Goal: Task Accomplishment & Management: Use online tool/utility

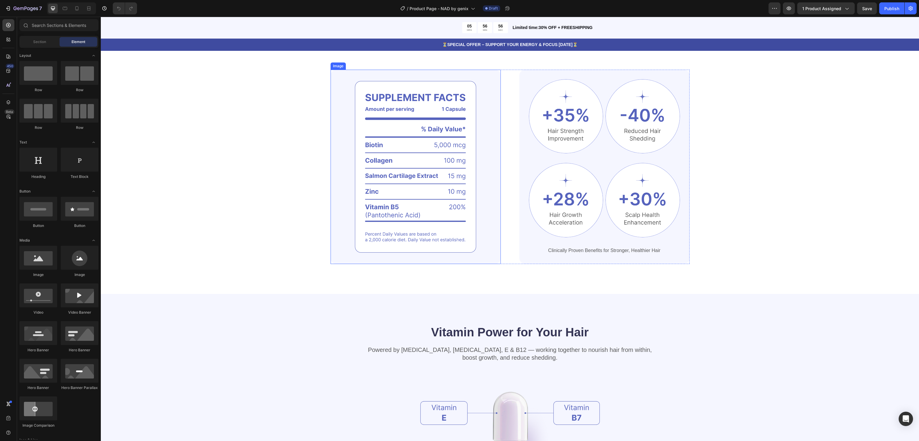
scroll to position [359, 0]
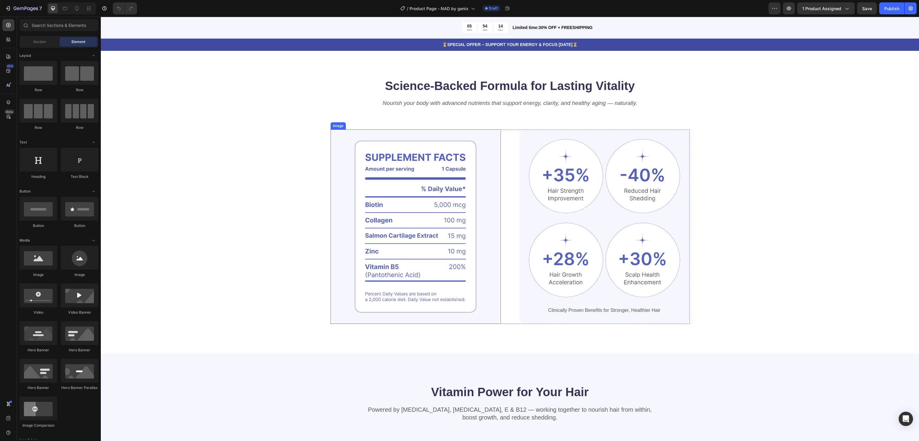
click at [405, 207] on img at bounding box center [416, 227] width 170 height 194
click at [405, 193] on img at bounding box center [416, 227] width 170 height 194
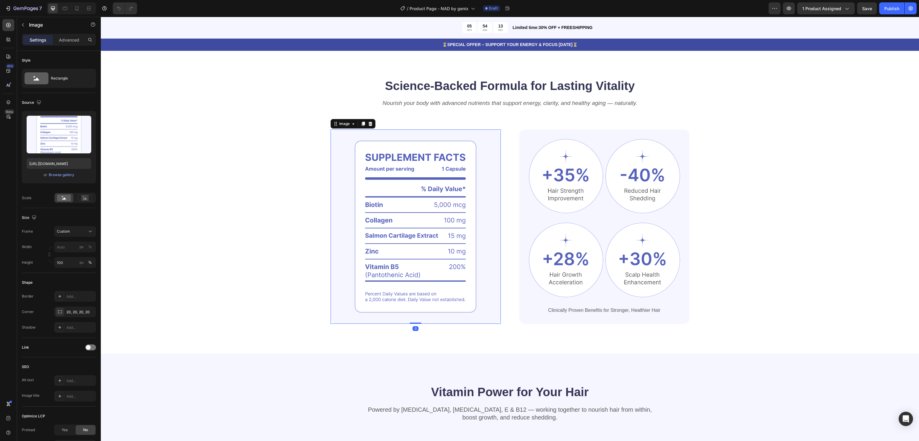
click at [405, 193] on img at bounding box center [416, 227] width 170 height 194
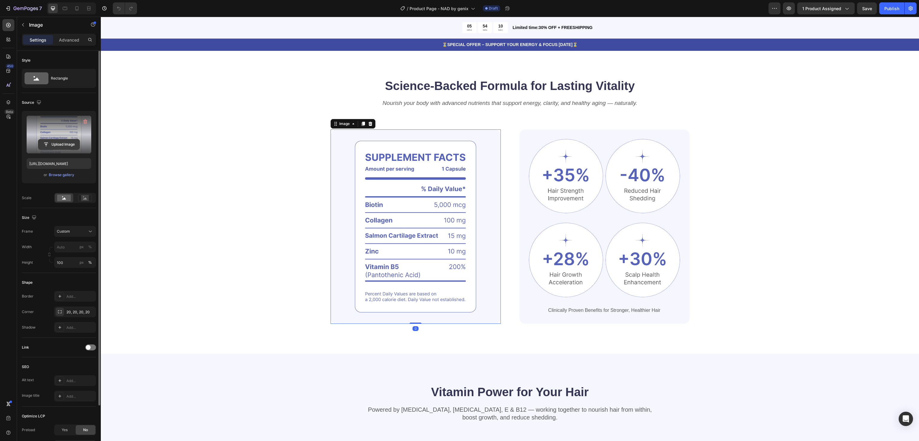
click at [63, 142] on input "file" at bounding box center [58, 144] width 41 height 10
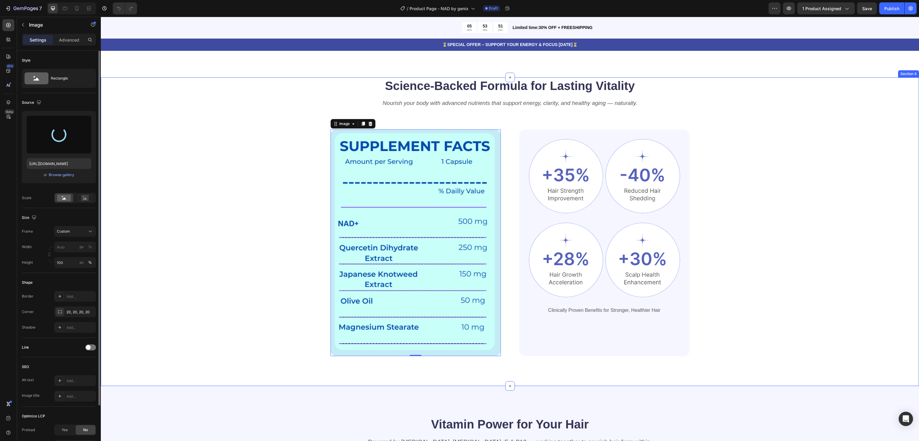
type input "https://cdn.shopify.com/s/files/1/0915/1034/1910/files/gempages_543980698587890…"
click at [850, 256] on div "Science-Backed Formula for Lasting Vitality Heading Nourish your body with adva…" at bounding box center [510, 216] width 770 height 279
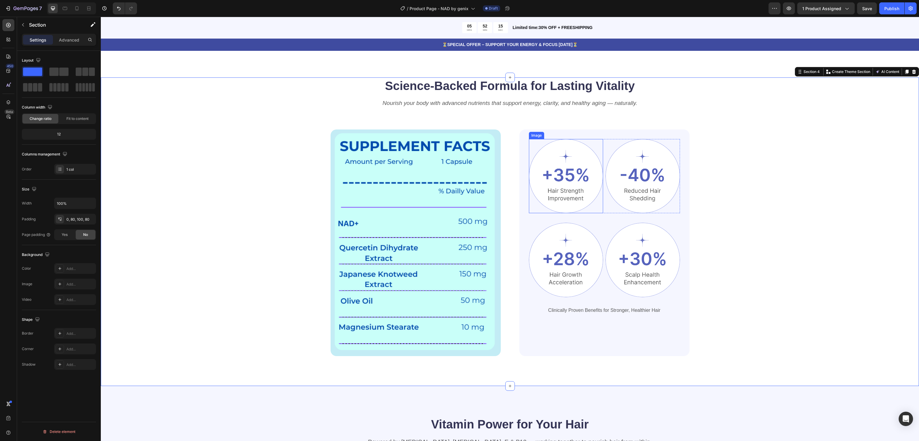
click at [583, 144] on div at bounding box center [566, 176] width 74 height 74
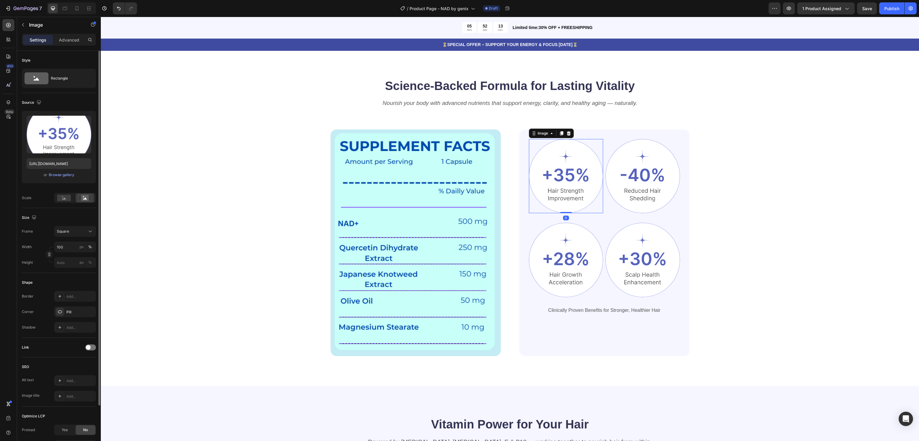
click at [575, 161] on img at bounding box center [566, 176] width 74 height 74
click at [572, 178] on img at bounding box center [566, 176] width 74 height 74
click at [566, 195] on img at bounding box center [566, 176] width 74 height 74
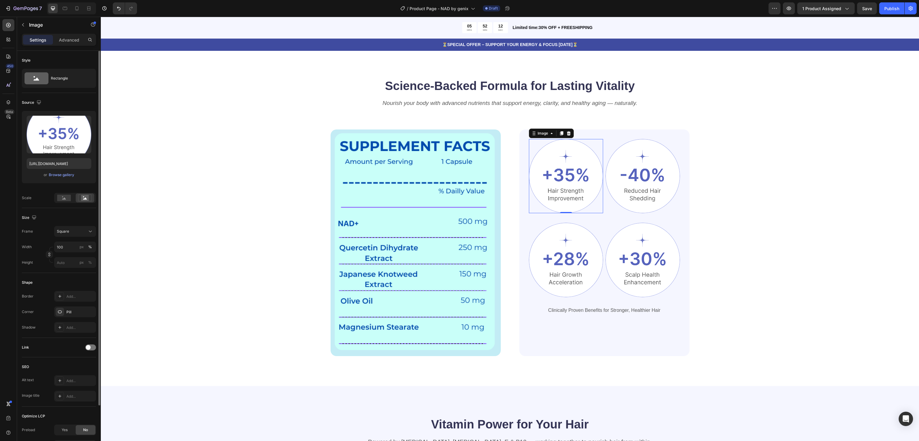
click at [566, 195] on img at bounding box center [566, 176] width 74 height 74
click at [778, 160] on div "Science-Backed Formula for Lasting Vitality Heading Nourish your body with adva…" at bounding box center [510, 216] width 770 height 279
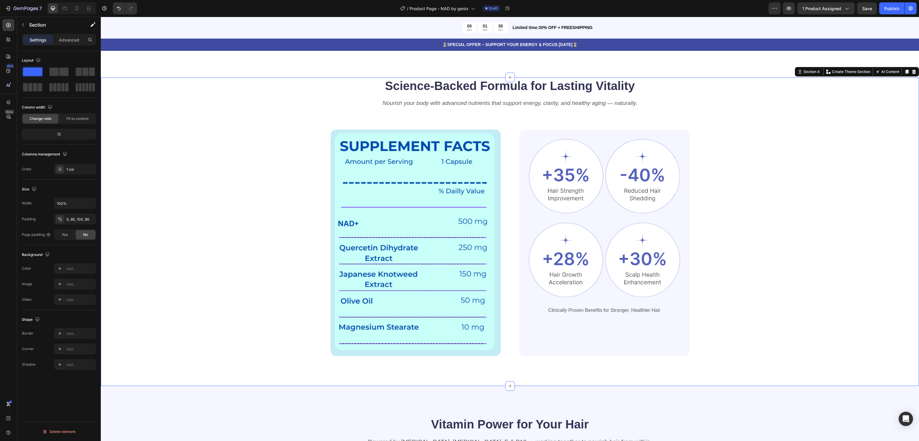
click at [754, 191] on div "Science-Backed Formula for Lasting Vitality Heading Nourish your body with adva…" at bounding box center [510, 216] width 770 height 279
click at [565, 310] on p "Clinically Proven Benefits for Stronger, Healthier Hair" at bounding box center [605, 311] width 150 height 6
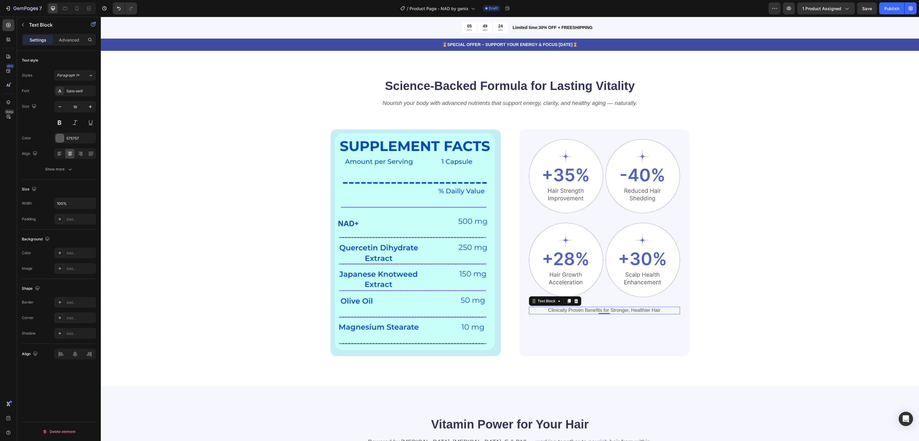
click at [617, 310] on p "Clinically Proven Benefits for Stronger, Healthier Hair" at bounding box center [605, 311] width 150 height 6
click at [762, 333] on div "Science-Backed Formula for Lasting Vitality Heading Nourish your body with adva…" at bounding box center [510, 216] width 770 height 279
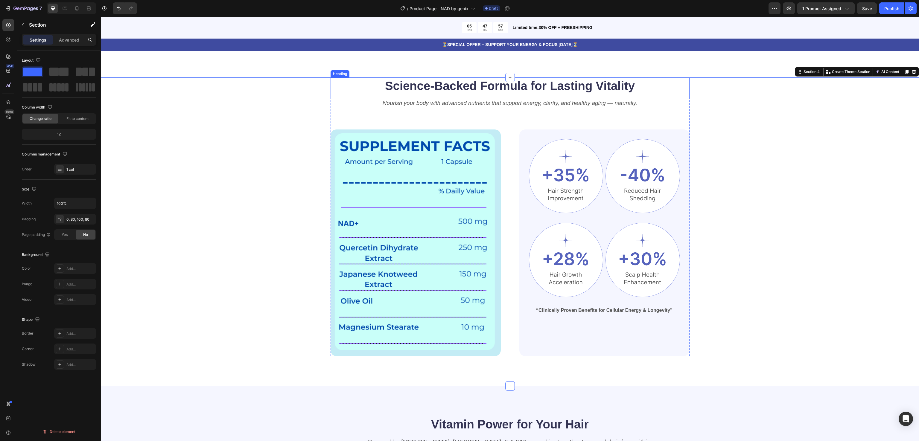
click at [440, 81] on h2 "Science-Backed Formula for Lasting Vitality" at bounding box center [510, 85] width 359 height 17
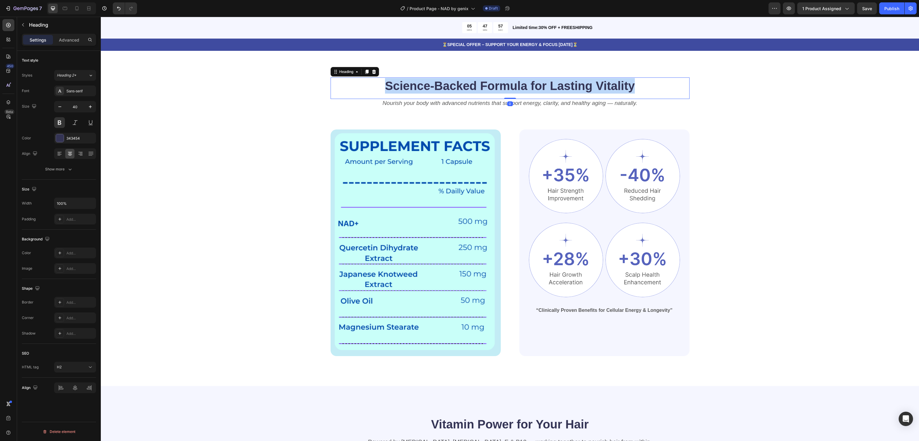
click at [440, 81] on p "Science-Backed Formula for Lasting Vitality" at bounding box center [510, 86] width 358 height 16
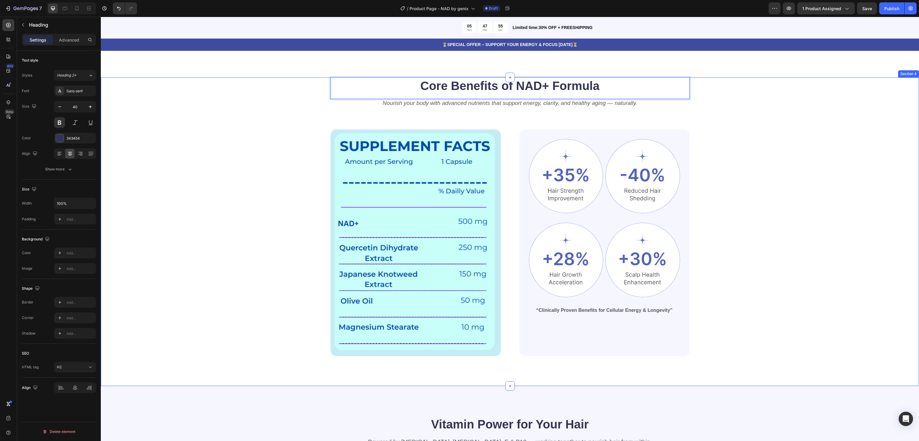
click at [735, 109] on div "Core Benefits of NAD+ Formula Heading 0 Nourish your body with advanced nutrien…" at bounding box center [510, 216] width 770 height 279
click at [612, 104] on icon "Nourish your body with advanced nutrients that support energy, clarity, and hea…" at bounding box center [510, 103] width 255 height 6
click at [501, 105] on icon "Nourish your body with advanced nutrients that support energy, clarity, and hea…" at bounding box center [510, 103] width 255 height 6
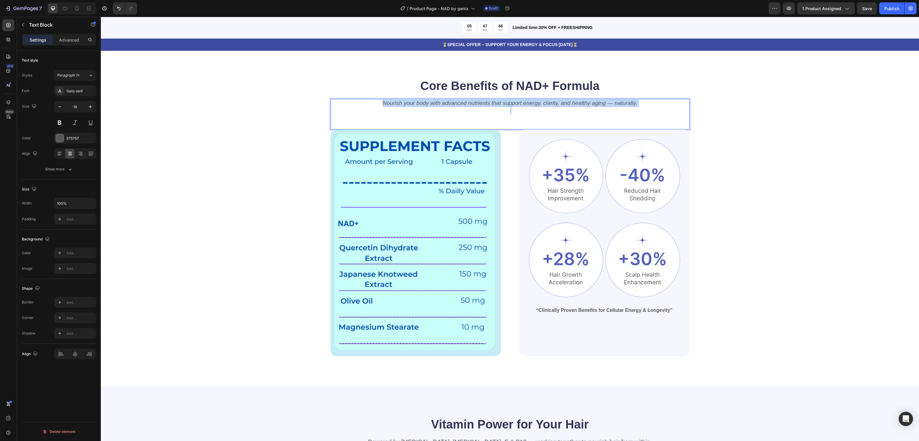
click at [501, 105] on icon "Nourish your body with advanced nutrients that support energy, clarity, and hea…" at bounding box center [510, 103] width 255 height 6
click at [759, 112] on div "Core Benefits of NAD+ Formula Heading Backed by Resveratrol & Quercetin to supp…" at bounding box center [510, 216] width 770 height 279
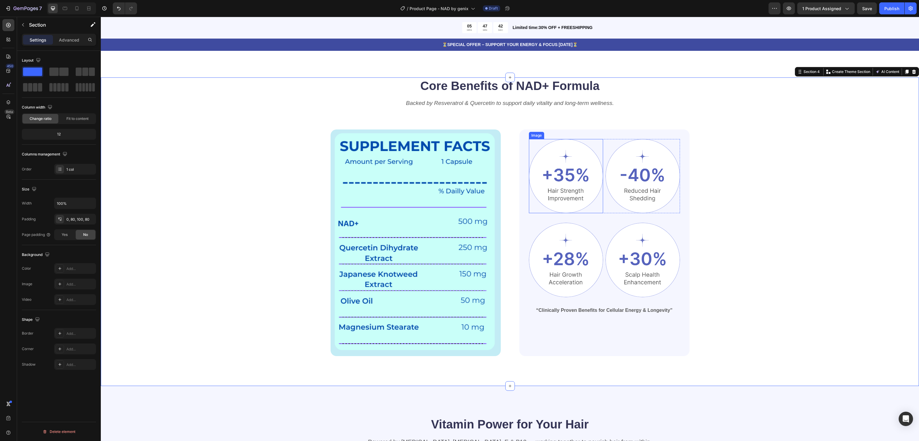
click at [570, 174] on img at bounding box center [566, 176] width 74 height 74
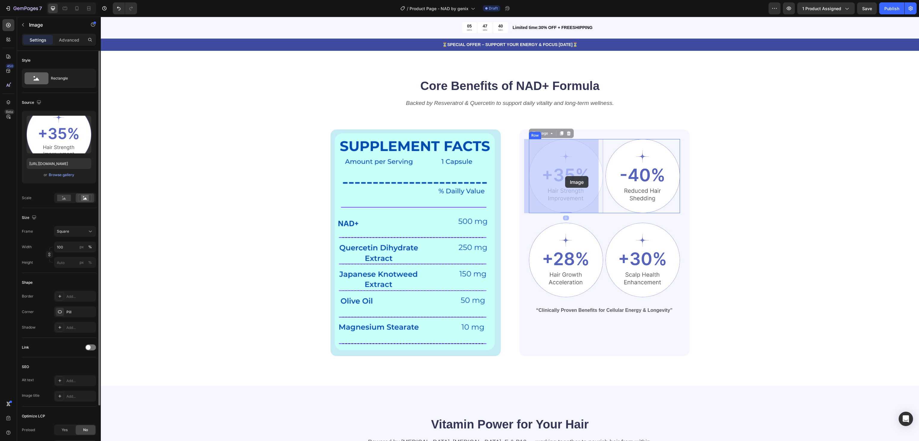
drag, startPoint x: 570, startPoint y: 174, endPoint x: 565, endPoint y: 175, distance: 5.3
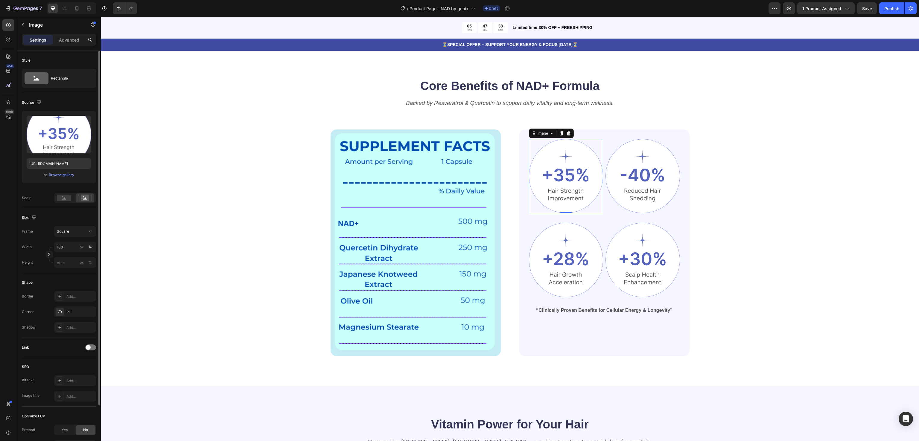
click at [749, 143] on div "Core Benefits of NAD+ Formula Heading Backed by Resveratrol & Quercetin to supp…" at bounding box center [510, 216] width 770 height 279
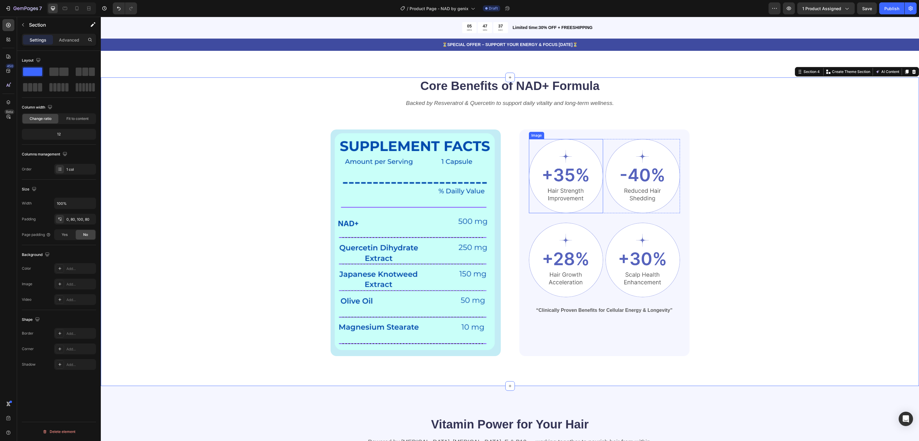
click at [583, 164] on img at bounding box center [566, 176] width 74 height 74
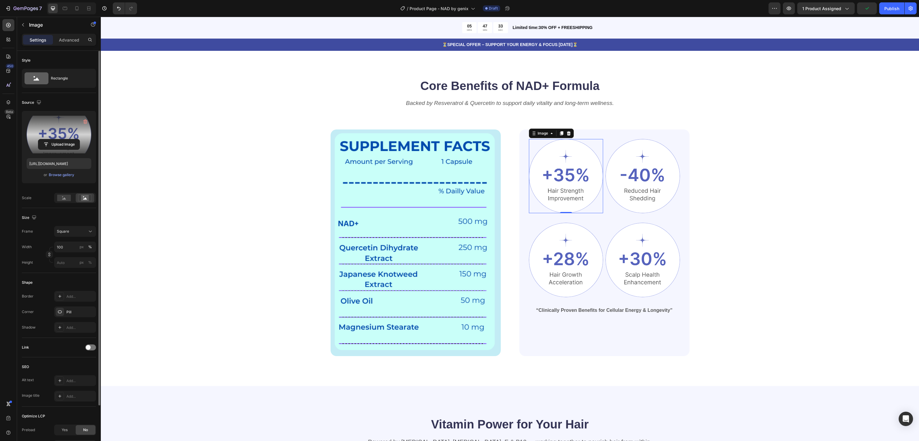
click at [57, 128] on label at bounding box center [59, 135] width 65 height 38
click at [57, 139] on input "file" at bounding box center [58, 144] width 41 height 10
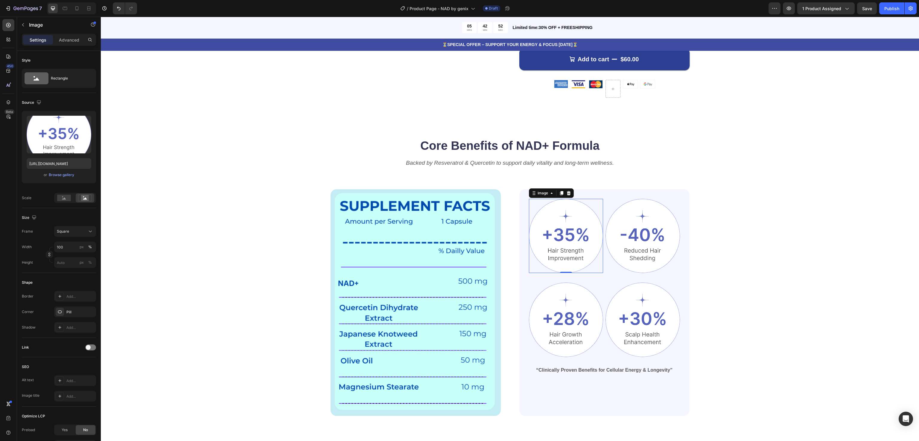
scroll to position [419, 0]
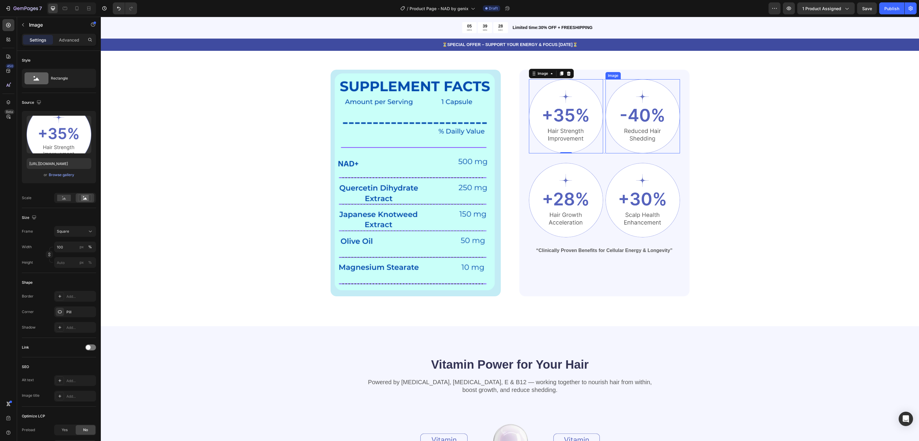
click at [641, 83] on img at bounding box center [643, 116] width 74 height 74
click at [640, 69] on div "Image" at bounding box center [628, 74] width 45 height 10
click at [643, 73] on icon at bounding box center [645, 73] width 4 height 4
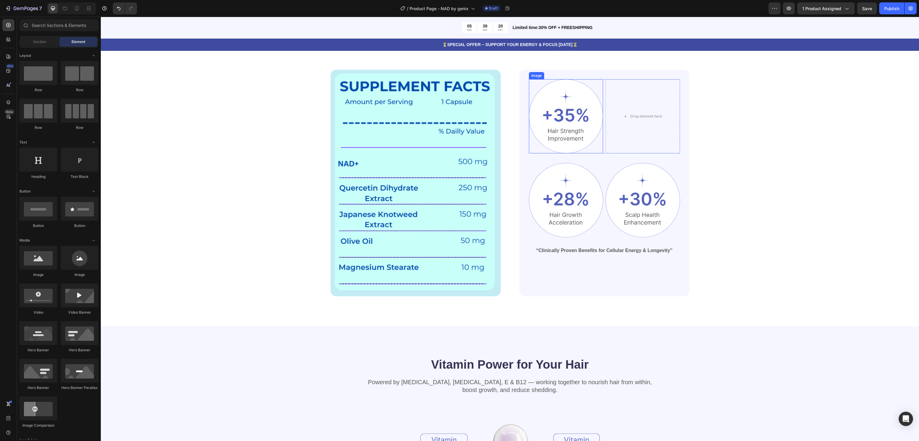
click at [576, 124] on img at bounding box center [566, 116] width 74 height 74
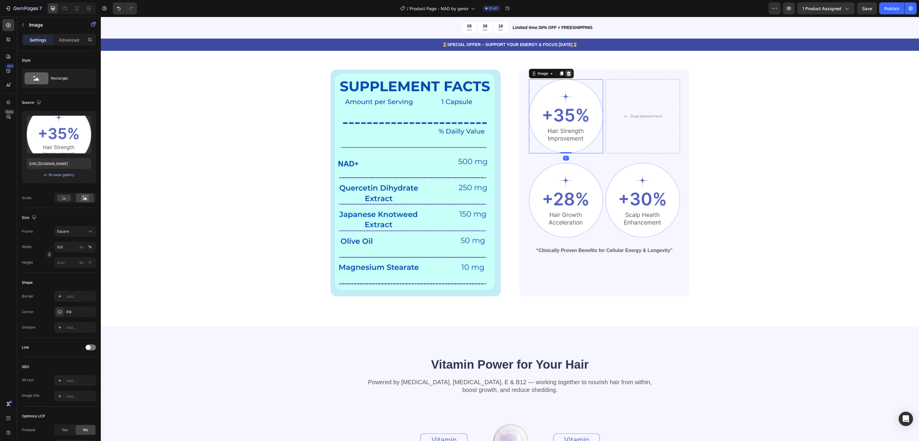
click at [567, 72] on icon at bounding box center [569, 73] width 4 height 4
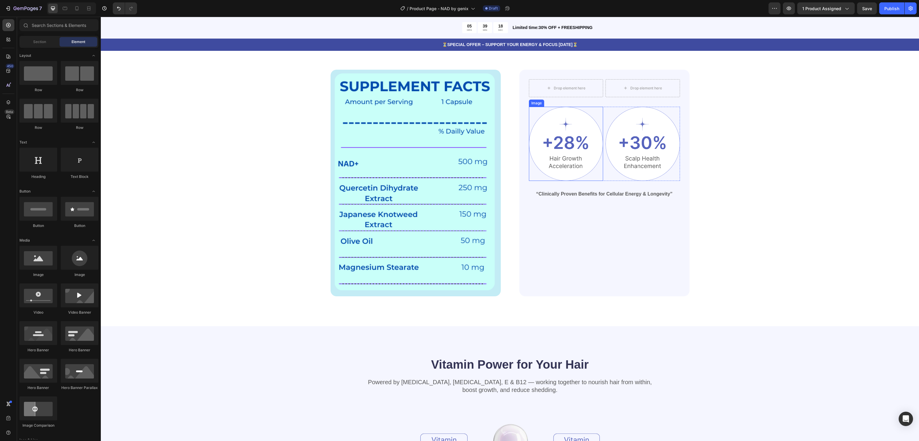
click at [572, 159] on img at bounding box center [566, 144] width 74 height 74
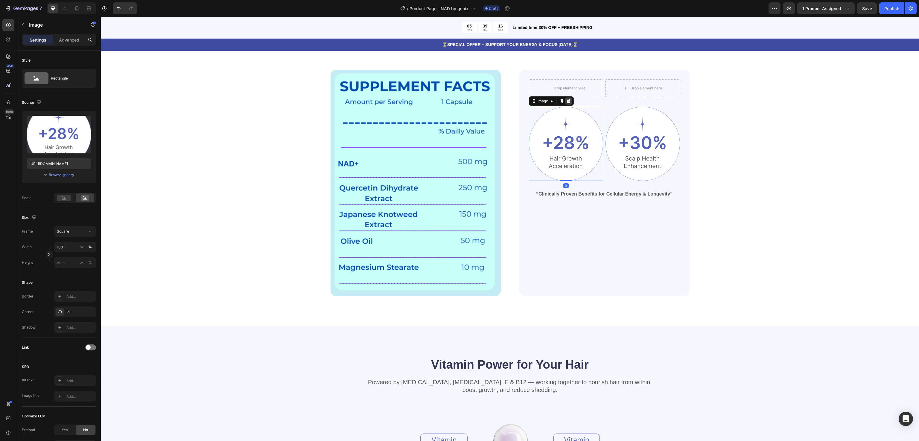
click at [567, 102] on icon at bounding box center [569, 101] width 4 height 4
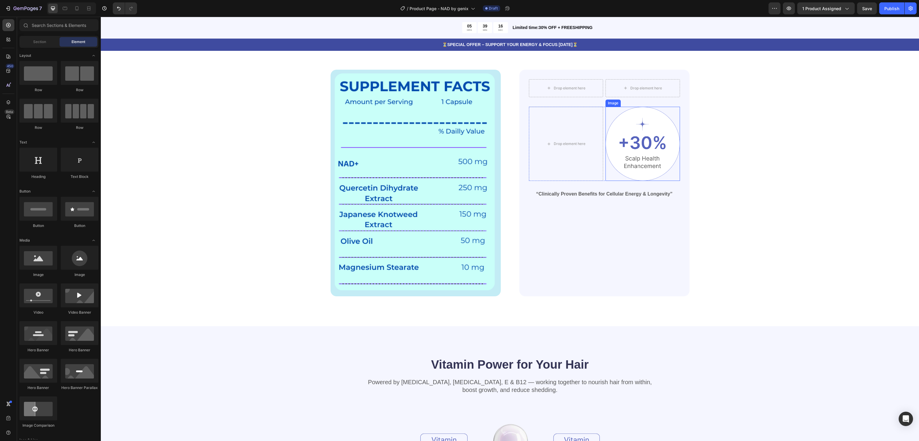
click at [642, 136] on img at bounding box center [643, 144] width 74 height 74
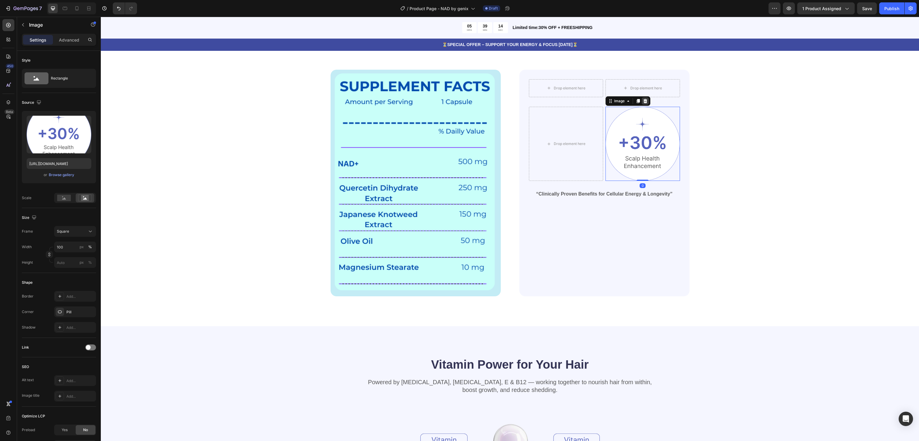
click at [642, 98] on div at bounding box center [645, 101] width 7 height 7
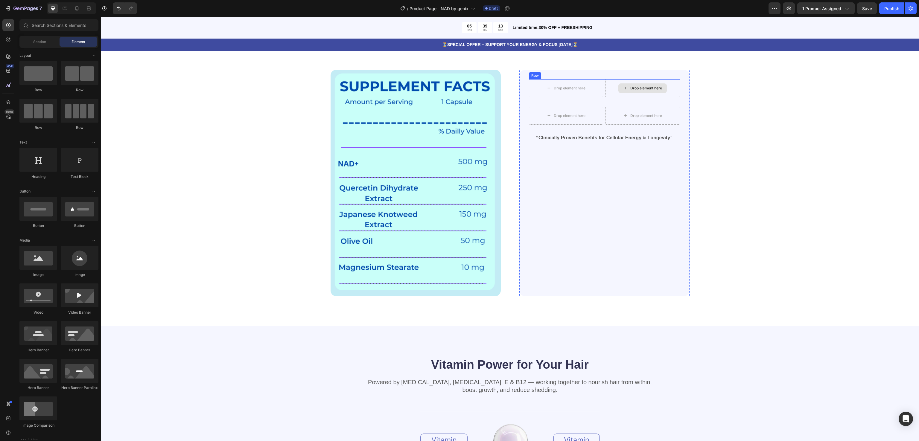
click at [658, 80] on div "Drop element here" at bounding box center [643, 88] width 74 height 18
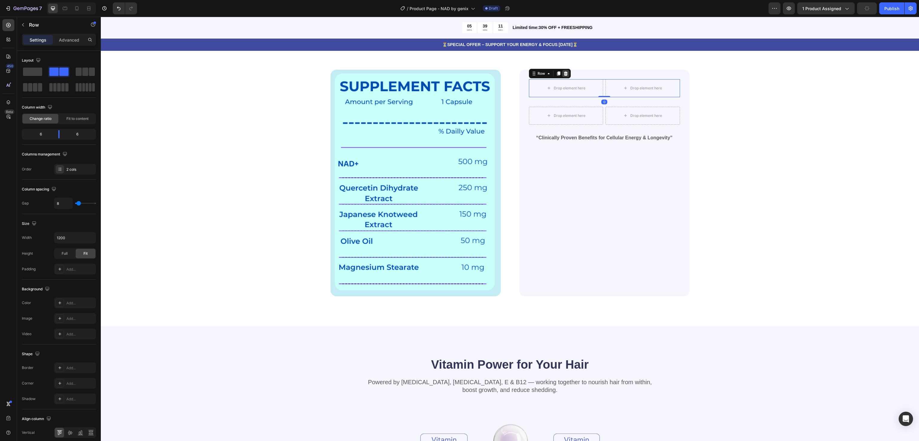
click at [563, 71] on icon at bounding box center [565, 73] width 5 height 5
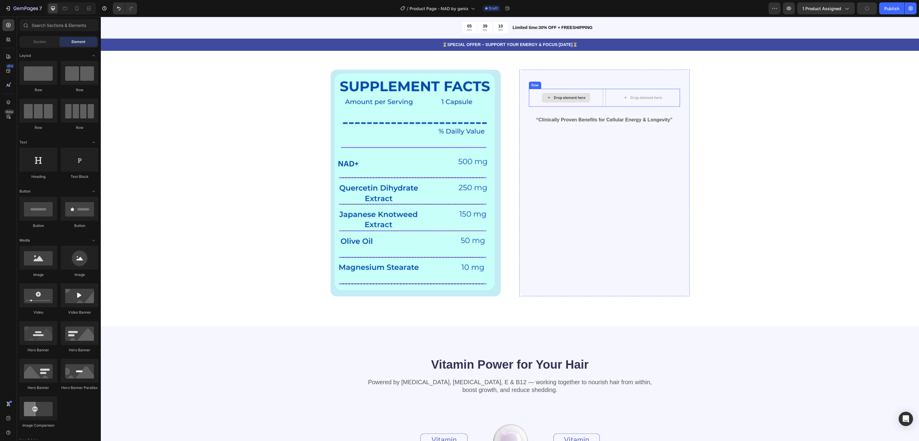
click at [579, 92] on div "Drop element here" at bounding box center [566, 98] width 74 height 18
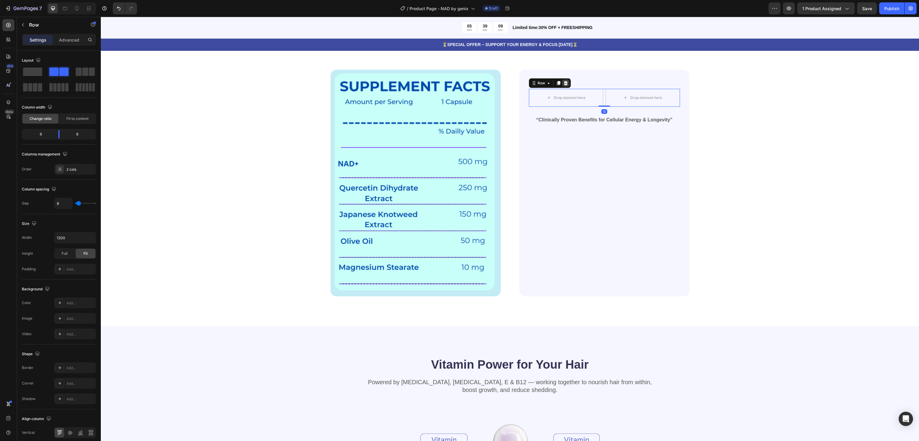
click at [563, 81] on icon at bounding box center [565, 83] width 5 height 5
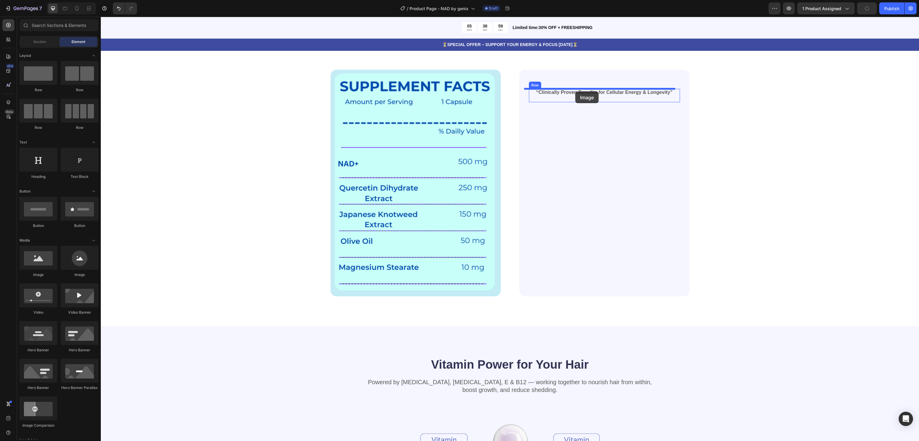
drag, startPoint x: 136, startPoint y: 278, endPoint x: 575, endPoint y: 92, distance: 477.0
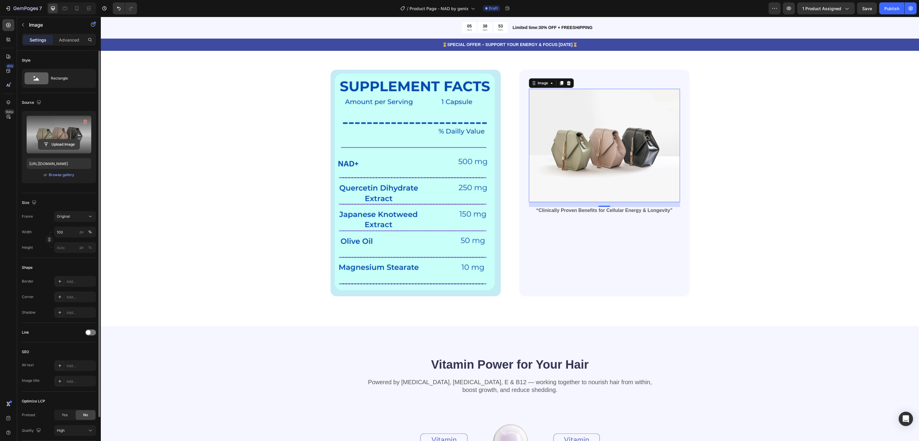
click at [59, 140] on input "file" at bounding box center [58, 144] width 41 height 10
type input "https://cdn.shopify.com/s/files/1/0915/1034/1910/files/gempages_543980698587890…"
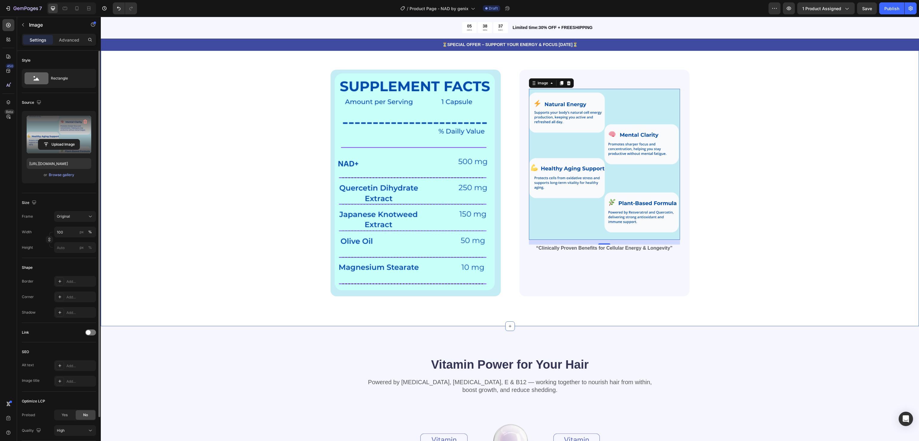
click at [785, 124] on div "Core Benefits of NAD+ Formula Heading Backed by Resveratrol & Quercetin to supp…" at bounding box center [510, 157] width 770 height 279
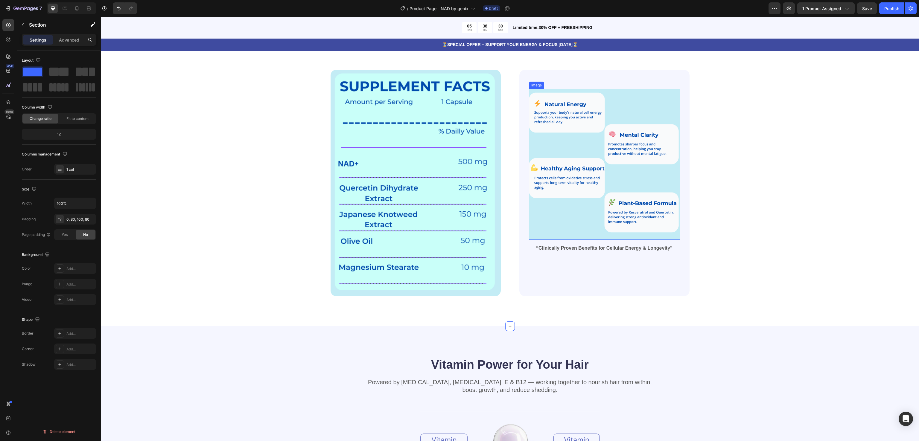
click at [658, 168] on img at bounding box center [604, 164] width 151 height 151
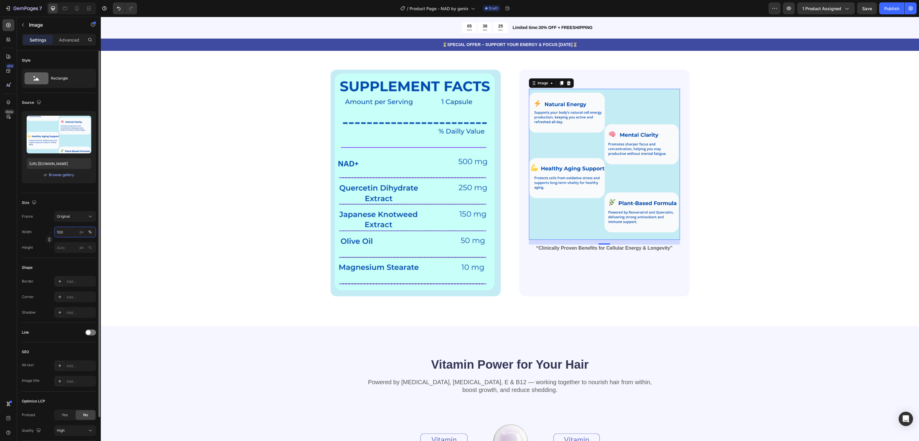
click at [68, 233] on input "100" at bounding box center [75, 232] width 42 height 11
click at [73, 247] on p "Full 100%" at bounding box center [74, 246] width 35 height 5
click at [78, 218] on div "Original" at bounding box center [71, 216] width 29 height 5
click at [77, 275] on div "Custom" at bounding box center [74, 275] width 35 height 5
click at [165, 237] on div "Core Benefits of NAD+ Formula Heading Backed by Resveratrol & Quercetin to supp…" at bounding box center [510, 157] width 770 height 279
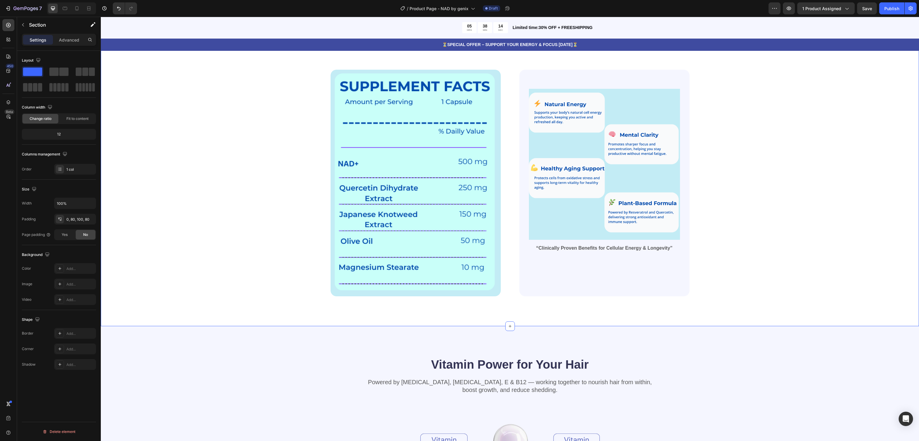
click at [799, 143] on div "Core Benefits of NAD+ Formula Heading Backed by Resveratrol & Quercetin to supp…" at bounding box center [510, 157] width 770 height 279
click at [657, 77] on div "Image “Clinically Proven Benefits for Cellular Energy & Longevity” Text Block R…" at bounding box center [604, 183] width 170 height 227
click at [799, 112] on div "Core Benefits of NAD+ Formula Heading Backed by Resveratrol & Quercetin to supp…" at bounding box center [510, 157] width 770 height 279
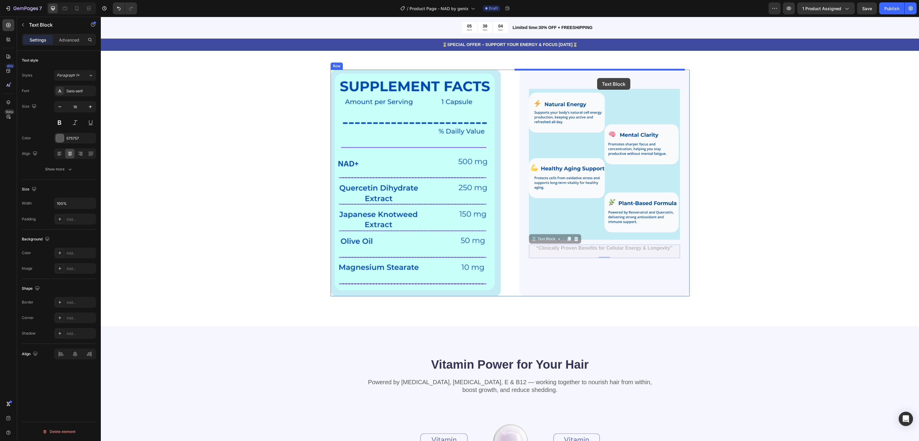
drag, startPoint x: 625, startPoint y: 253, endPoint x: 597, endPoint y: 78, distance: 176.9
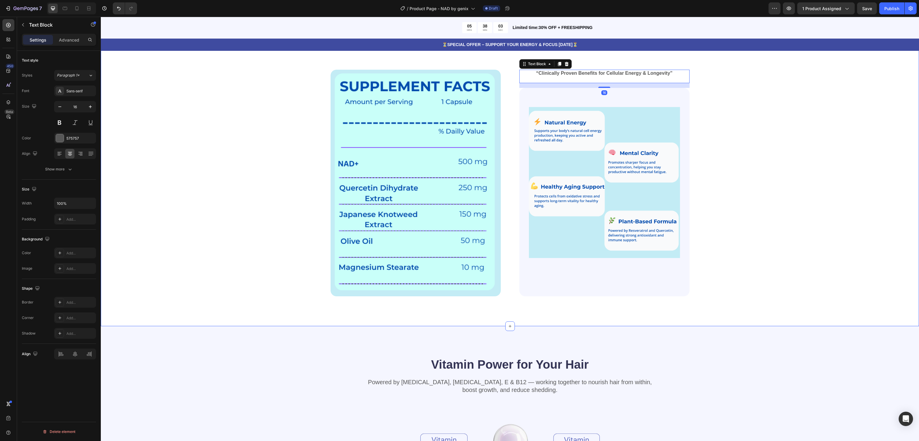
click at [766, 121] on div "Core Benefits of NAD+ Formula Heading Backed by Resveratrol & Quercetin to supp…" at bounding box center [510, 157] width 770 height 279
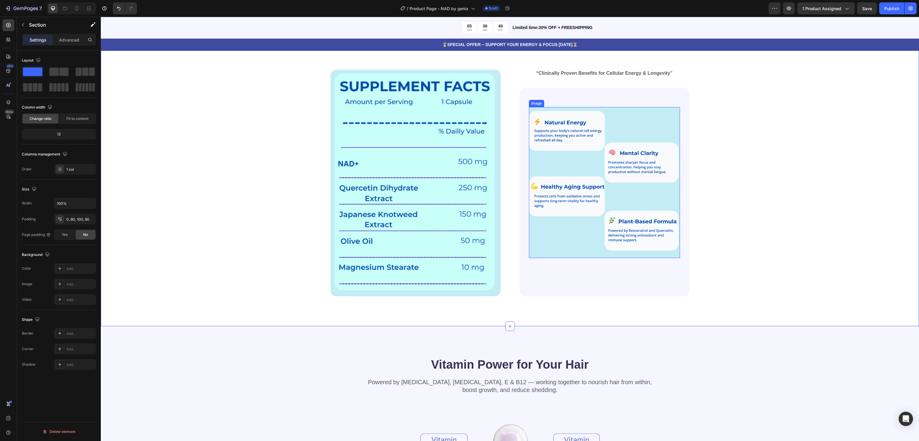
click at [576, 111] on img at bounding box center [604, 182] width 151 height 151
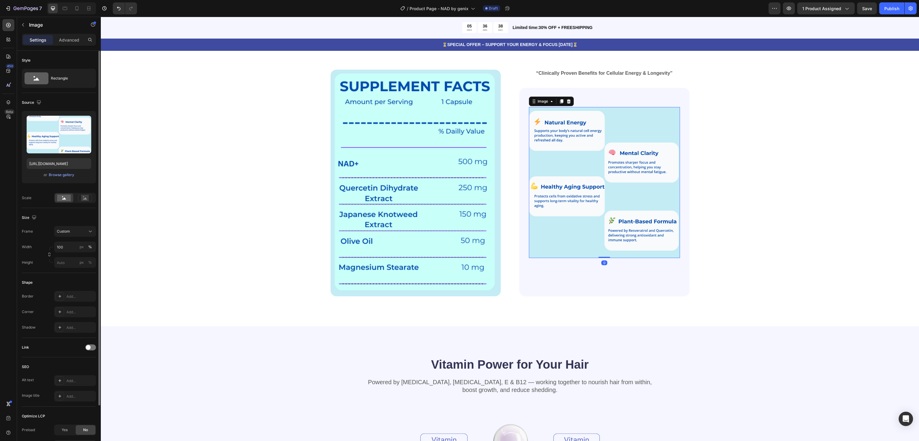
click at [635, 112] on img at bounding box center [604, 182] width 151 height 151
click at [761, 155] on div "Core Benefits of NAD+ Formula Heading Backed by Resveratrol & Quercetin to supp…" at bounding box center [510, 157] width 770 height 279
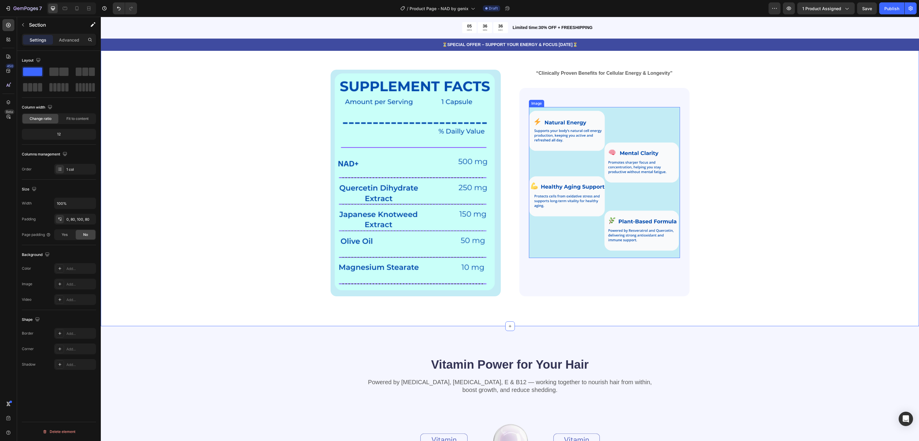
click at [648, 130] on img at bounding box center [604, 182] width 151 height 151
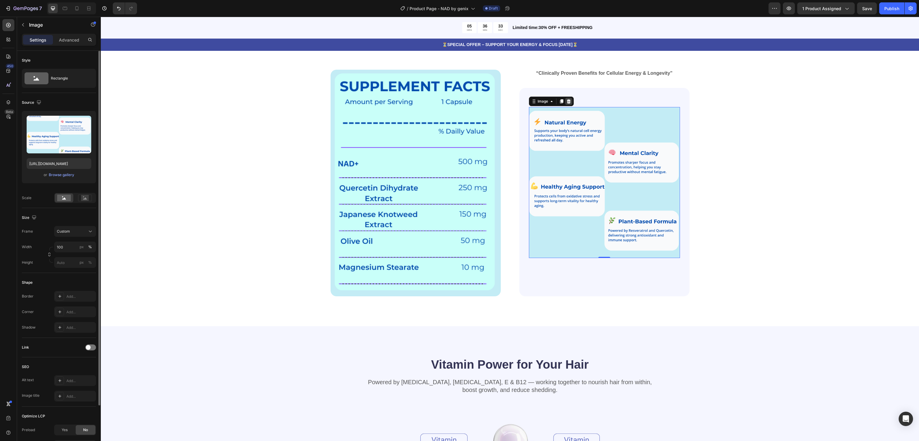
click at [567, 101] on icon at bounding box center [569, 101] width 4 height 4
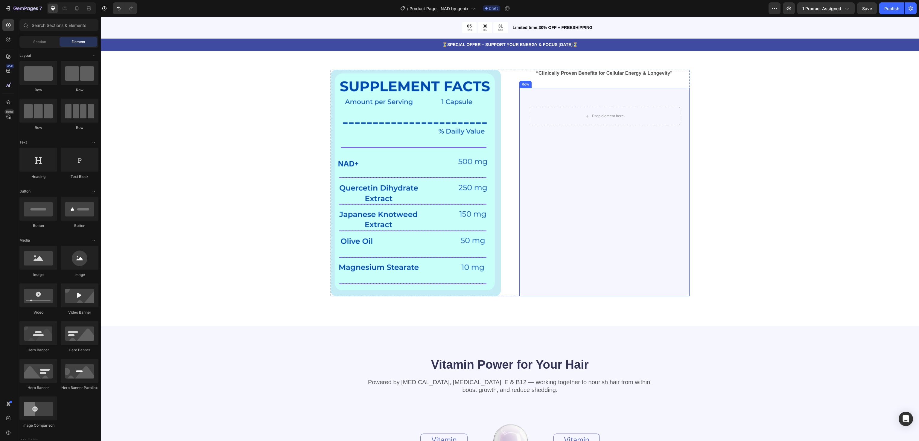
click at [627, 102] on div "Drop element here Row" at bounding box center [604, 192] width 151 height 189
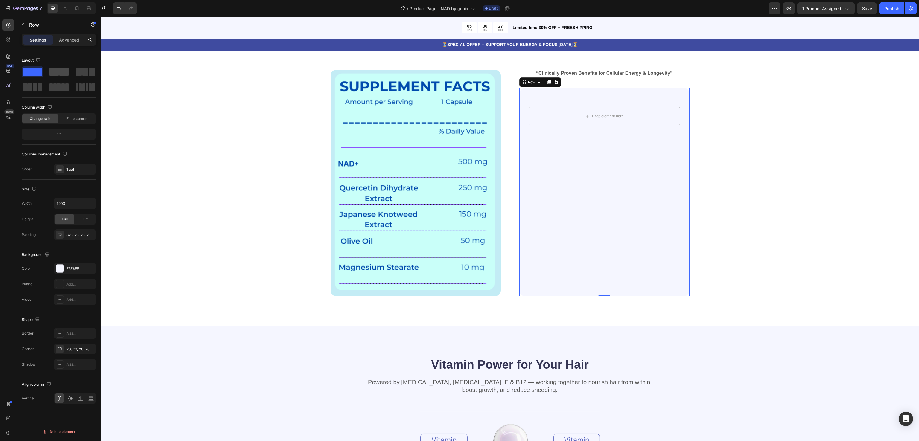
click at [57, 76] on span at bounding box center [53, 72] width 9 height 8
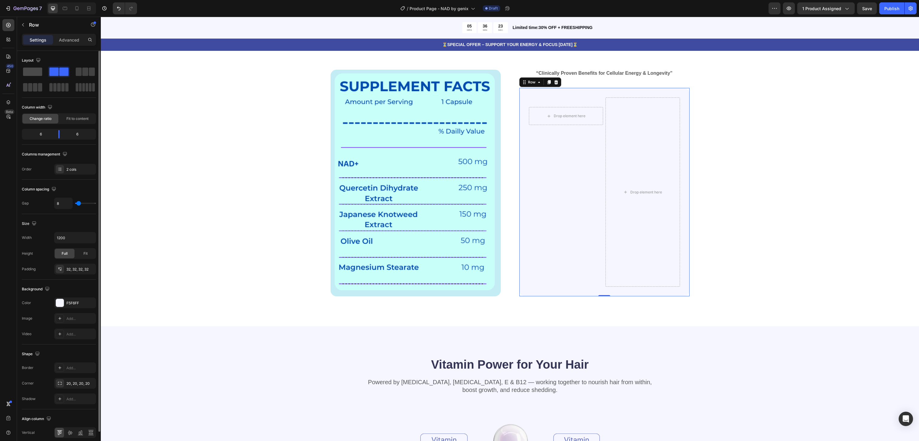
click at [39, 74] on span at bounding box center [32, 72] width 19 height 8
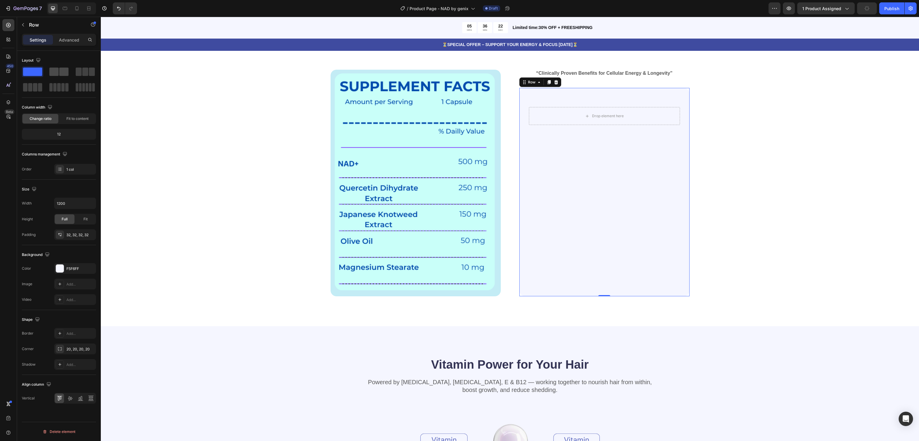
click at [66, 76] on span at bounding box center [63, 72] width 9 height 8
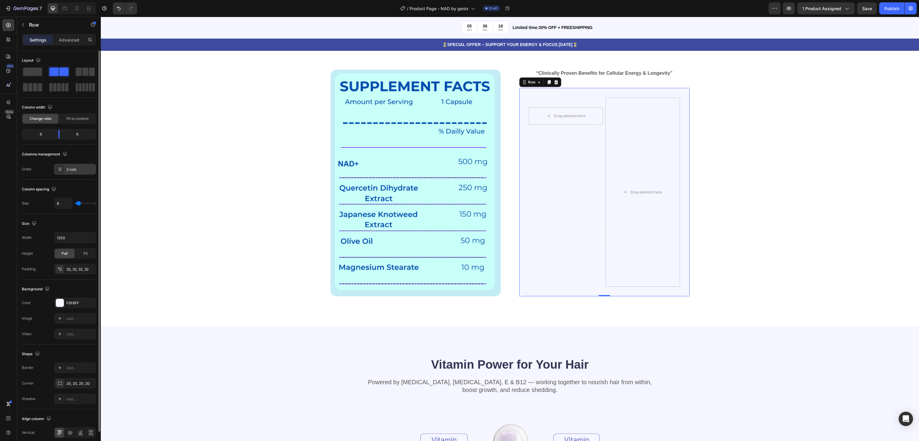
click at [61, 169] on icon at bounding box center [59, 169] width 5 height 5
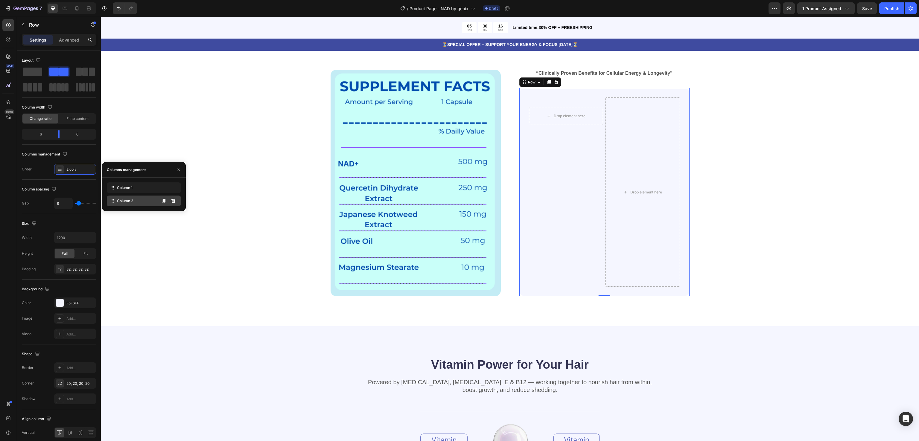
click at [143, 199] on div "Column 2" at bounding box center [144, 201] width 74 height 11
click at [138, 203] on div "Column 2" at bounding box center [144, 201] width 74 height 11
drag, startPoint x: 197, startPoint y: 203, endPoint x: 590, endPoint y: 186, distance: 392.9
click at [131, 200] on span "Column 2" at bounding box center [125, 200] width 16 height 5
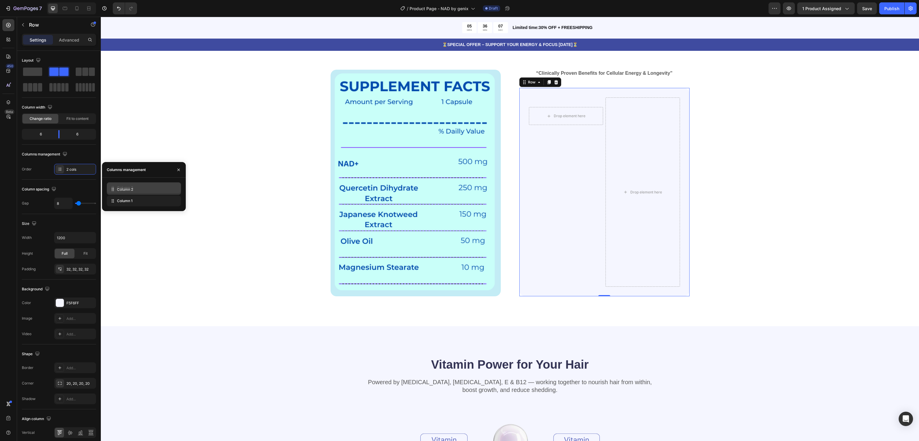
drag, startPoint x: 110, startPoint y: 200, endPoint x: 110, endPoint y: 188, distance: 11.7
drag, startPoint x: 110, startPoint y: 188, endPoint x: 111, endPoint y: 202, distance: 13.5
click at [179, 167] on button "button" at bounding box center [179, 170] width 10 height 10
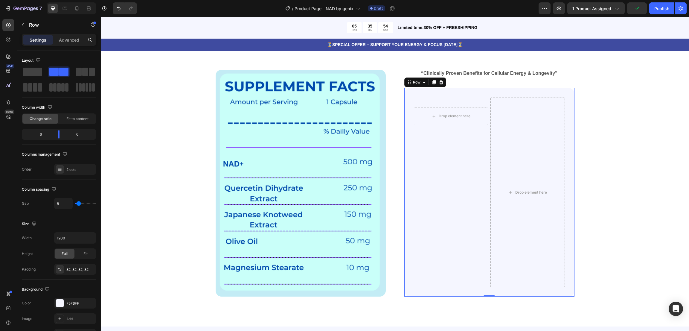
drag, startPoint x: 1012, startPoint y: 17, endPoint x: 198, endPoint y: 130, distance: 821.8
click at [198, 130] on div "Core Benefits of NAD+ Formula Heading Backed by Resveratrol & Quercetin to supp…" at bounding box center [395, 157] width 541 height 279
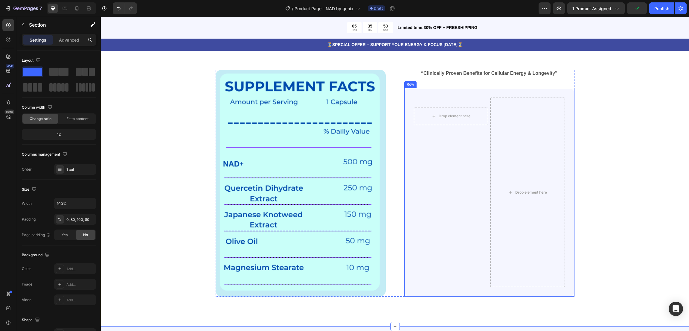
click at [467, 101] on div "Drop element here Row" at bounding box center [451, 192] width 74 height 189
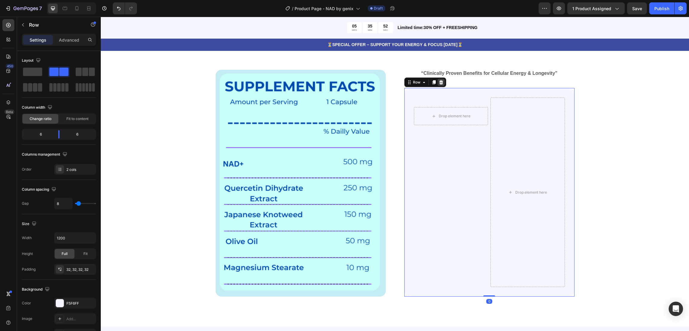
click at [440, 83] on icon at bounding box center [441, 82] width 5 height 5
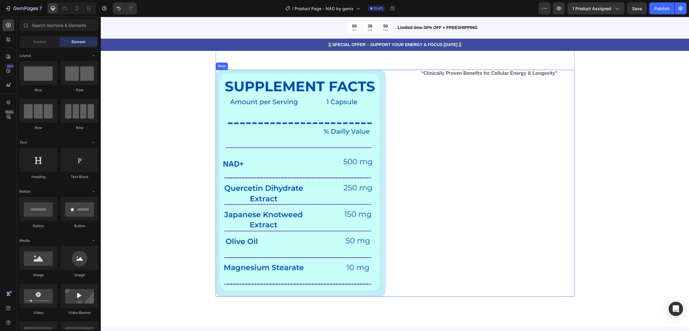
click at [450, 107] on div "“Clinically Proven Benefits for Cellular Energy & Longevity” Text Block" at bounding box center [489, 183] width 170 height 227
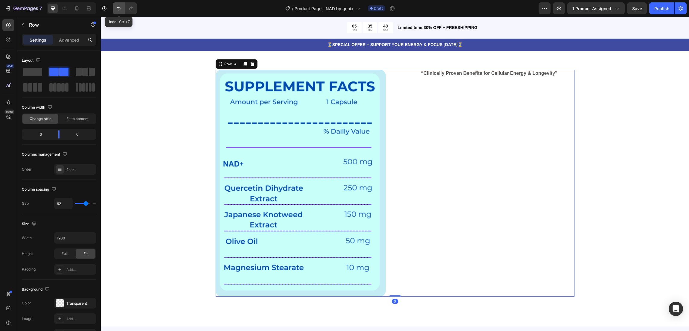
click at [115, 7] on button "Undo/Redo" at bounding box center [119, 8] width 12 height 12
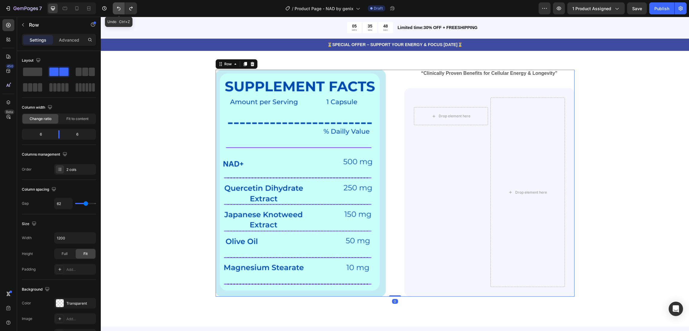
click at [115, 7] on button "Undo/Redo" at bounding box center [119, 8] width 12 height 12
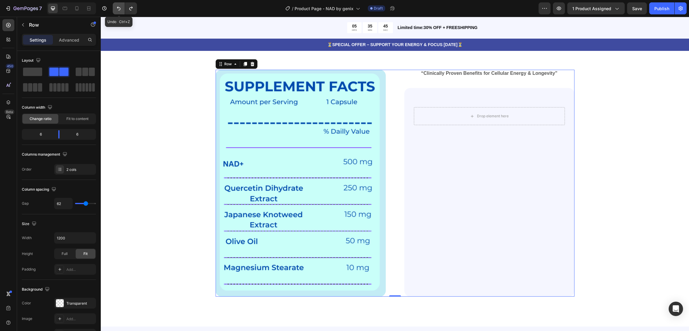
click at [115, 7] on button "Undo/Redo" at bounding box center [119, 8] width 12 height 12
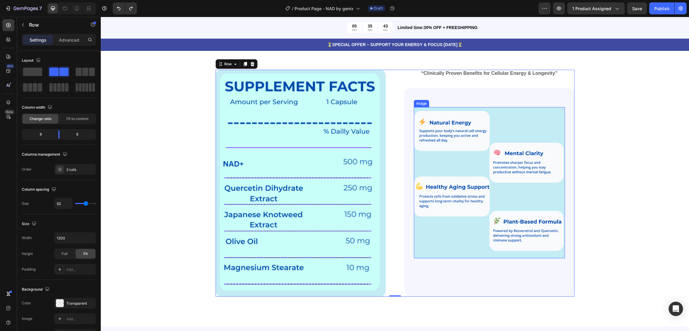
click at [536, 120] on img at bounding box center [489, 182] width 151 height 151
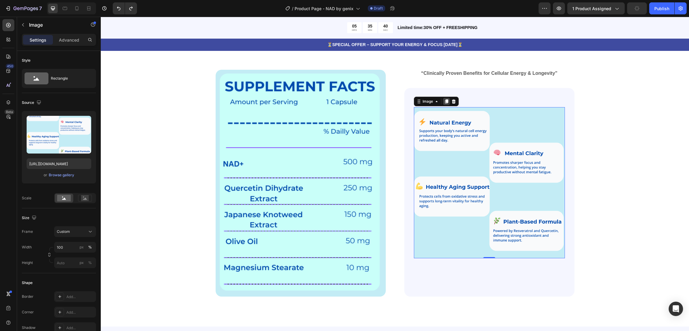
click at [445, 99] on icon at bounding box center [446, 101] width 5 height 5
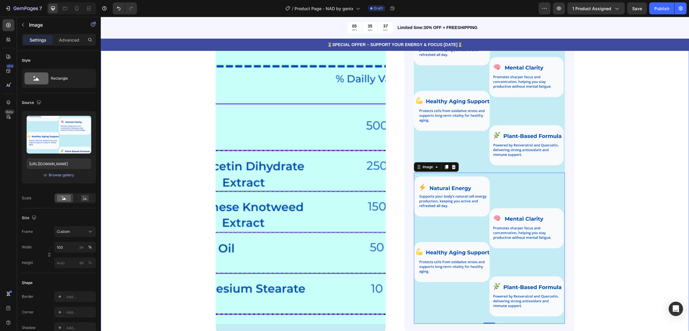
scroll to position [459, 0]
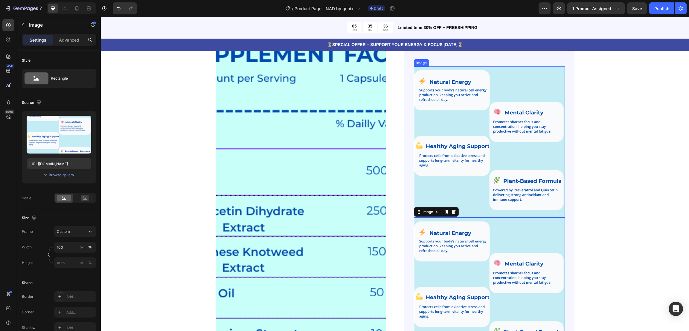
click at [521, 127] on img at bounding box center [489, 141] width 151 height 151
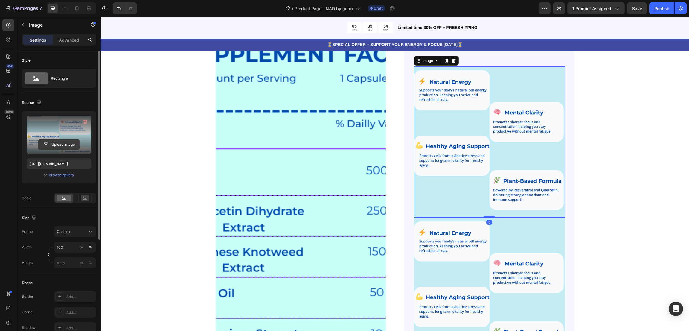
click at [49, 144] on input "file" at bounding box center [58, 144] width 41 height 10
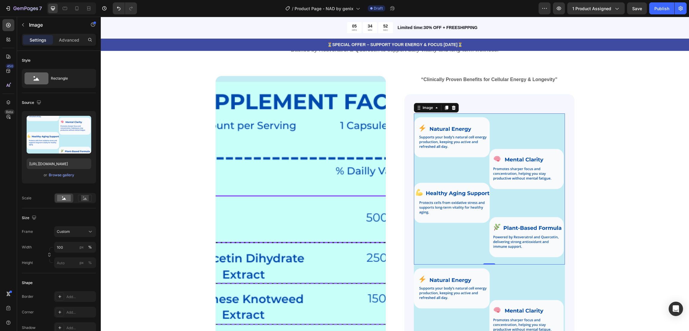
scroll to position [414, 0]
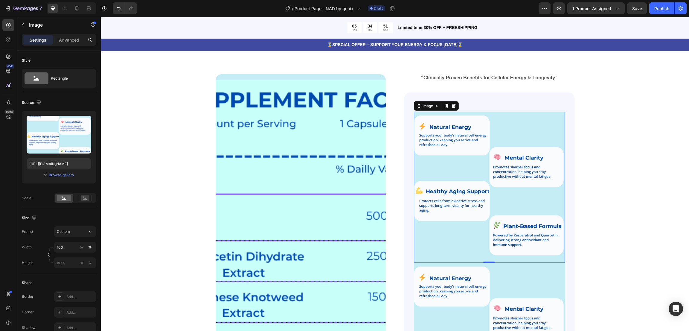
click at [498, 129] on img at bounding box center [489, 187] width 151 height 151
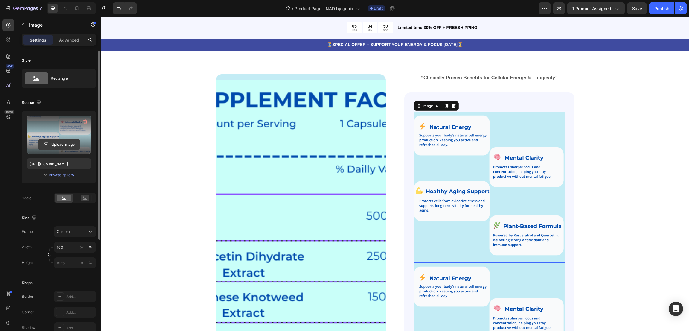
click at [51, 144] on input "file" at bounding box center [58, 144] width 41 height 10
click at [60, 142] on input "file" at bounding box center [58, 144] width 41 height 10
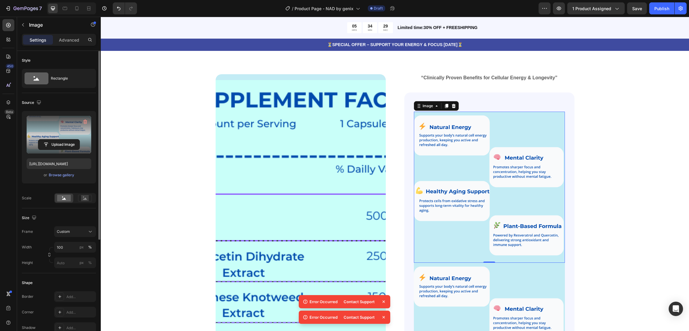
click at [484, 127] on img at bounding box center [489, 187] width 151 height 151
click at [594, 123] on div "Core Benefits of NAD+ Formula Heading Backed by Resveratrol & Quercetin to supp…" at bounding box center [395, 222] width 541 height 401
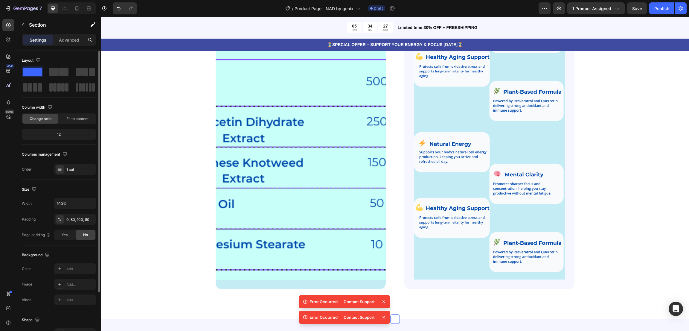
scroll to position [549, 0]
click at [490, 181] on img at bounding box center [489, 203] width 151 height 151
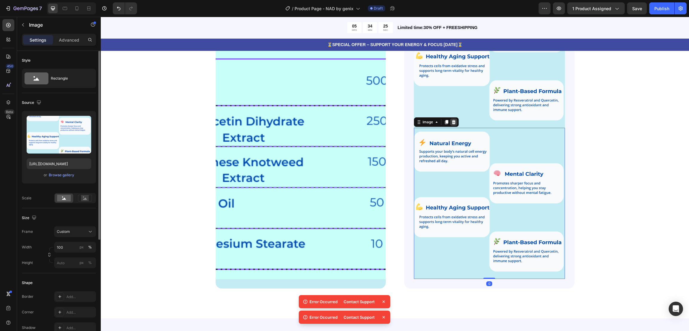
click at [452, 122] on icon at bounding box center [454, 122] width 4 height 4
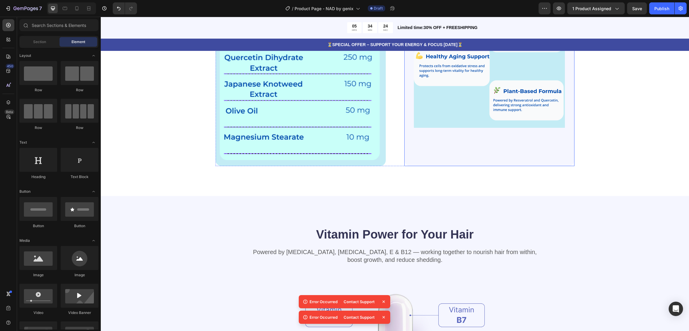
scroll to position [459, 0]
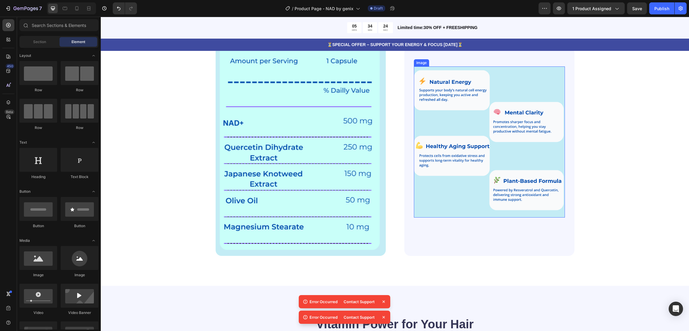
click at [495, 130] on img at bounding box center [489, 141] width 151 height 151
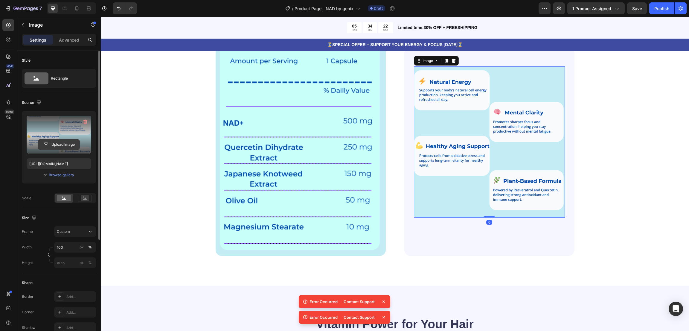
click at [64, 142] on input "file" at bounding box center [58, 144] width 41 height 10
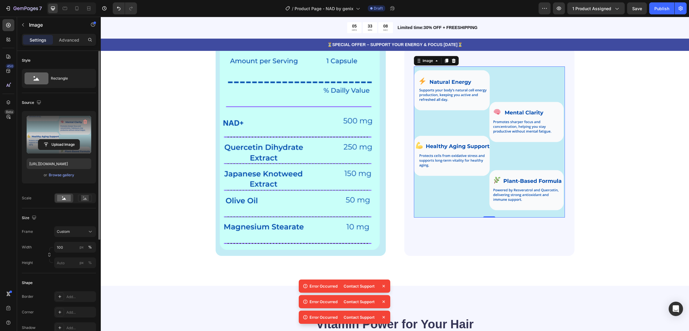
click at [439, 77] on img at bounding box center [489, 141] width 151 height 151
click at [52, 175] on div "Browse gallery" at bounding box center [61, 174] width 25 height 5
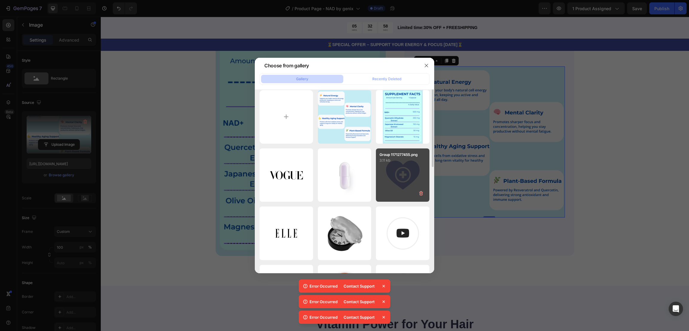
scroll to position [0, 0]
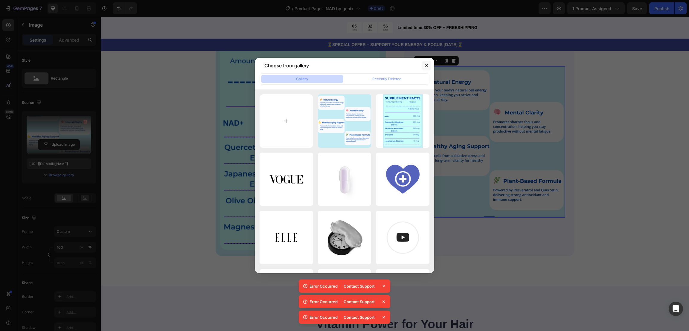
click at [423, 65] on button "button" at bounding box center [427, 66] width 10 height 10
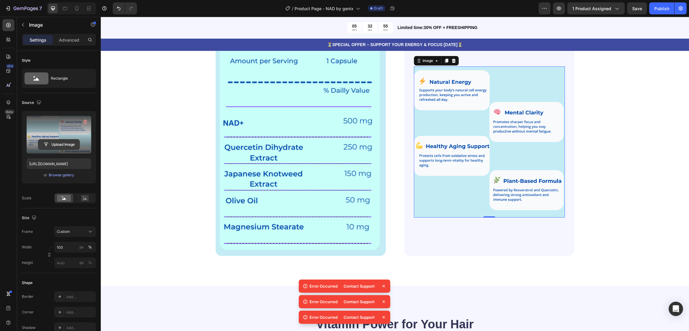
click at [62, 142] on input "file" at bounding box center [58, 144] width 41 height 10
type input "https://cdn.shopify.com/s/files/1/0915/1034/1910/files/gempages_543980698587890…"
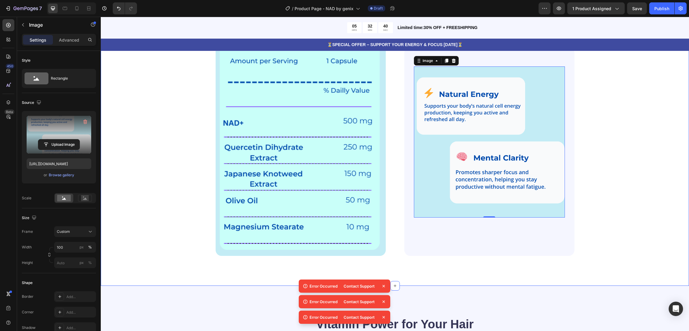
click at [616, 109] on div "Core Benefits of NAD+ Formula Heading Backed by Resveratrol & Quercetin to supp…" at bounding box center [395, 116] width 541 height 279
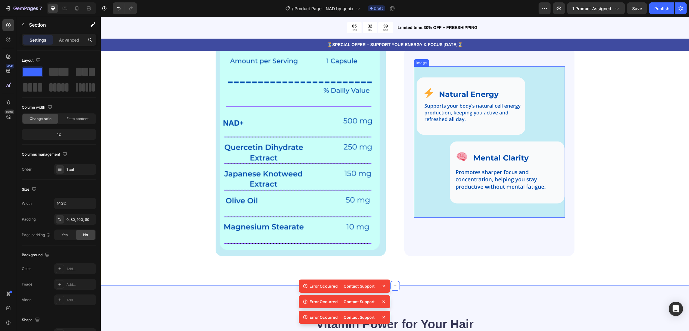
click at [530, 85] on img at bounding box center [489, 141] width 151 height 151
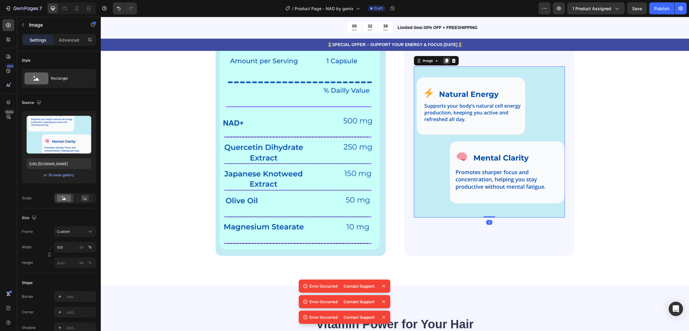
click at [445, 59] on icon at bounding box center [446, 61] width 3 height 4
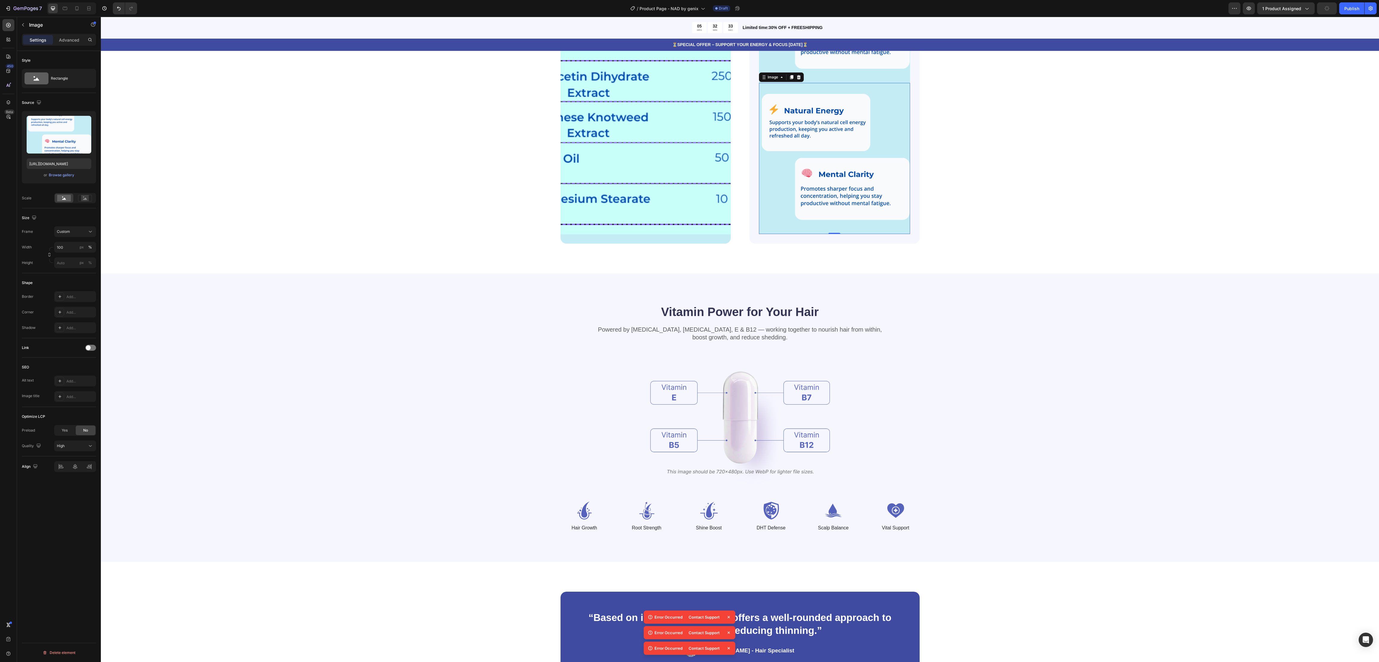
scroll to position [594, 0]
drag, startPoint x: 780, startPoint y: 17, endPoint x: 339, endPoint y: 288, distance: 517.8
click at [338, 289] on div "Vitamin Power for Your Hair Heading Powered by [MEDICAL_DATA], [MEDICAL_DATA], …" at bounding box center [740, 418] width 1278 height 288
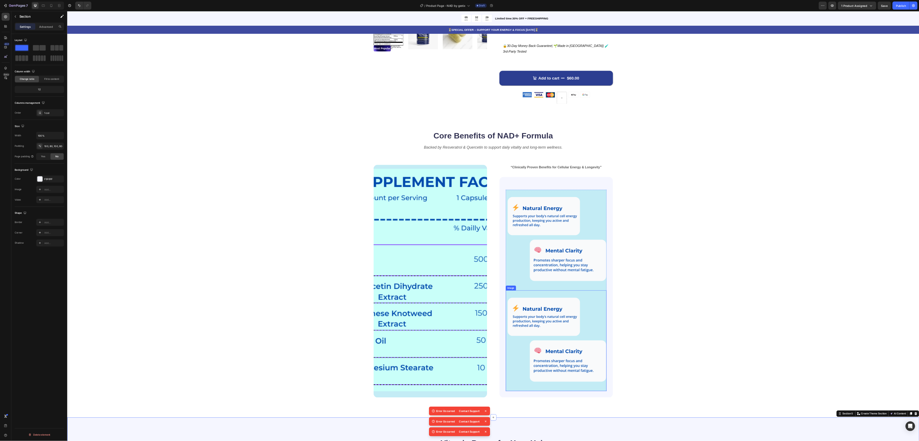
scroll to position [324, 0]
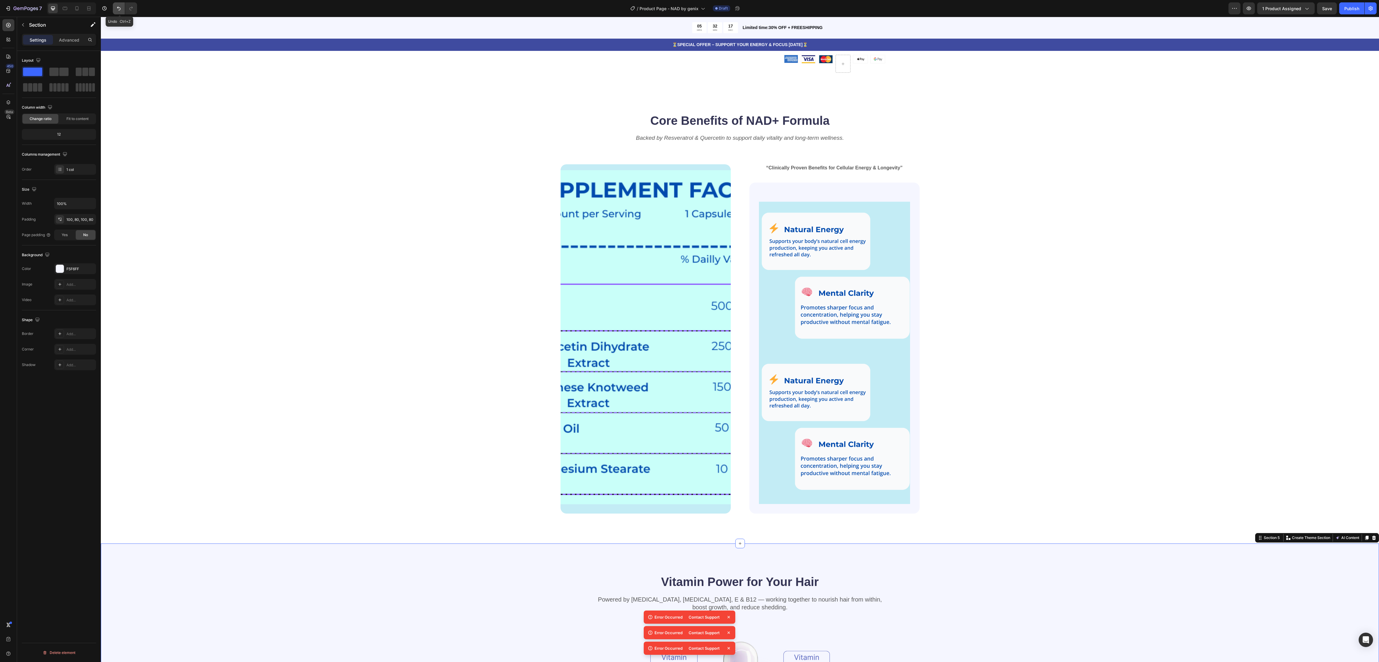
click at [115, 5] on button "Undo/Redo" at bounding box center [119, 8] width 12 height 12
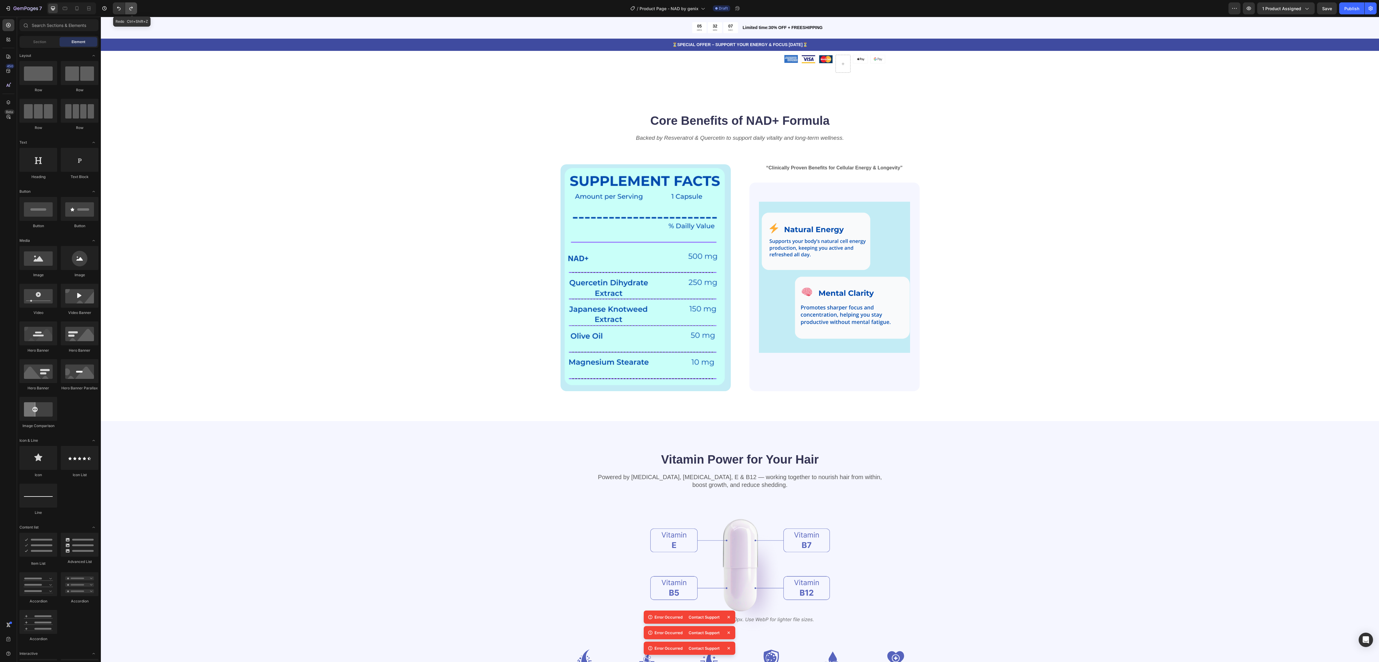
click at [130, 10] on icon "Undo/Redo" at bounding box center [131, 8] width 6 height 6
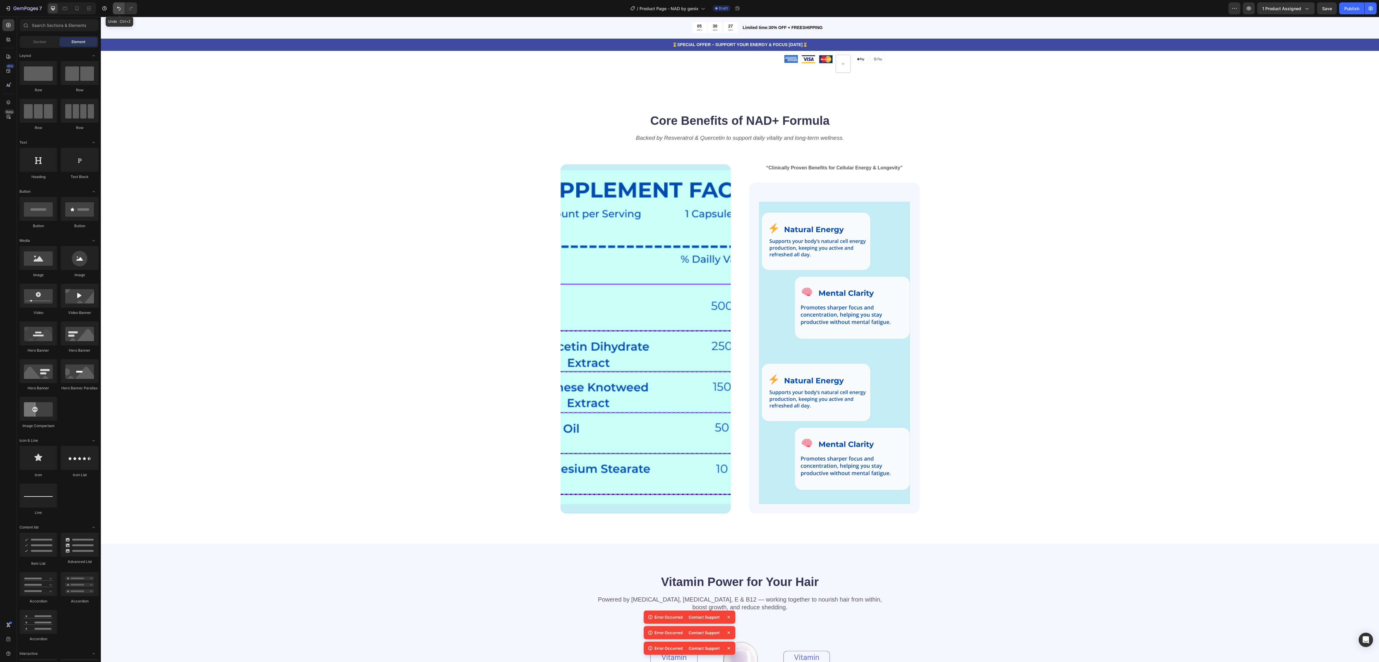
click at [117, 5] on icon "Undo/Redo" at bounding box center [119, 8] width 6 height 6
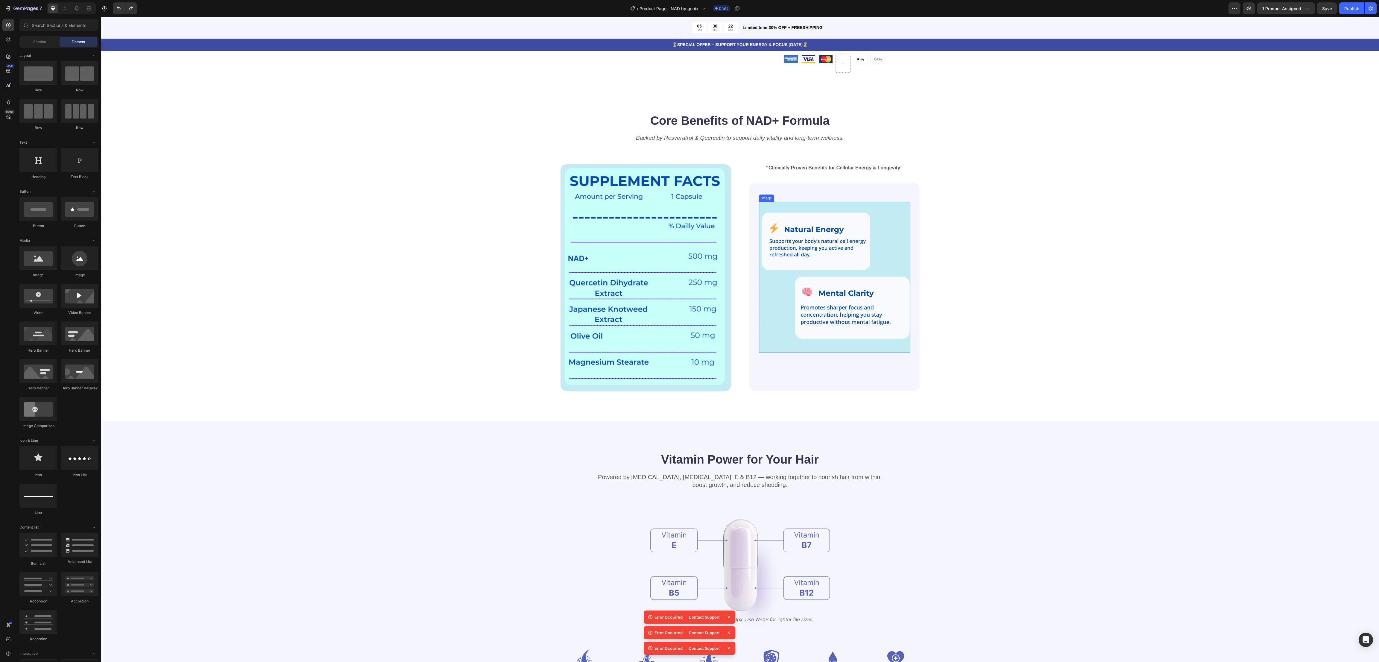
click at [833, 219] on img at bounding box center [834, 277] width 151 height 151
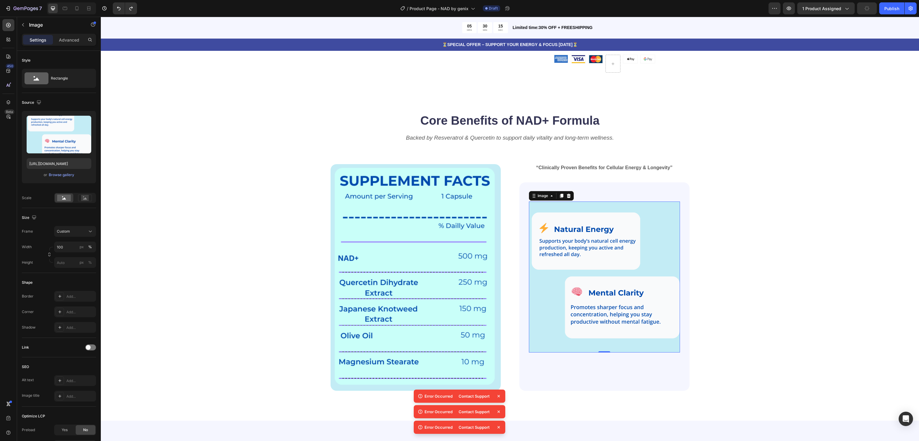
drag, startPoint x: 1236, startPoint y: 20, endPoint x: 568, endPoint y: 157, distance: 682.2
click at [371, 115] on p "Core Benefits of NAD+ Formula" at bounding box center [510, 121] width 358 height 16
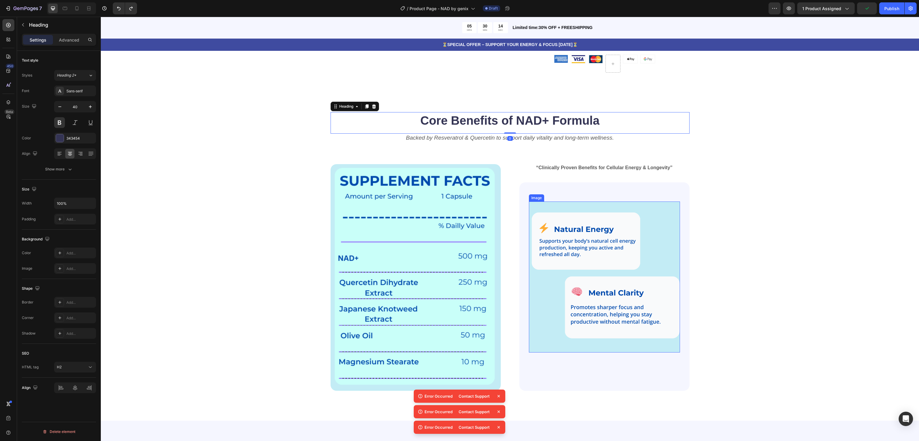
click at [617, 221] on img at bounding box center [604, 277] width 151 height 151
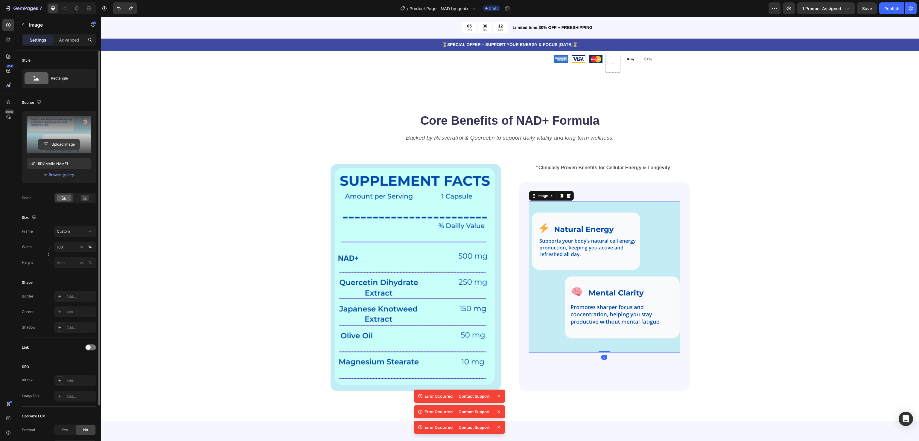
click at [63, 144] on input "file" at bounding box center [58, 144] width 41 height 10
type input "https://cdn.shopify.com/s/files/1/0915/1034/1910/files/gempages_543980698587890…"
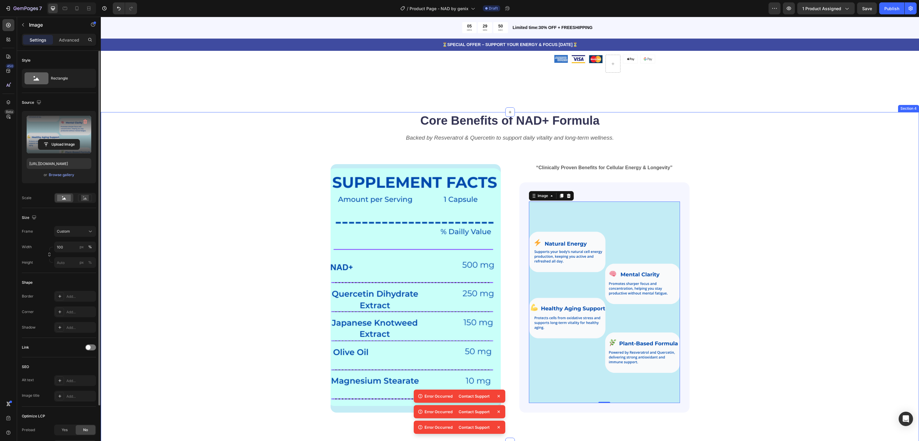
click at [773, 189] on div "Core Benefits of NAD+ Formula Heading Backed by Resveratrol & Quercetin to supp…" at bounding box center [510, 262] width 770 height 300
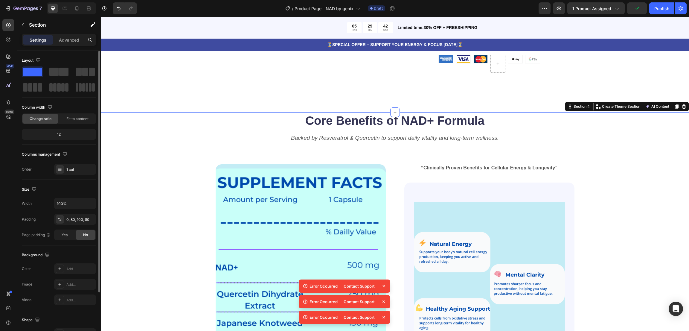
drag, startPoint x: 903, startPoint y: 17, endPoint x: 259, endPoint y: 120, distance: 652.9
click at [76, 9] on icon at bounding box center [76, 8] width 3 height 4
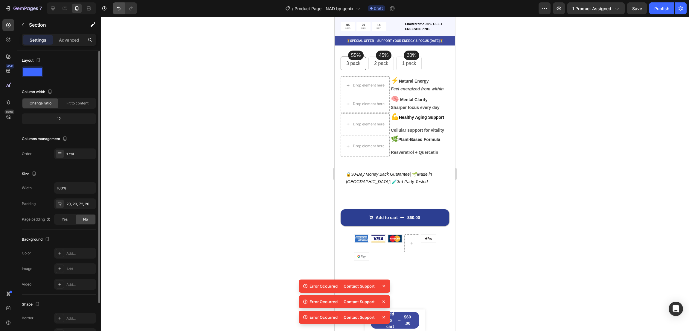
scroll to position [179, 0]
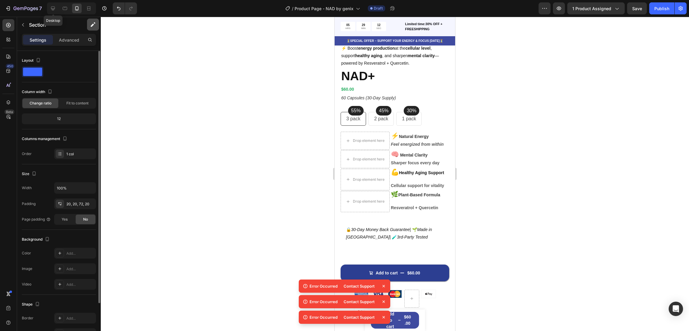
click at [53, 7] on icon at bounding box center [53, 8] width 6 height 6
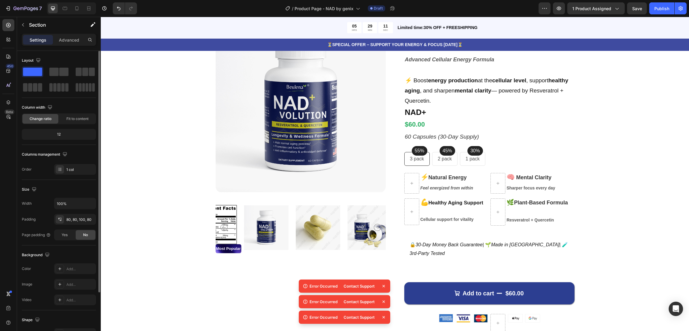
scroll to position [25, 0]
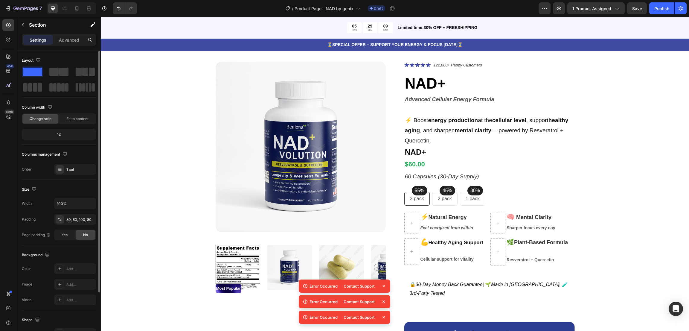
click at [384, 287] on icon at bounding box center [384, 286] width 2 height 2
click at [385, 301] on icon at bounding box center [384, 302] width 6 height 6
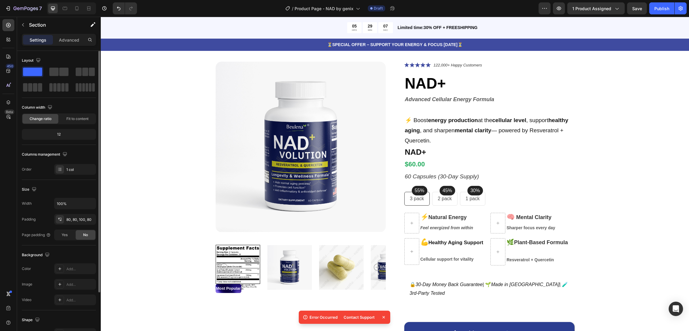
click at [384, 317] on icon at bounding box center [384, 317] width 2 height 2
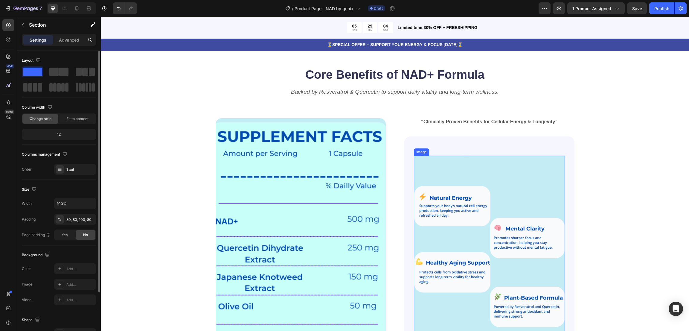
scroll to position [384, 0]
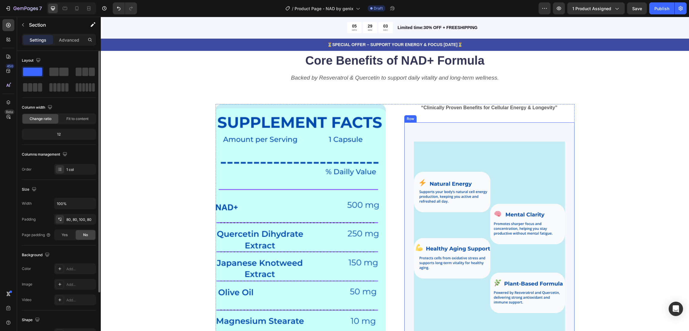
click at [536, 136] on div "Image Row" at bounding box center [489, 237] width 151 height 211
click at [537, 133] on div "Image Row" at bounding box center [489, 237] width 151 height 211
click at [76, 270] on div "F5F6FF" at bounding box center [74, 268] width 17 height 5
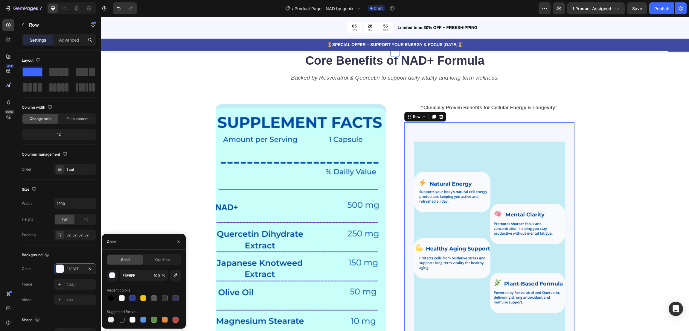
click at [162, 159] on div "Core Benefits of NAD+ Formula Heading Backed by Resveratrol & Quercetin to supp…" at bounding box center [395, 202] width 541 height 300
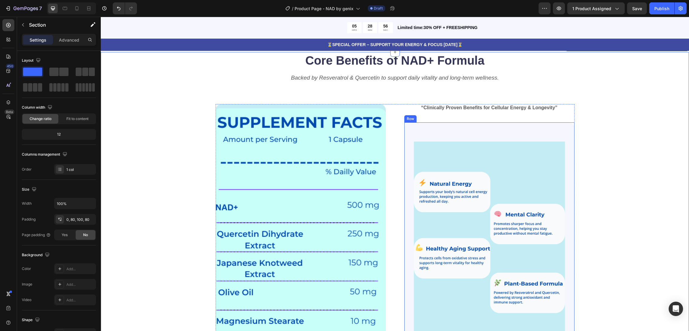
click at [454, 131] on div "Image Row Row" at bounding box center [489, 237] width 170 height 230
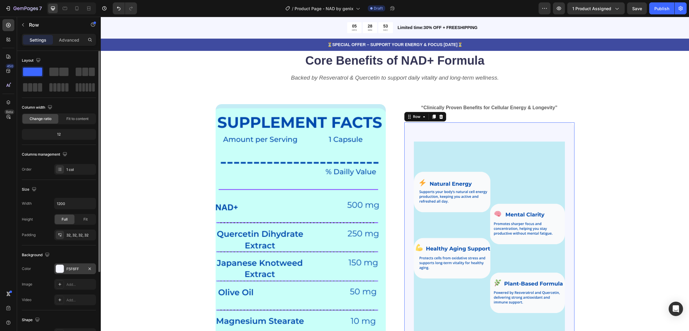
click at [65, 270] on div "F5F6FF" at bounding box center [75, 268] width 42 height 11
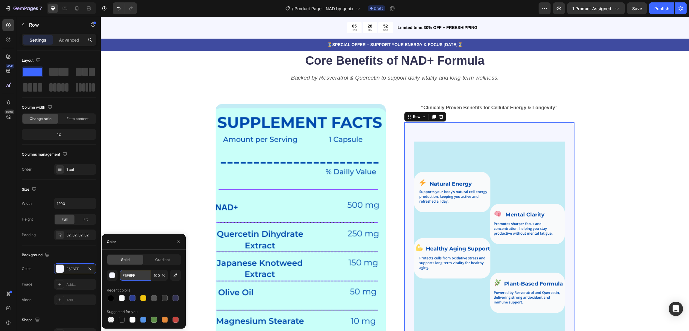
click at [130, 275] on input "F5F6FF" at bounding box center [135, 275] width 31 height 11
click at [628, 145] on div "Core Benefits of NAD+ Formula Heading Backed by Resveratrol & Quercetin to supp…" at bounding box center [395, 202] width 541 height 300
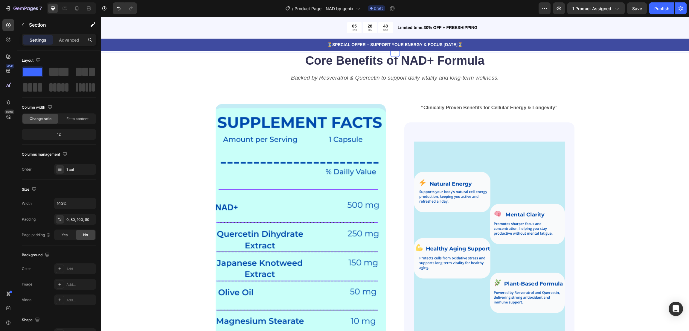
click at [628, 145] on div "Core Benefits of NAD+ Formula Heading Backed by Resveratrol & Quercetin to supp…" at bounding box center [395, 202] width 541 height 300
click at [480, 130] on div "Image Row Row" at bounding box center [489, 237] width 170 height 230
click at [607, 119] on div "Core Benefits of NAD+ Formula Heading Backed by Resveratrol & Quercetin to supp…" at bounding box center [395, 202] width 541 height 300
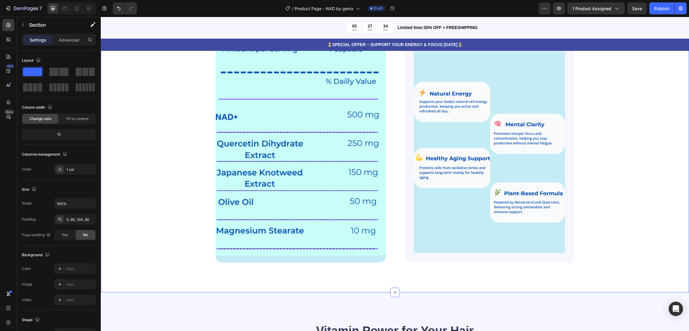
scroll to position [429, 0]
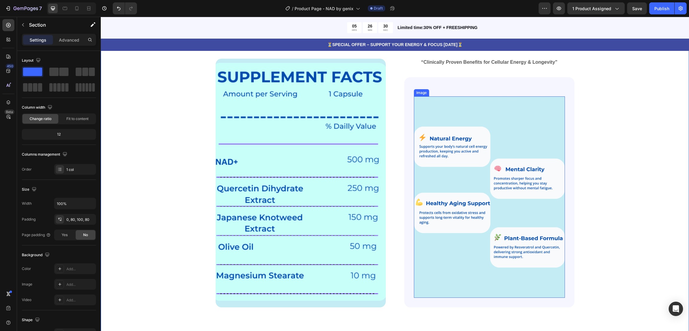
click at [507, 121] on img at bounding box center [489, 196] width 151 height 201
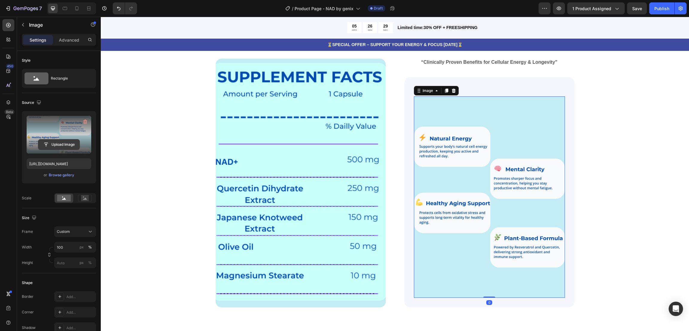
click at [57, 141] on input "file" at bounding box center [58, 144] width 41 height 10
type input "[URL][DOMAIN_NAME]"
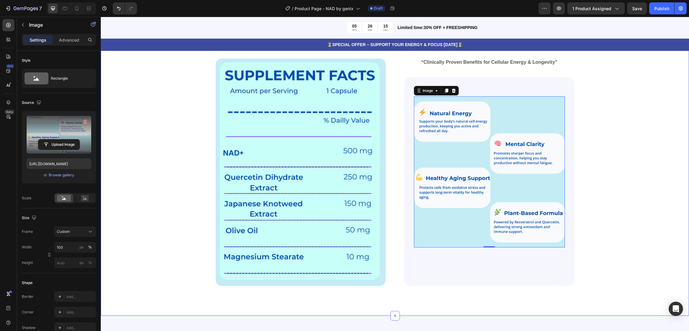
click at [611, 185] on div "Core Benefits of NAD+ Formula Heading Backed by Resveratrol & Quercetin to supp…" at bounding box center [395, 146] width 541 height 279
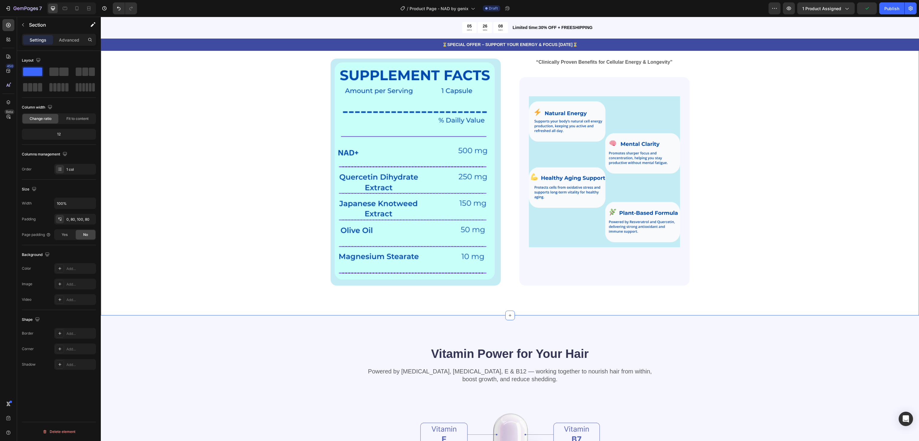
drag, startPoint x: 789, startPoint y: 17, endPoint x: 343, endPoint y: 200, distance: 482.3
click at [207, 187] on div "Core Benefits of NAD+ Formula Heading Backed by Resveratrol & Quercetin to supp…" at bounding box center [510, 146] width 770 height 279
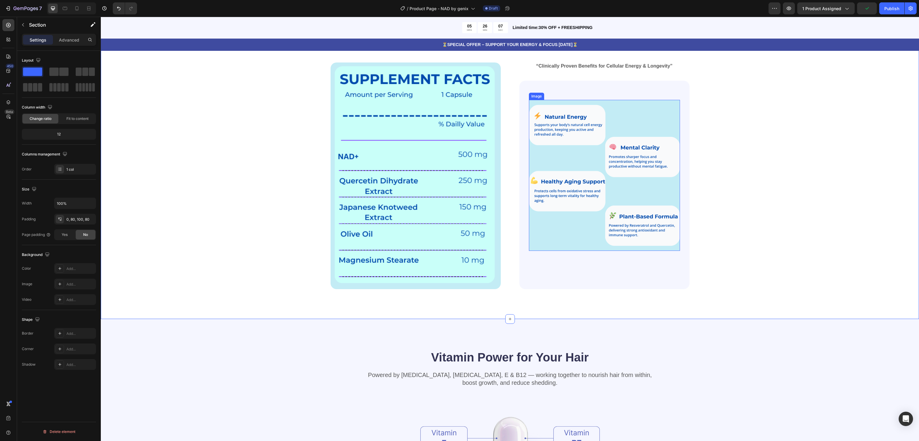
scroll to position [369, 0]
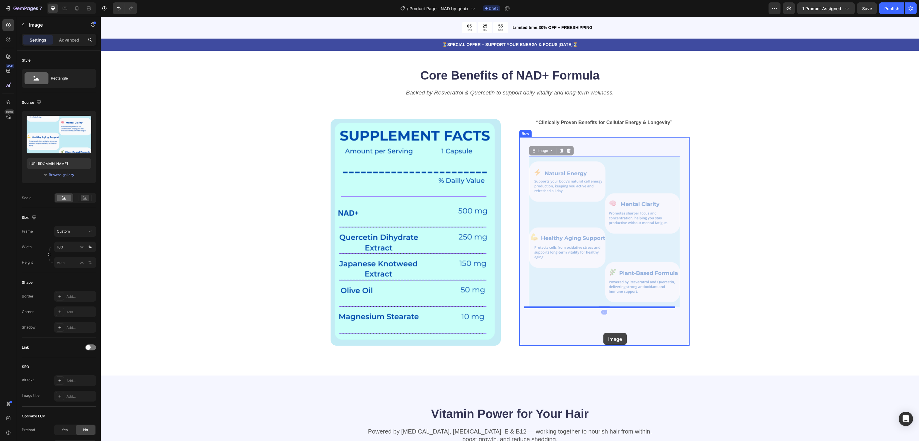
drag, startPoint x: 626, startPoint y: 172, endPoint x: 603, endPoint y: 333, distance: 163.2
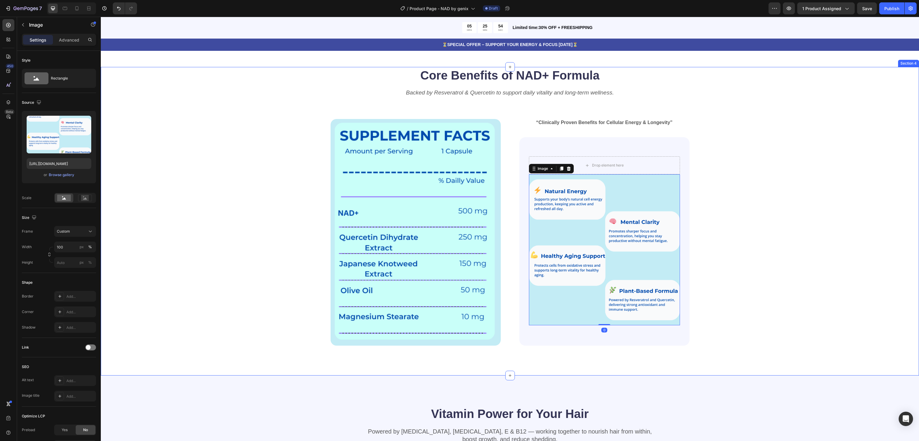
click at [731, 242] on div "Core Benefits of NAD+ Formula Heading Backed by Resveratrol & Quercetin to supp…" at bounding box center [510, 206] width 770 height 279
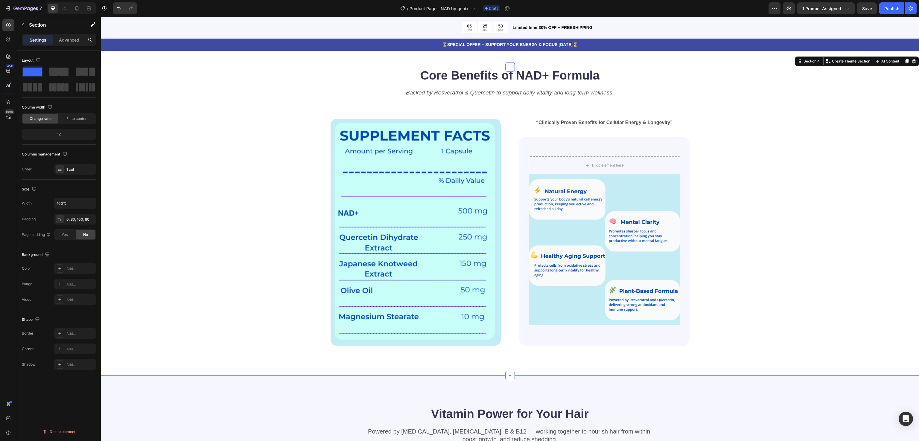
click at [731, 242] on div "Core Benefits of NAD+ Formula Heading Backed by Resveratrol & Quercetin to supp…" at bounding box center [510, 206] width 770 height 279
click at [734, 187] on div "Core Benefits of NAD+ Formula Heading Backed by Resveratrol & Quercetin to supp…" at bounding box center [510, 206] width 770 height 279
click at [646, 165] on div "Drop element here" at bounding box center [604, 165] width 151 height 18
click at [563, 149] on icon at bounding box center [565, 150] width 5 height 5
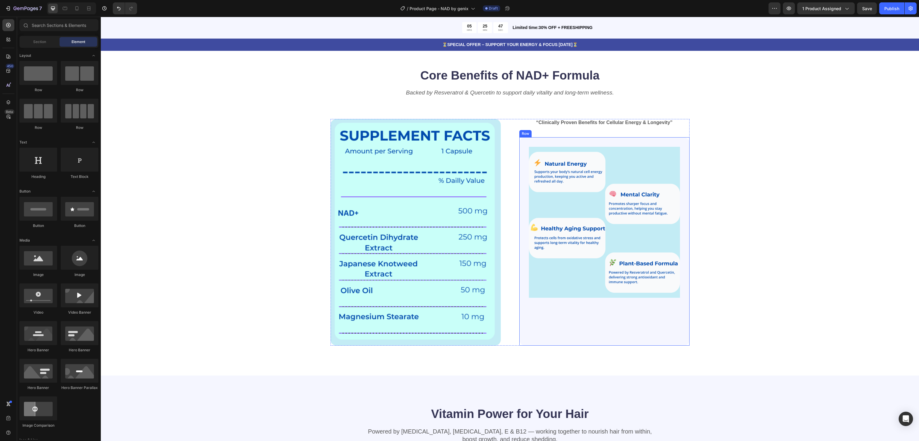
click at [606, 333] on div "Image" at bounding box center [604, 241] width 151 height 189
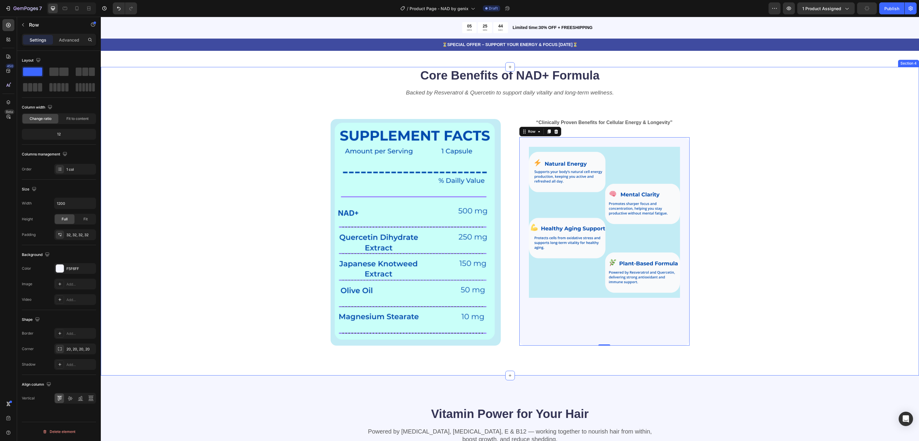
click at [734, 190] on div "Core Benefits of NAD+ Formula Heading Backed by Resveratrol & Quercetin to supp…" at bounding box center [510, 206] width 770 height 279
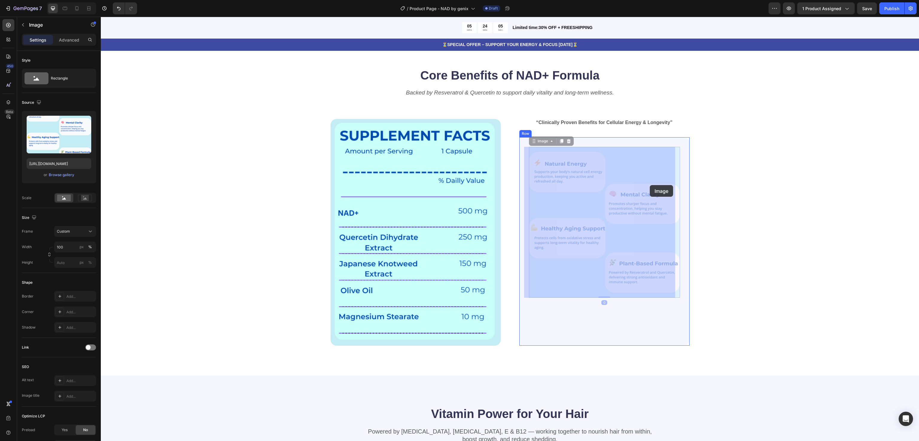
drag, startPoint x: 649, startPoint y: 154, endPoint x: 650, endPoint y: 185, distance: 31.4
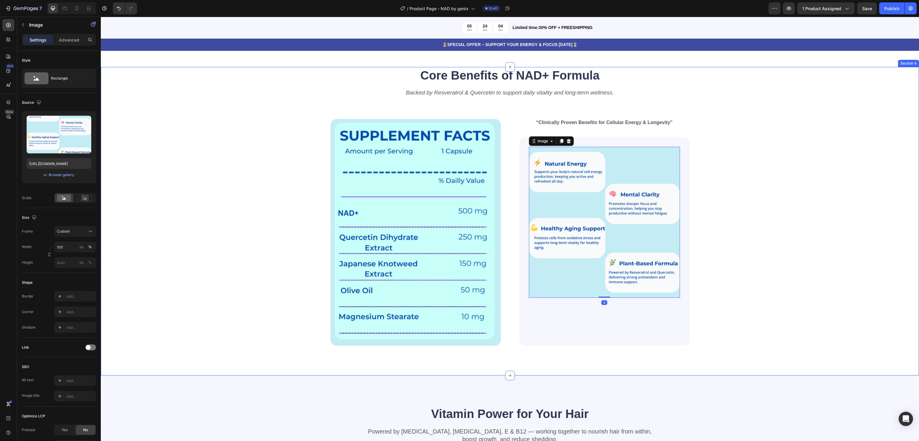
click at [733, 147] on div "Core Benefits of NAD+ Formula Heading Backed by Resveratrol & Quercetin to supp…" at bounding box center [510, 206] width 770 height 279
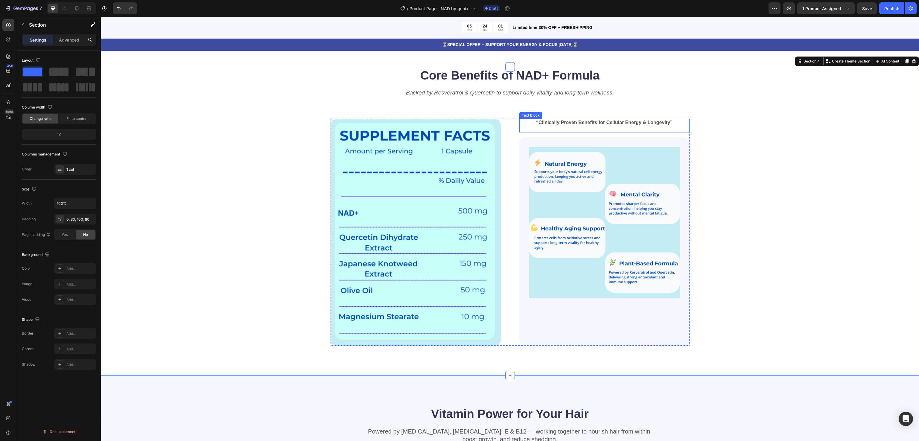
click at [629, 124] on strong "“Clinically Proven Benefits for Cellular Energy & Longevity”" at bounding box center [604, 122] width 136 height 5
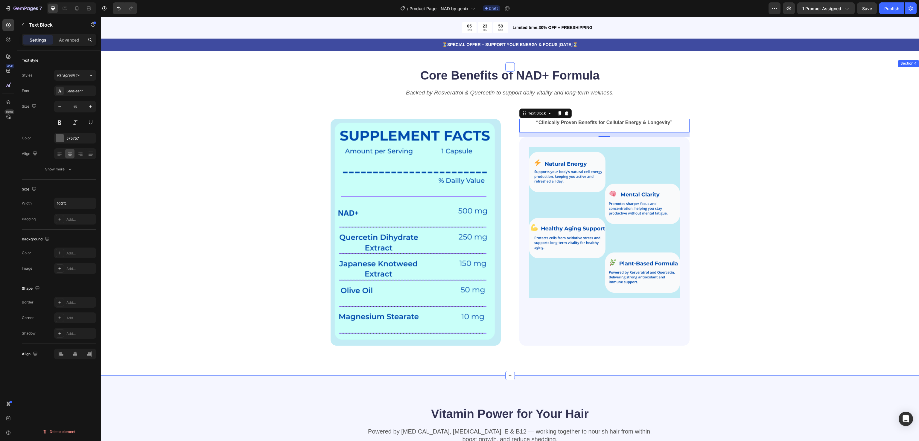
click at [745, 172] on div "Core Benefits of NAD+ Formula Heading Backed by Resveratrol & Quercetin to supp…" at bounding box center [510, 206] width 770 height 279
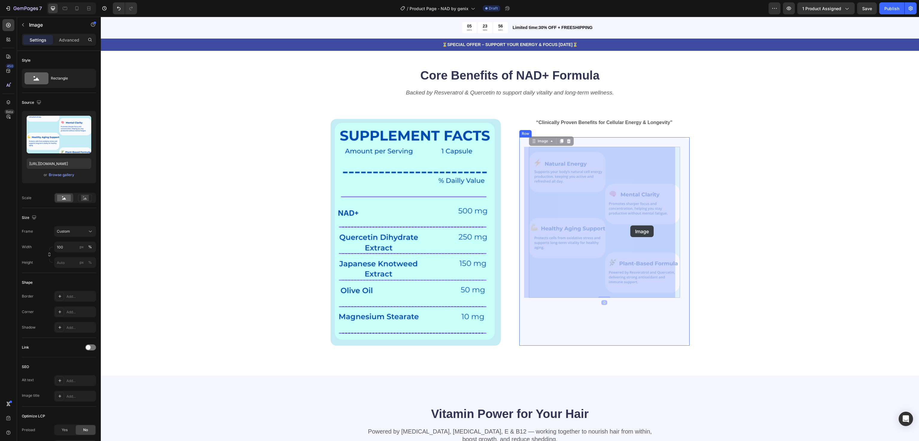
drag, startPoint x: 635, startPoint y: 167, endPoint x: 630, endPoint y: 226, distance: 59.2
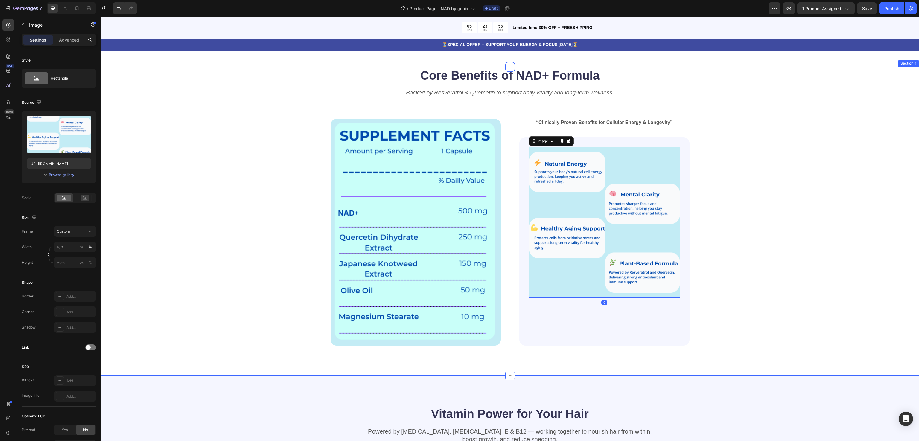
click at [795, 172] on div "Core Benefits of NAD+ Formula Heading Backed by Resveratrol & Quercetin to supp…" at bounding box center [510, 206] width 770 height 279
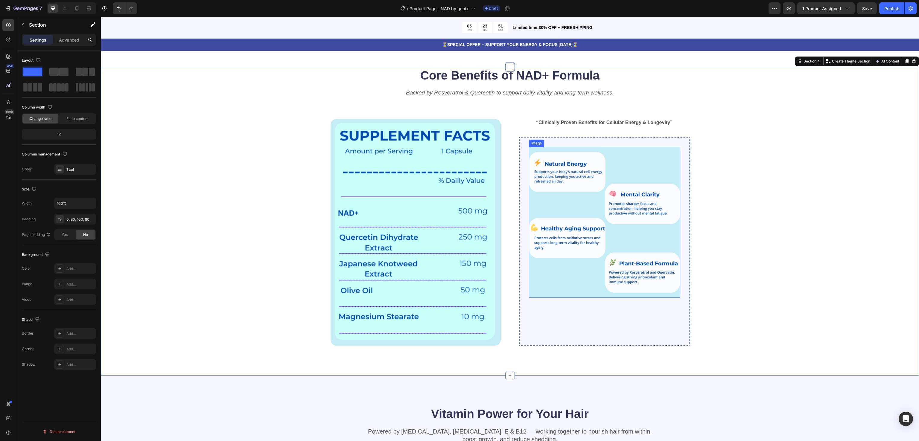
click at [603, 163] on img at bounding box center [604, 222] width 151 height 151
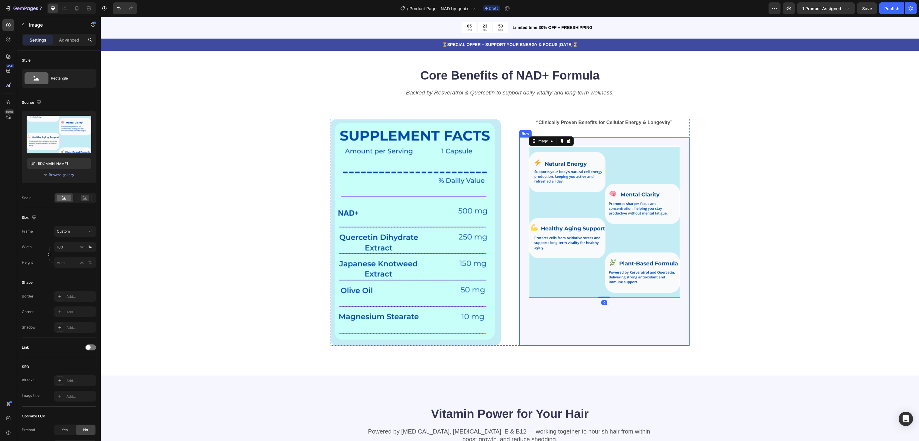
click at [608, 142] on div "Image 0 Row" at bounding box center [604, 241] width 170 height 209
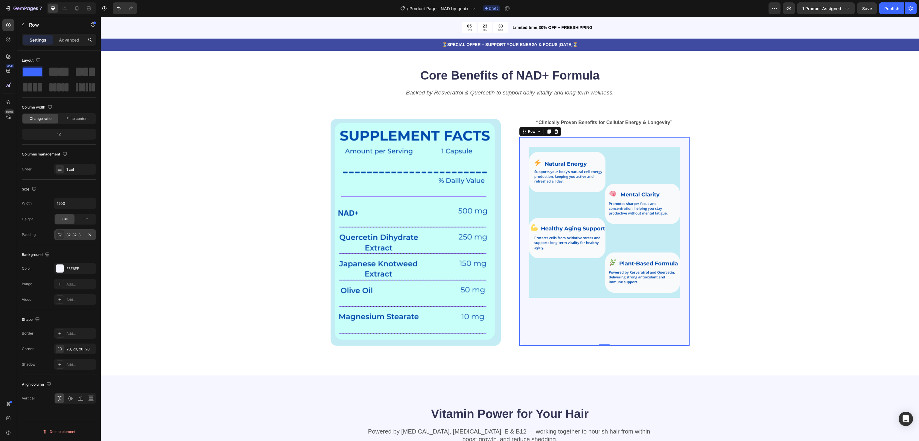
click at [75, 234] on div "32, 32, 32, 32" at bounding box center [74, 234] width 17 height 5
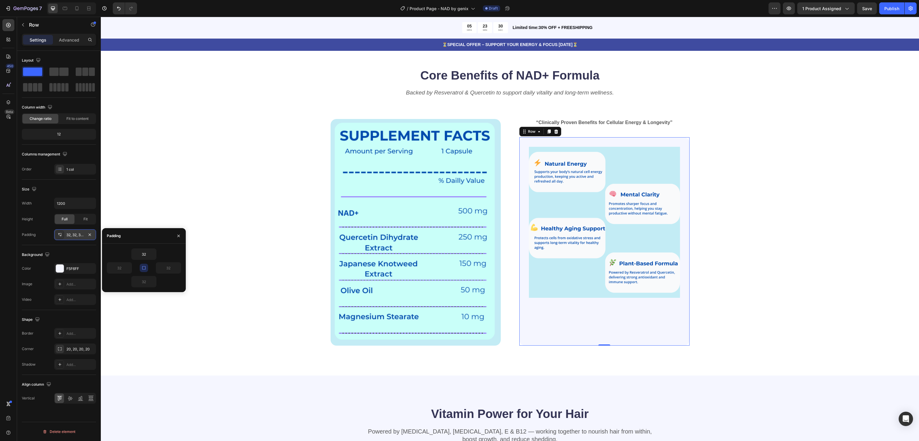
click at [59, 235] on icon at bounding box center [58, 234] width 1 height 2
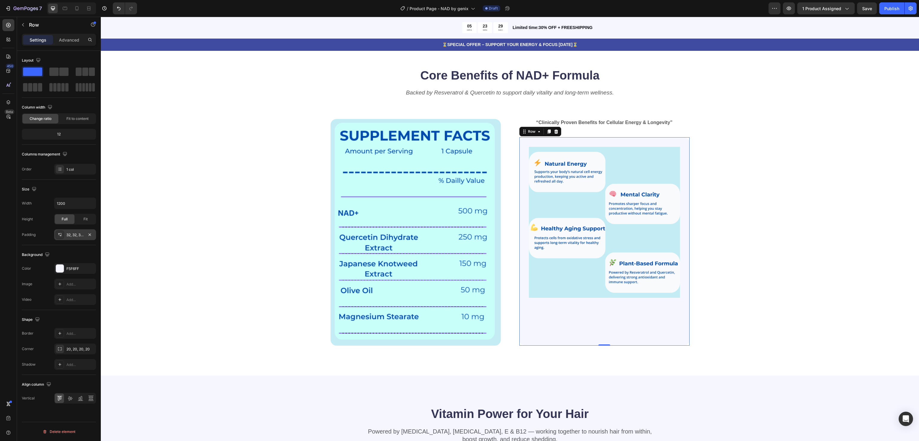
click at [59, 235] on icon at bounding box center [58, 234] width 1 height 2
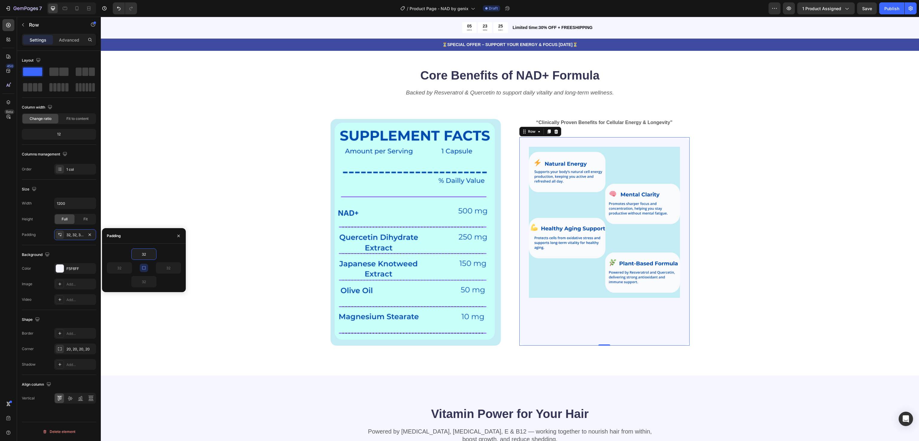
click at [74, 263] on div "Background The changes might be hidden by the video. Color F5F6FF Image Add... …" at bounding box center [59, 277] width 74 height 65
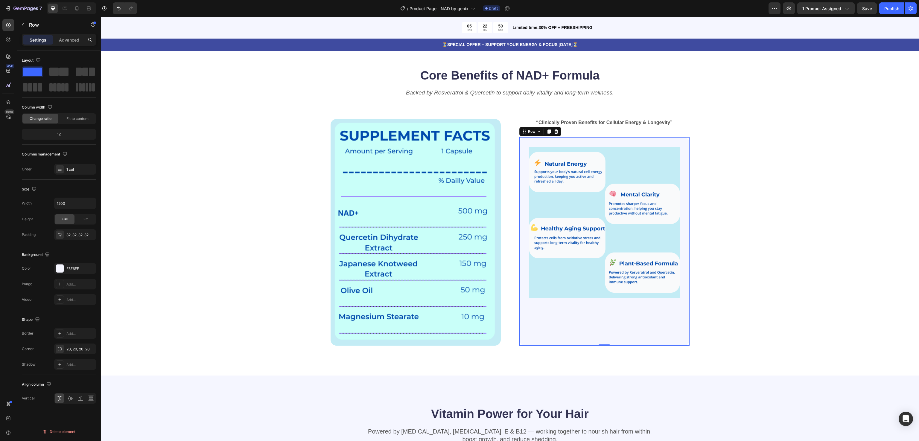
click at [65, 134] on div "12" at bounding box center [59, 134] width 72 height 8
click at [82, 222] on div "Fit" at bounding box center [86, 219] width 20 height 10
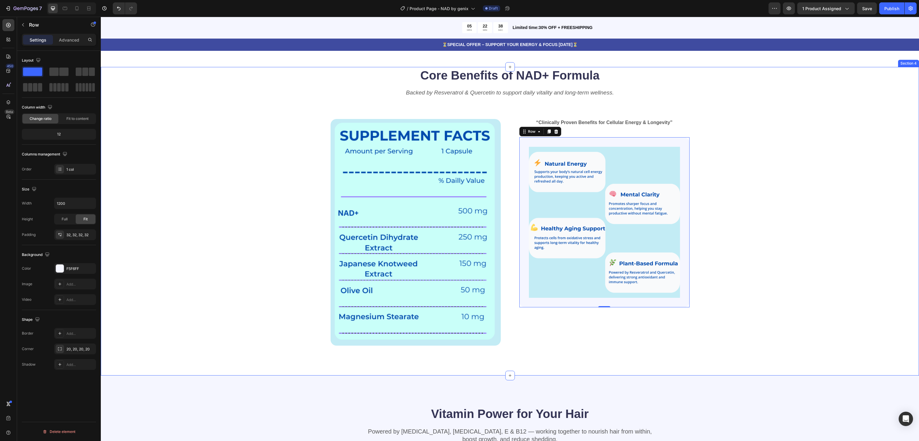
click at [821, 226] on div "Core Benefits of NAD+ Formula Heading Backed by Resveratrol & Quercetin to supp…" at bounding box center [510, 206] width 770 height 279
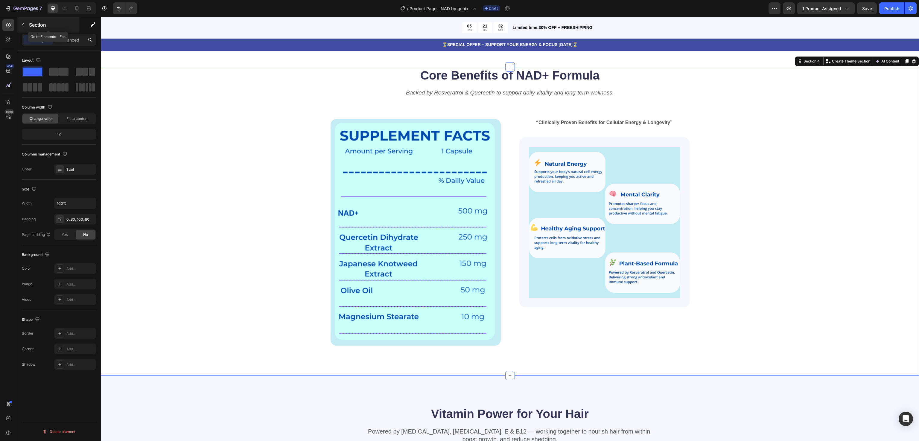
click at [21, 25] on icon "button" at bounding box center [23, 24] width 5 height 5
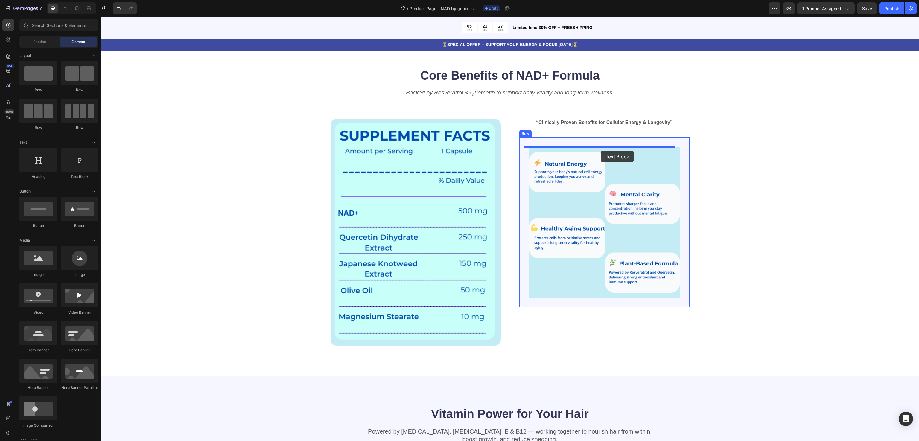
drag, startPoint x: 185, startPoint y: 178, endPoint x: 601, endPoint y: 151, distance: 416.7
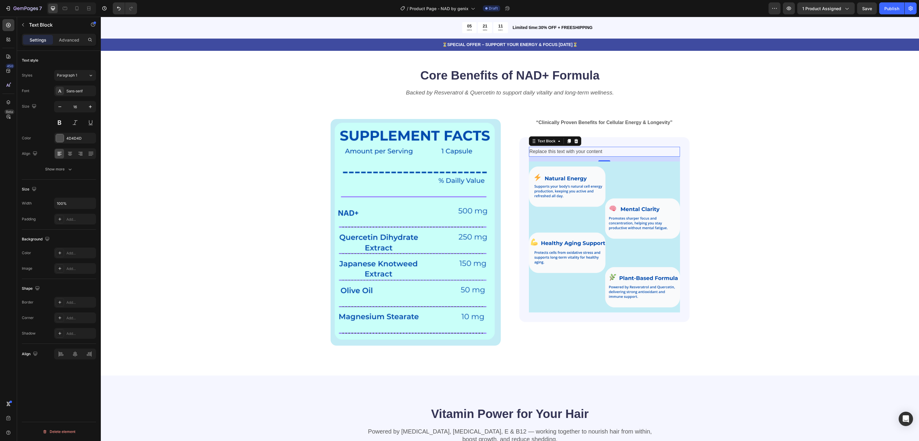
click at [559, 151] on div "Replace this text with your content" at bounding box center [604, 152] width 151 height 10
click at [559, 151] on p "Replace this text with your content" at bounding box center [605, 151] width 150 height 9
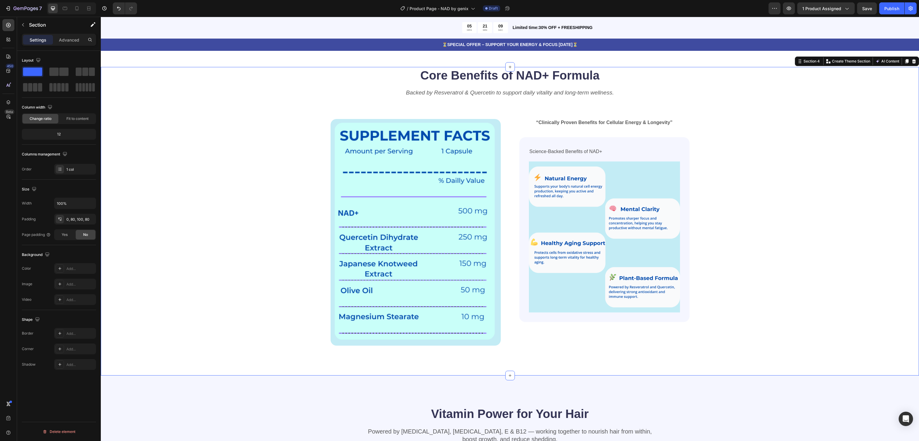
click at [722, 151] on div "Core Benefits of NAD+ Formula Heading Backed by Resveratrol & Quercetin to supp…" at bounding box center [510, 206] width 770 height 279
click at [567, 153] on p "Science-Backed Benefits of NAD+" at bounding box center [605, 151] width 150 height 9
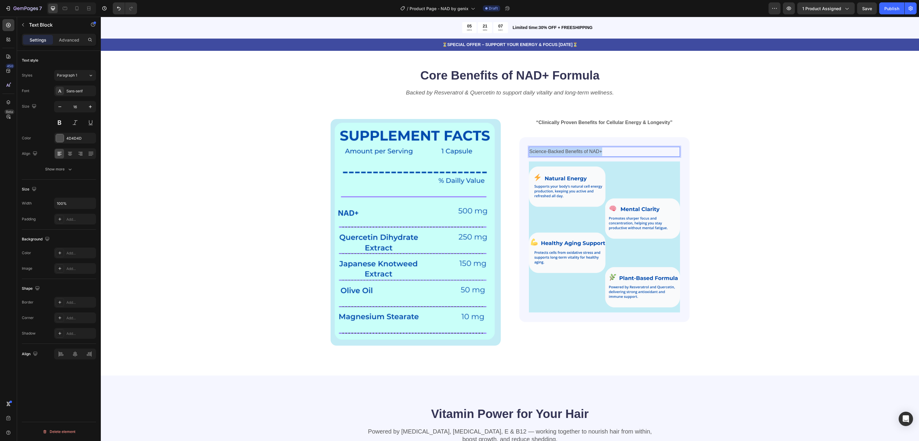
click at [567, 153] on p "Science-Backed Benefits of NAD+" at bounding box center [605, 151] width 150 height 9
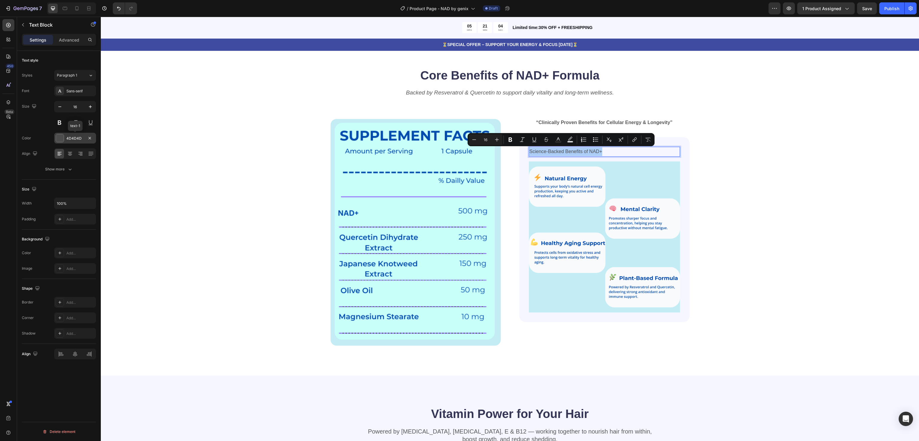
click at [62, 140] on div at bounding box center [60, 138] width 8 height 8
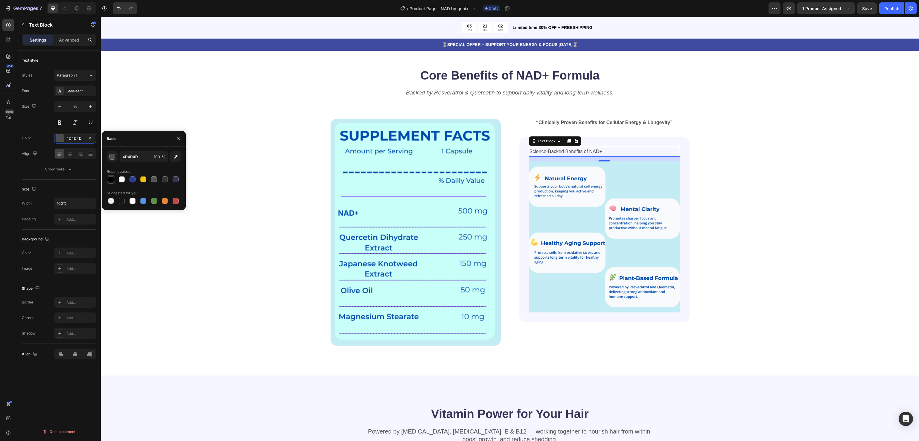
click at [113, 179] on div at bounding box center [111, 180] width 6 height 6
type input "000000"
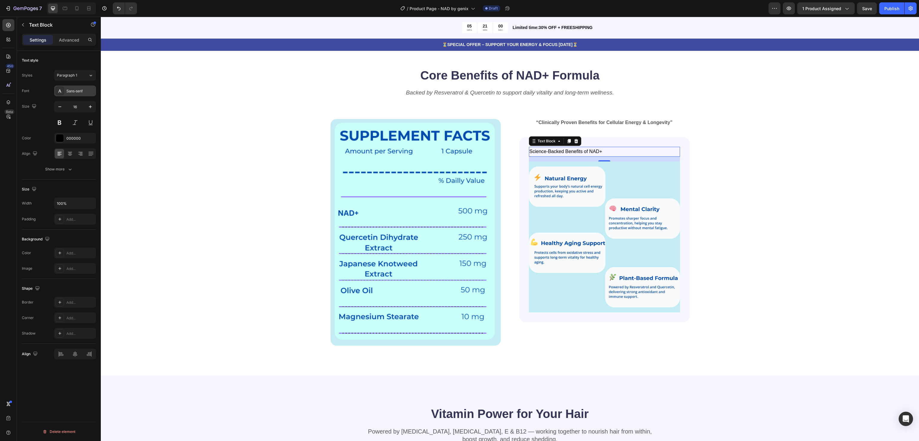
click at [70, 89] on div "Sans-serif" at bounding box center [80, 91] width 28 height 5
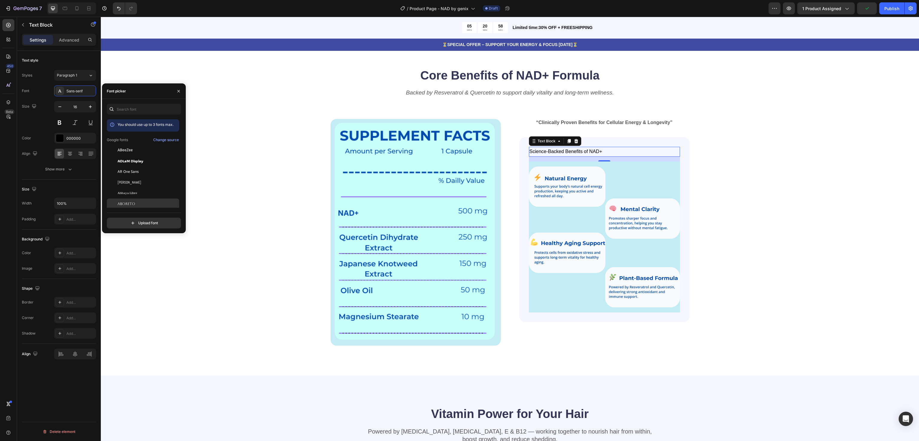
click at [149, 349] on div "Aboreto" at bounding box center [143, 354] width 72 height 11
click at [137, 107] on input "text" at bounding box center [144, 109] width 74 height 11
paste input "montserrat"
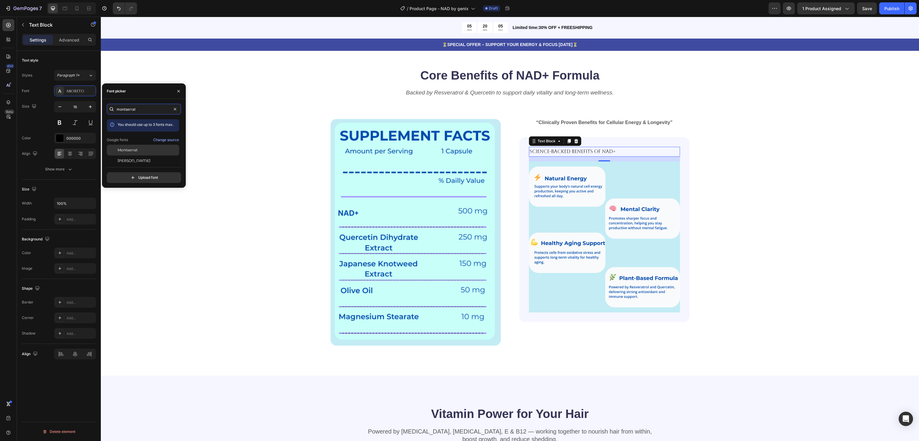
type input "montserrat"
click at [144, 152] on div "Montserrat" at bounding box center [148, 149] width 60 height 5
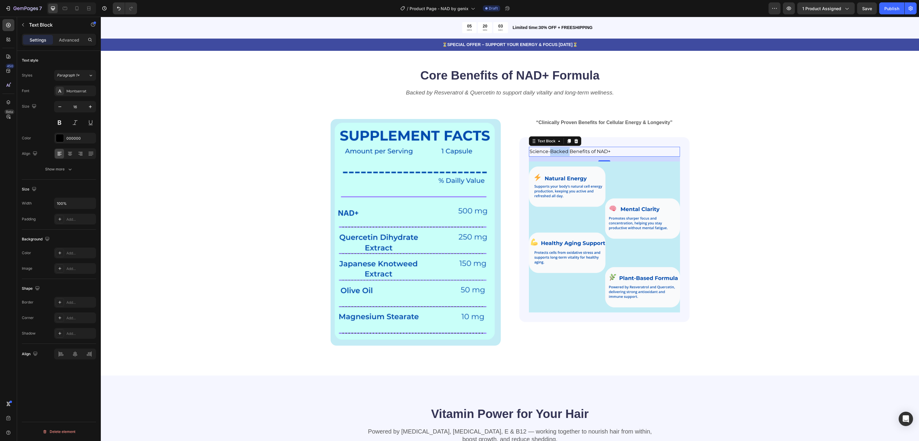
click at [549, 150] on p "Science-Backed Benefits of NAD+" at bounding box center [605, 151] width 150 height 9
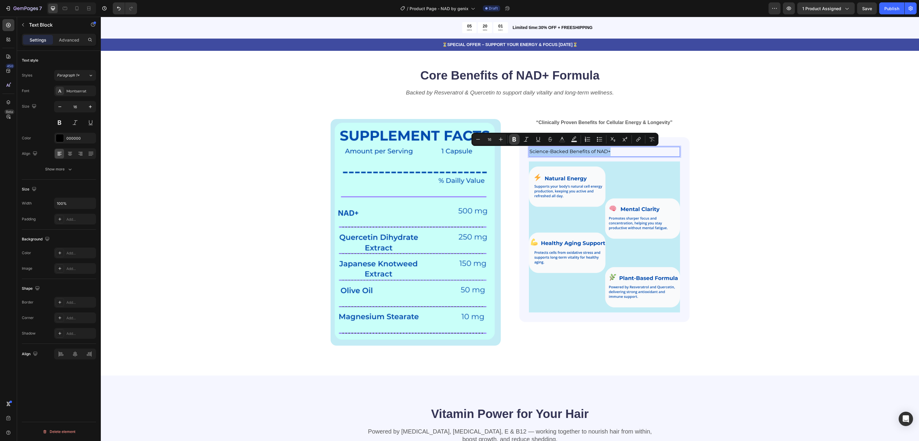
click at [518, 140] on button "Bold" at bounding box center [514, 139] width 11 height 11
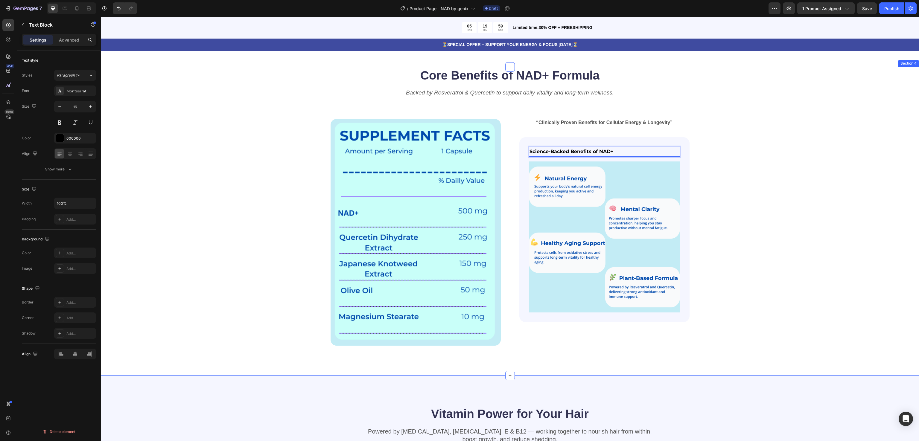
click at [754, 151] on div "Core Benefits of NAD+ Formula Heading Backed by Resveratrol & Quercetin to supp…" at bounding box center [510, 206] width 770 height 279
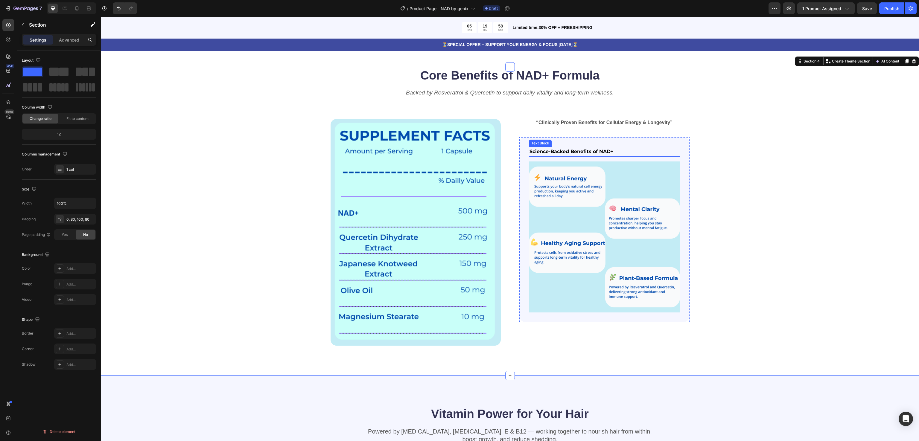
click at [596, 153] on strong "Science-Backed Benefits of NAD+" at bounding box center [572, 152] width 84 height 6
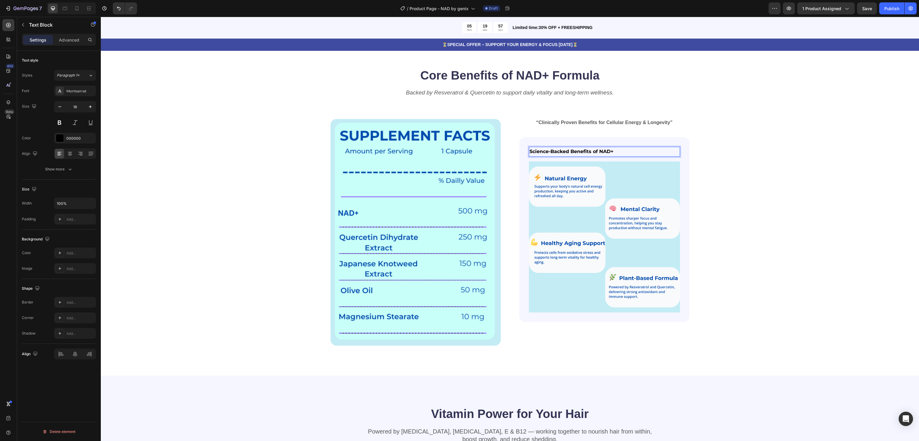
click at [547, 151] on strong "Science-Backed Benefits of NAD+" at bounding box center [572, 152] width 84 height 6
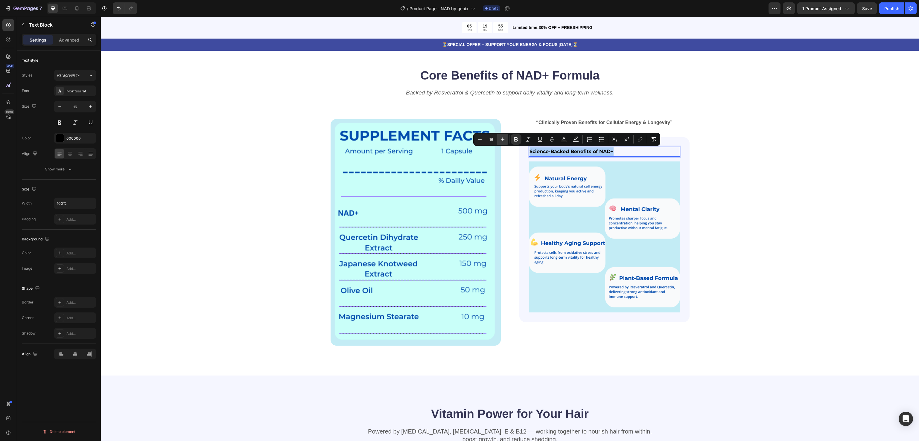
click at [506, 137] on button "Plus" at bounding box center [502, 139] width 11 height 11
type input "20"
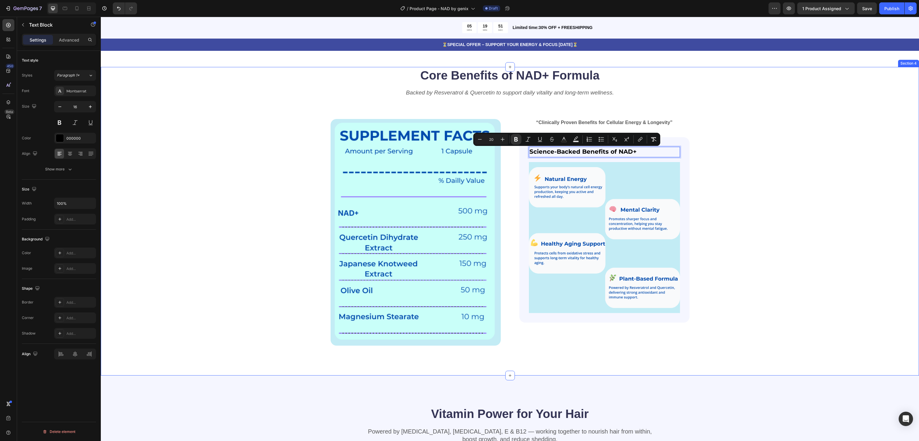
click at [809, 165] on div "Core Benefits of NAD+ Formula Heading Backed by Resveratrol & Quercetin to supp…" at bounding box center [510, 206] width 770 height 279
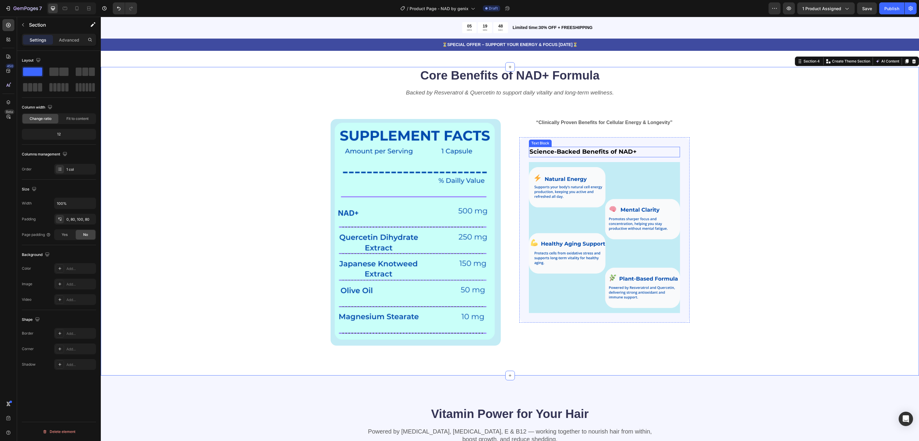
click at [602, 149] on strong "Science-Backed Benefits of NAD+" at bounding box center [583, 151] width 107 height 7
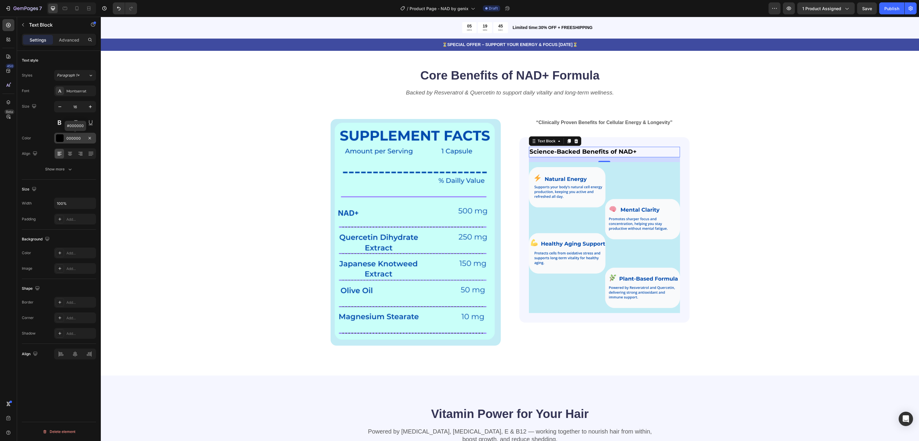
click at [61, 136] on div at bounding box center [60, 138] width 8 height 8
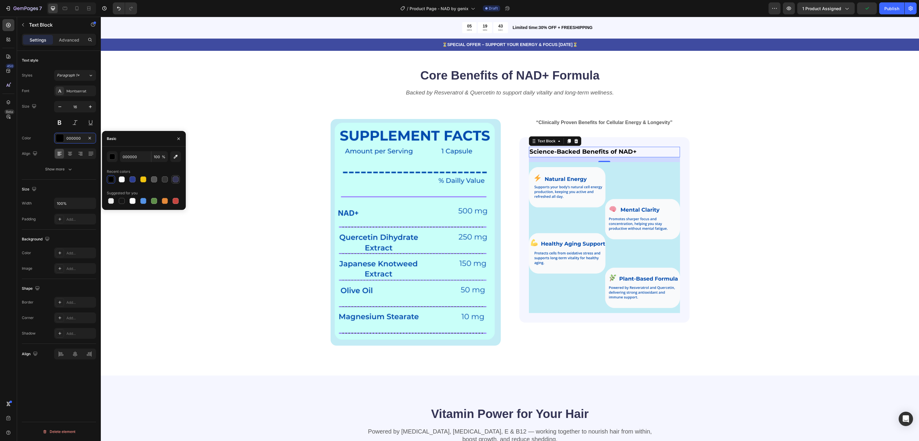
click at [177, 179] on div at bounding box center [176, 180] width 6 height 6
click at [146, 200] on div at bounding box center [143, 201] width 6 height 6
click at [134, 179] on div at bounding box center [133, 180] width 6 height 6
type input "2C3E91"
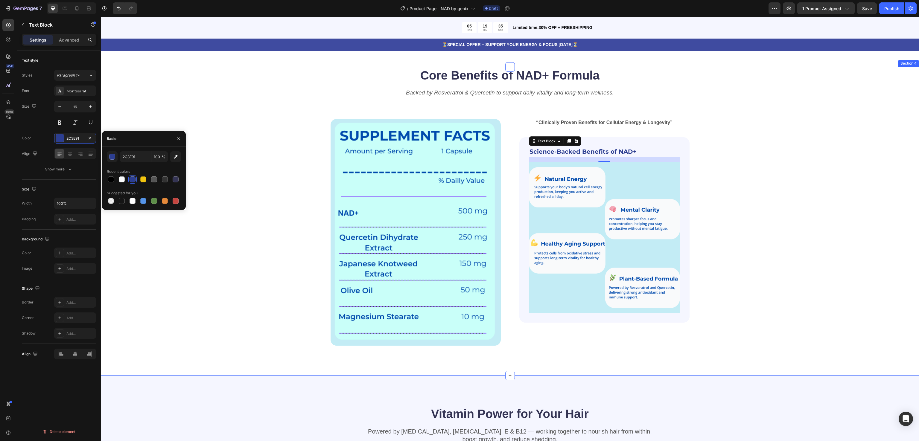
click at [767, 160] on div "Core Benefits of NAD+ Formula Heading Backed by Resveratrol & Quercetin to supp…" at bounding box center [510, 206] width 770 height 279
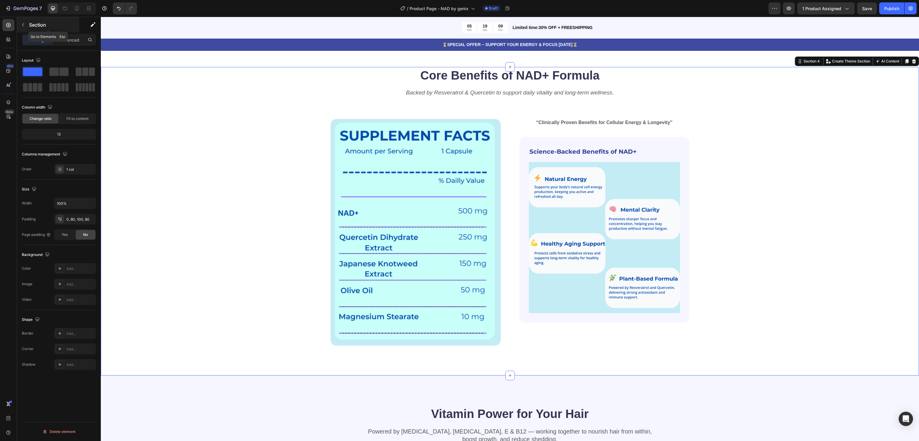
click at [23, 19] on div "Section" at bounding box center [48, 25] width 62 height 16
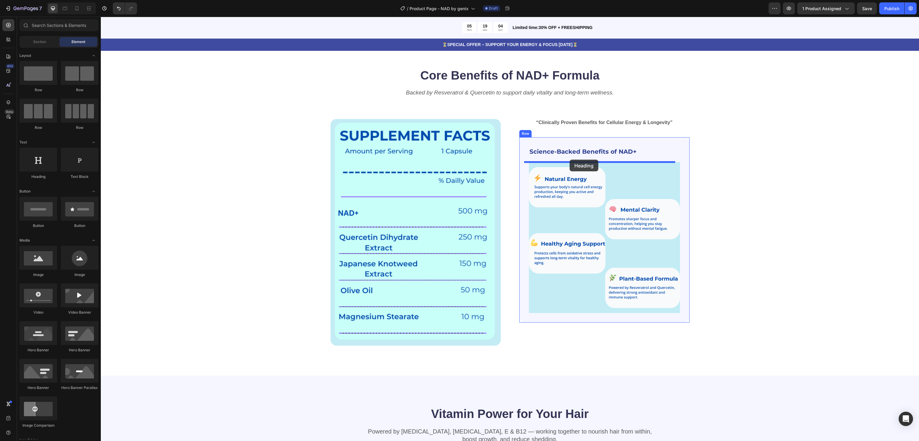
drag, startPoint x: 141, startPoint y: 182, endPoint x: 570, endPoint y: 160, distance: 429.3
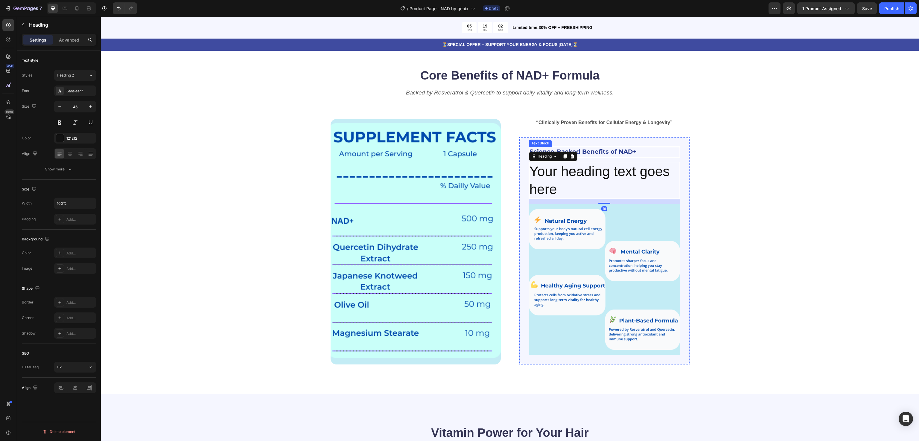
click at [578, 149] on strong "Science-Backed Benefits of NAD+" at bounding box center [583, 151] width 107 height 7
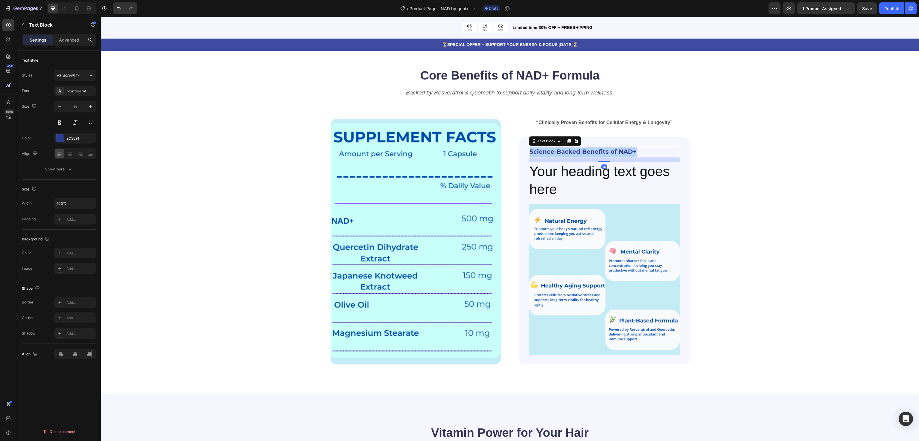
click at [578, 149] on strong "Science-Backed Benefits of NAD+" at bounding box center [583, 151] width 107 height 7
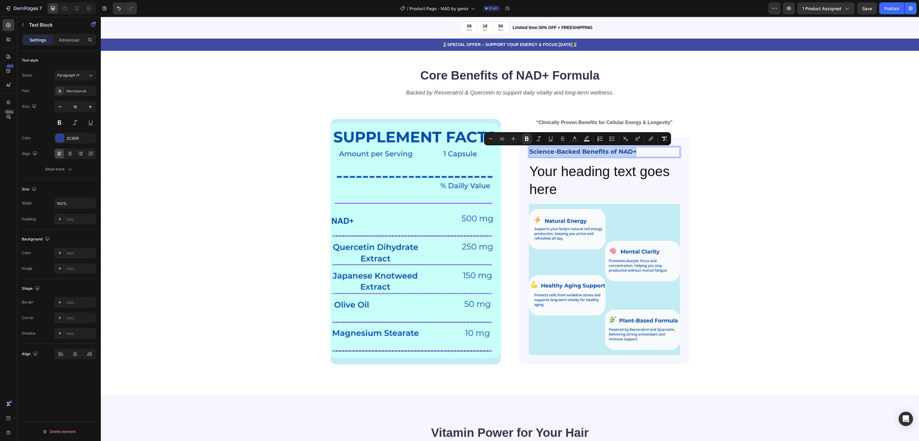
copy strong "Science-Backed Benefits of NAD+"
click at [544, 177] on h2 "Your heading text goes here" at bounding box center [604, 180] width 151 height 37
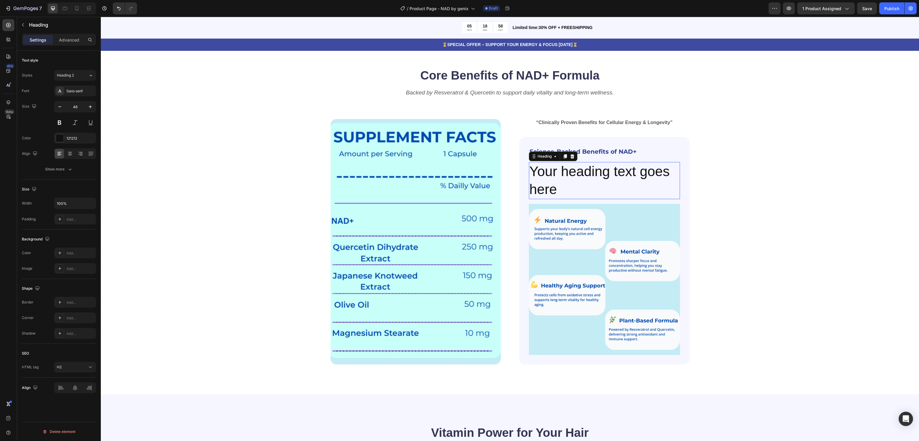
click at [544, 177] on h2 "Your heading text goes here" at bounding box center [604, 180] width 151 height 37
click at [544, 177] on p "Your heading text goes here" at bounding box center [605, 181] width 150 height 36
click at [582, 151] on strong "Science-Backed Benefits of NAD+" at bounding box center [583, 151] width 107 height 7
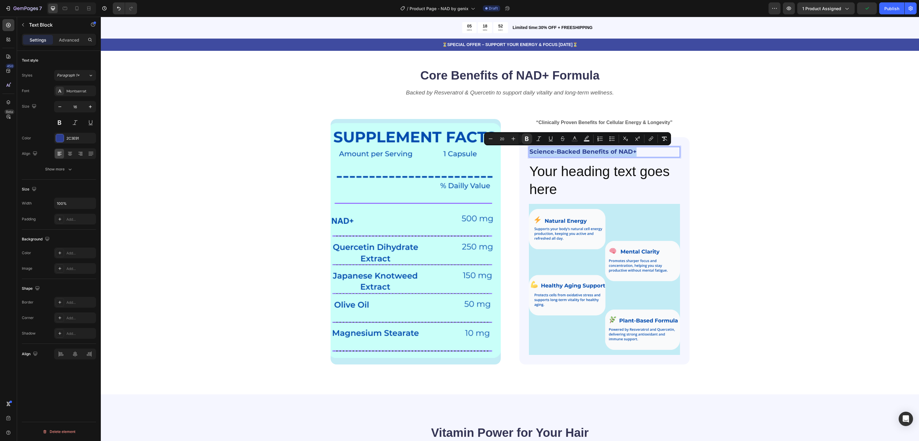
copy strong "Science-Backed Benefits of NAD+"
click at [544, 170] on p "Your heading text goes here" at bounding box center [605, 181] width 150 height 36
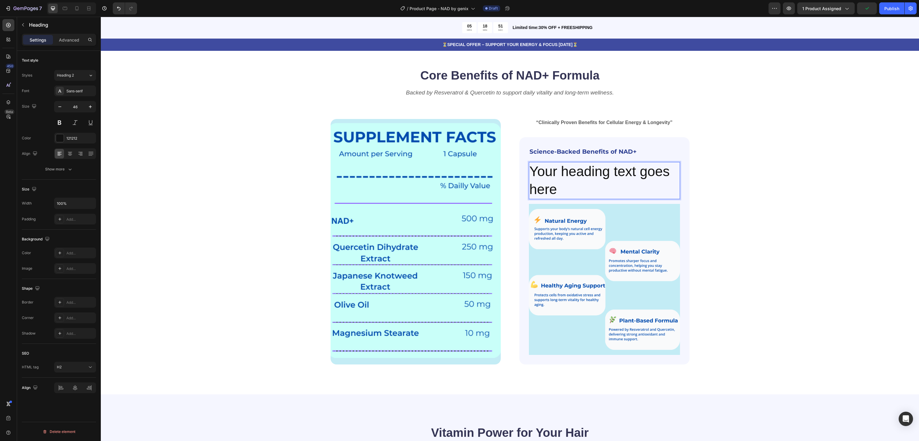
click at [544, 170] on p "Your heading text goes here" at bounding box center [605, 181] width 150 height 36
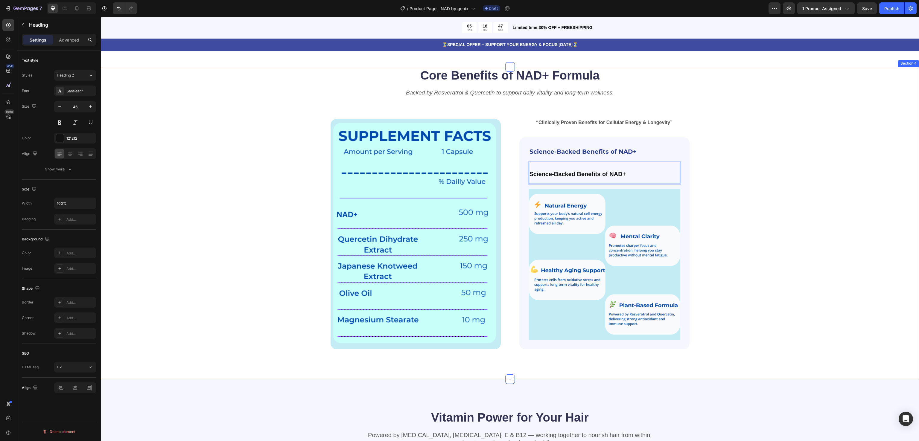
click at [780, 175] on div "Core Benefits of NAD+ Formula Heading Backed by Resveratrol & Quercetin to supp…" at bounding box center [510, 208] width 770 height 282
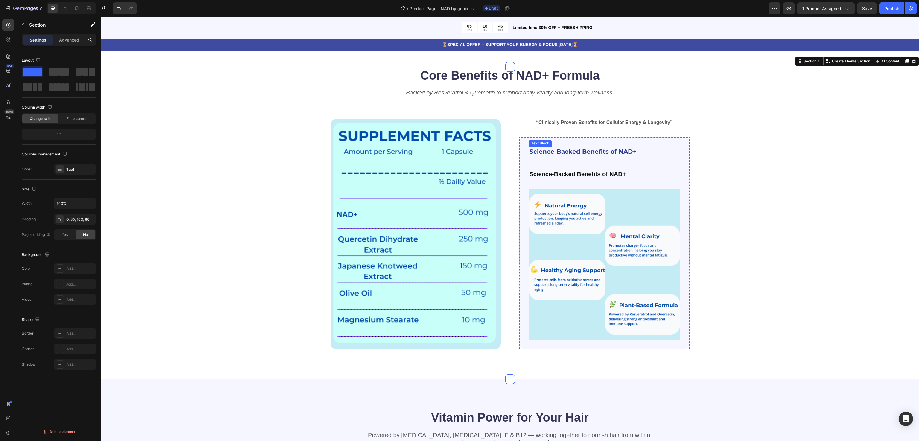
click at [596, 154] on strong "Science-Backed Benefits of NAD+" at bounding box center [583, 151] width 107 height 7
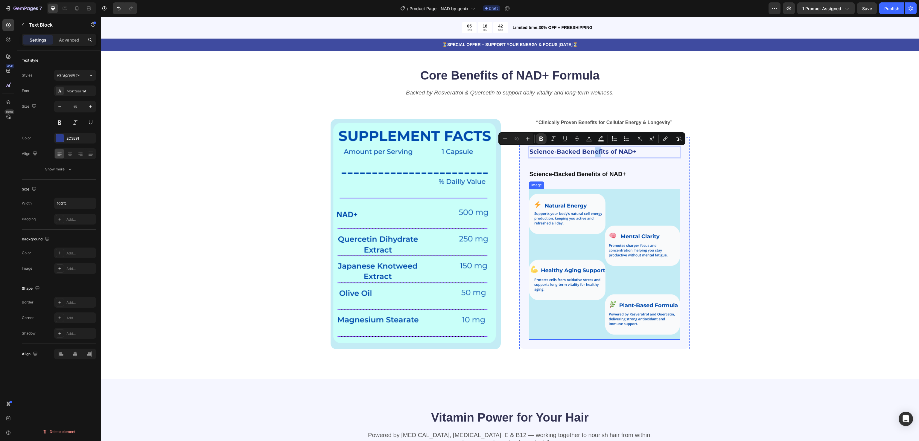
drag, startPoint x: 594, startPoint y: 152, endPoint x: 587, endPoint y: 331, distance: 179.6
click at [785, 165] on div "Core Benefits of NAD+ Formula Heading Backed by Resveratrol & Quercetin to supp…" at bounding box center [510, 208] width 770 height 282
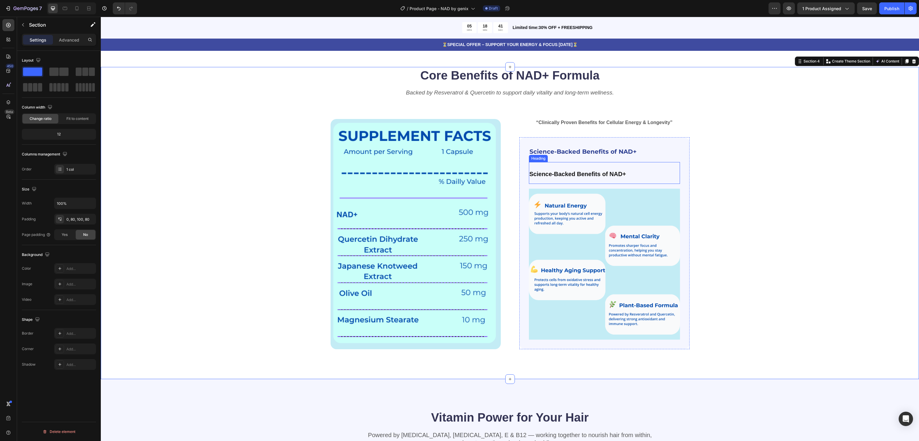
click at [615, 177] on strong "Science-Backed Benefits of NAD+" at bounding box center [578, 174] width 97 height 7
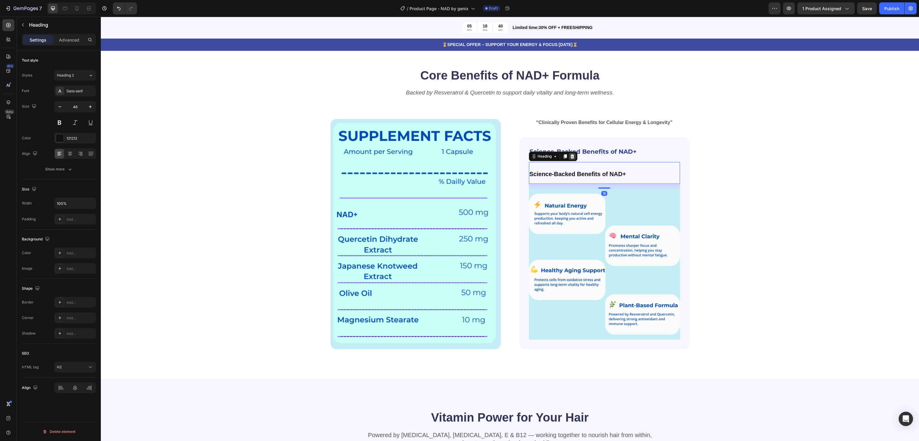
click at [570, 156] on icon at bounding box center [572, 156] width 5 height 5
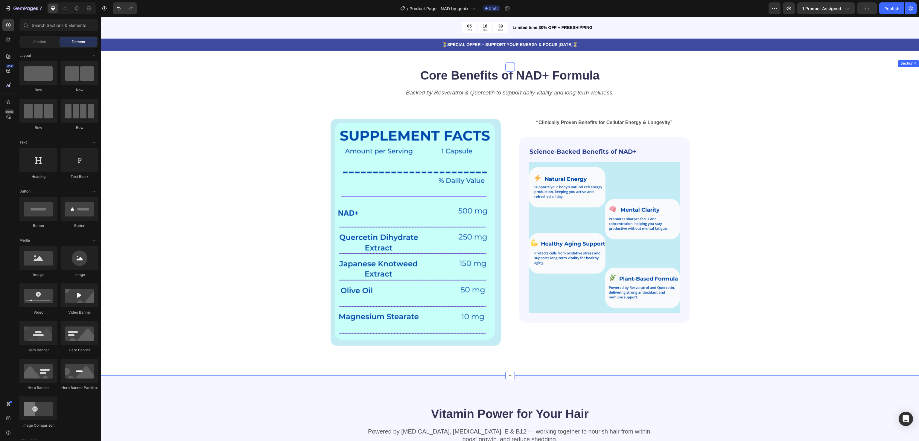
click at [777, 179] on div "Core Benefits of NAD+ Formula Heading Backed by Resveratrol & Quercetin to supp…" at bounding box center [510, 206] width 770 height 279
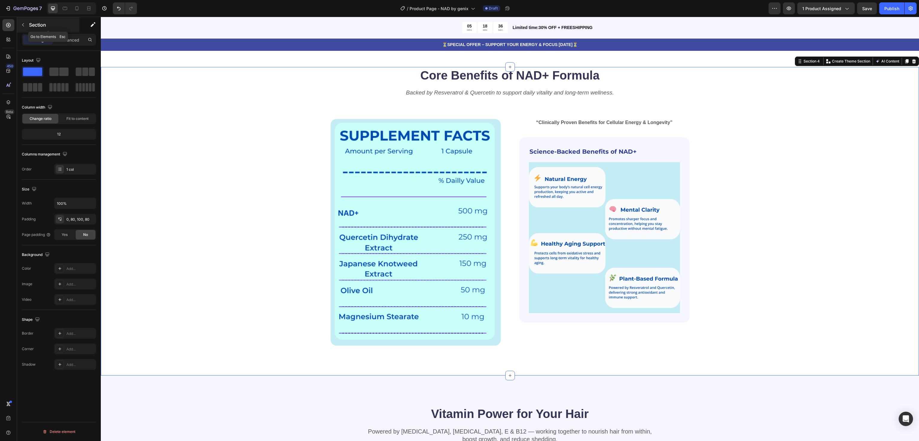
click at [22, 25] on icon "button" at bounding box center [23, 24] width 2 height 3
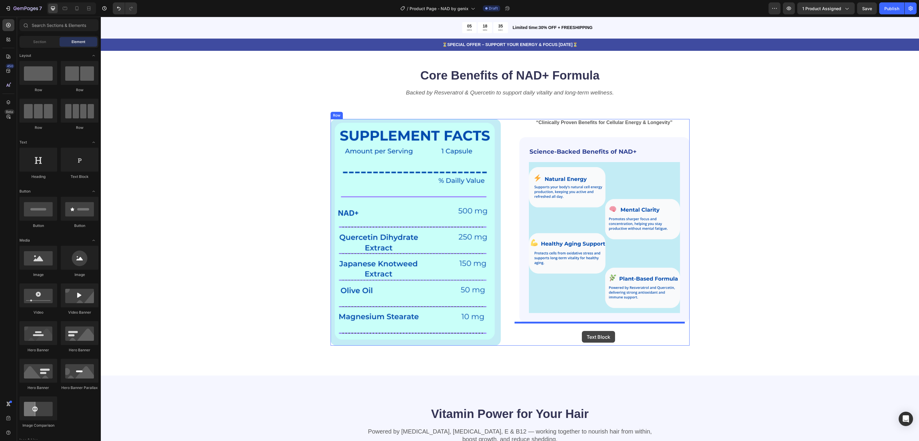
drag, startPoint x: 247, startPoint y: 202, endPoint x: 582, endPoint y: 331, distance: 358.7
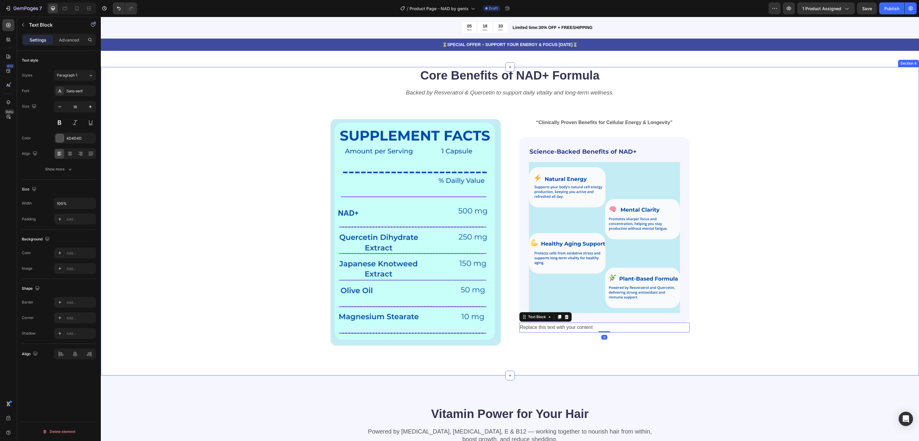
click at [729, 302] on div "Core Benefits of NAD+ Formula Heading Backed by Resveratrol & Quercetin to supp…" at bounding box center [510, 206] width 770 height 279
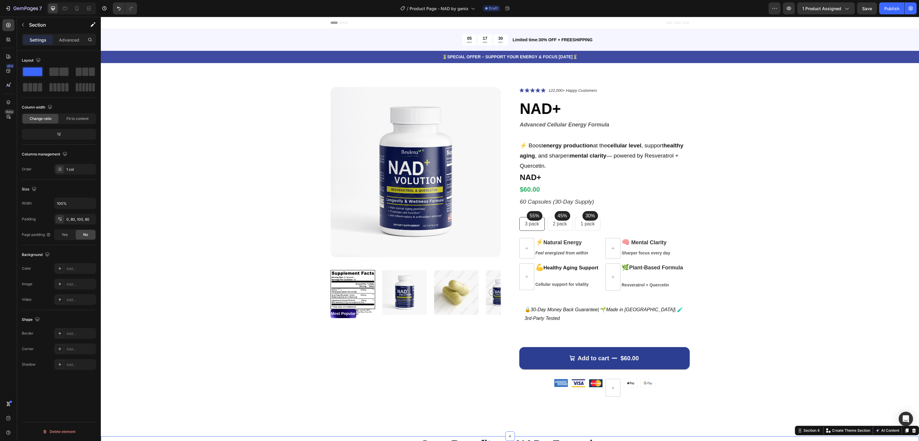
scroll to position [369, 0]
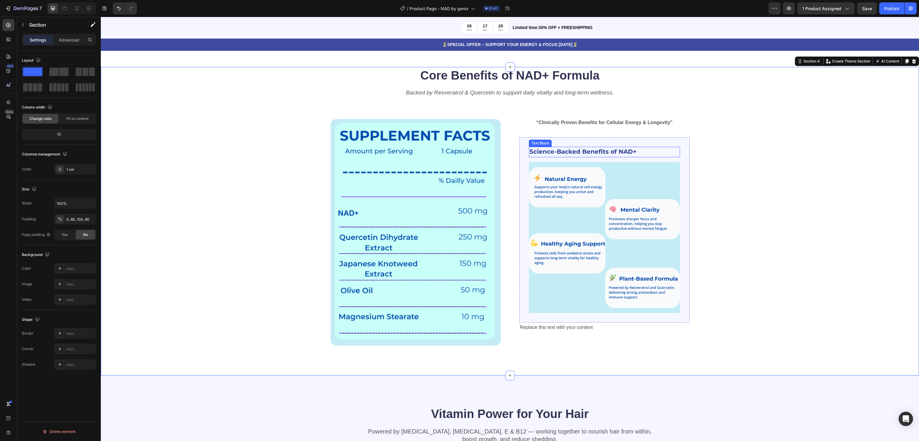
click at [600, 156] on p "Science-Backed Benefits of NAD+" at bounding box center [605, 151] width 150 height 9
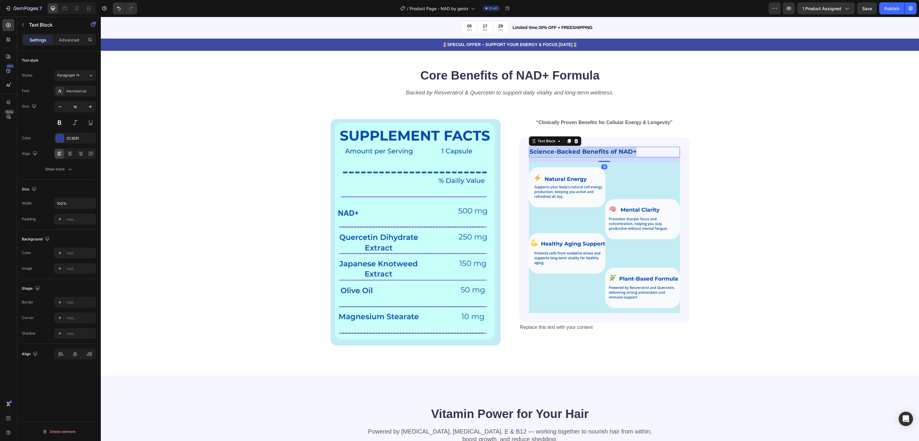
click at [600, 156] on p "Science-Backed Benefits of NAD+" at bounding box center [605, 151] width 150 height 9
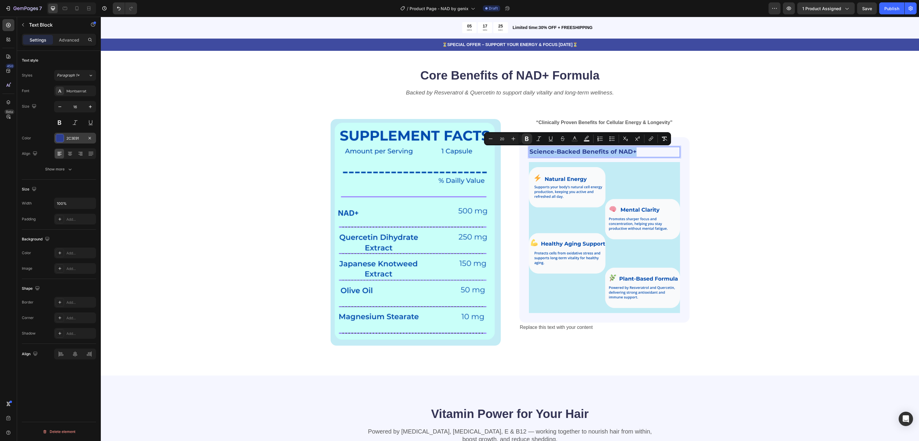
click at [73, 137] on div "2C3E91" at bounding box center [74, 138] width 17 height 5
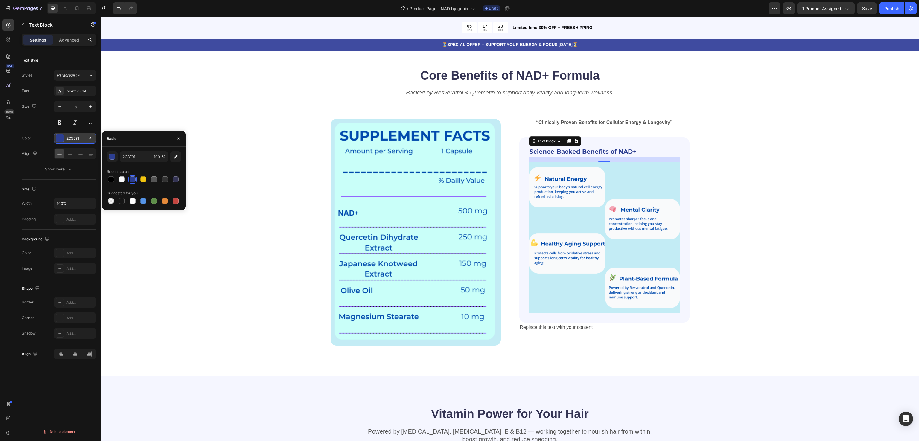
click at [72, 137] on div "2C3E91" at bounding box center [74, 138] width 17 height 5
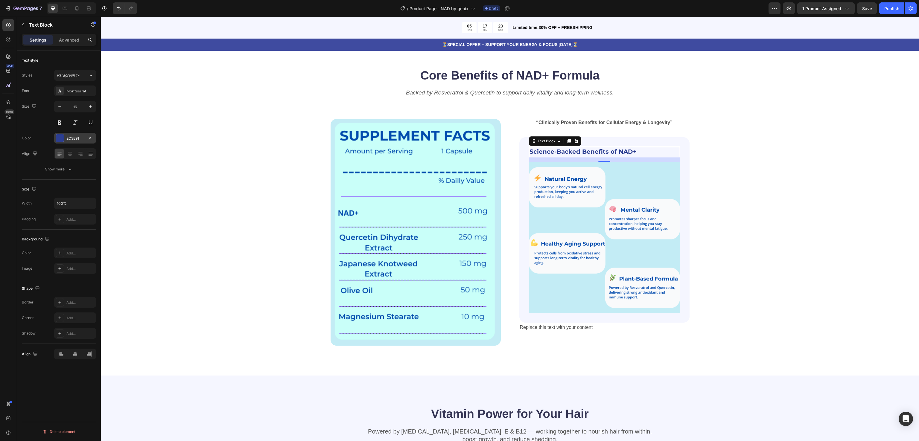
click at [72, 137] on div "2C3E91" at bounding box center [74, 138] width 17 height 5
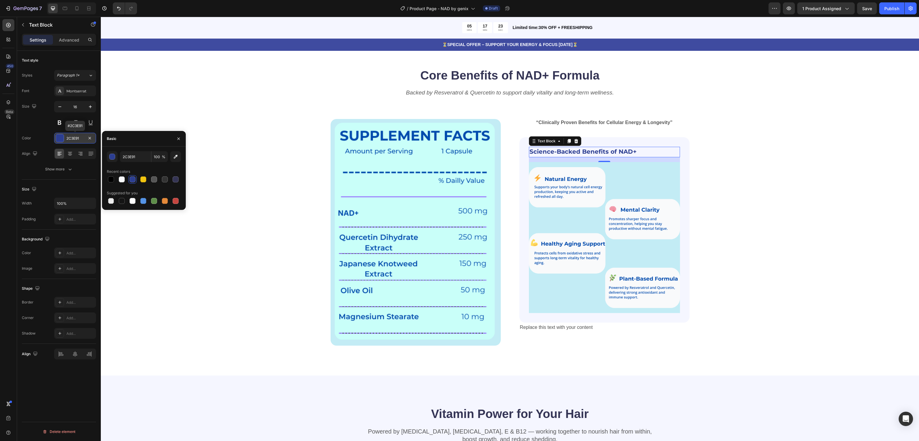
click at [72, 137] on div "2C3E91" at bounding box center [74, 138] width 17 height 5
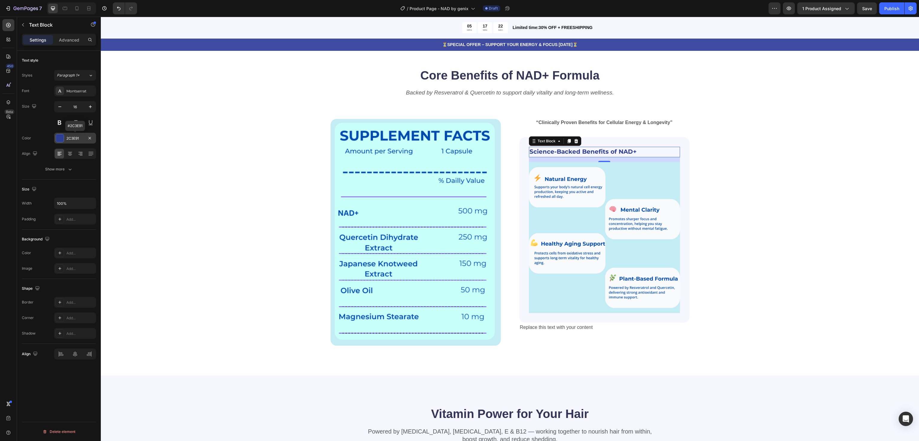
click at [72, 137] on div "2C3E91" at bounding box center [74, 138] width 17 height 5
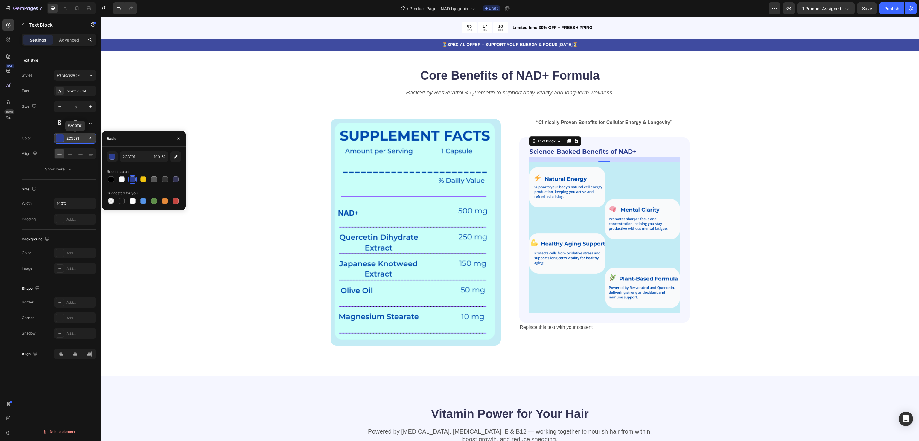
click at [81, 139] on div "2C3E91" at bounding box center [74, 138] width 17 height 5
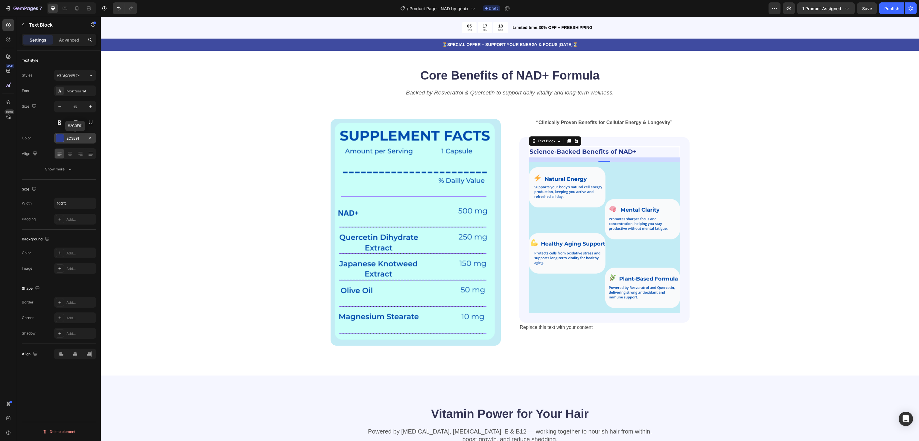
click at [75, 138] on div "2C3E91" at bounding box center [74, 138] width 17 height 5
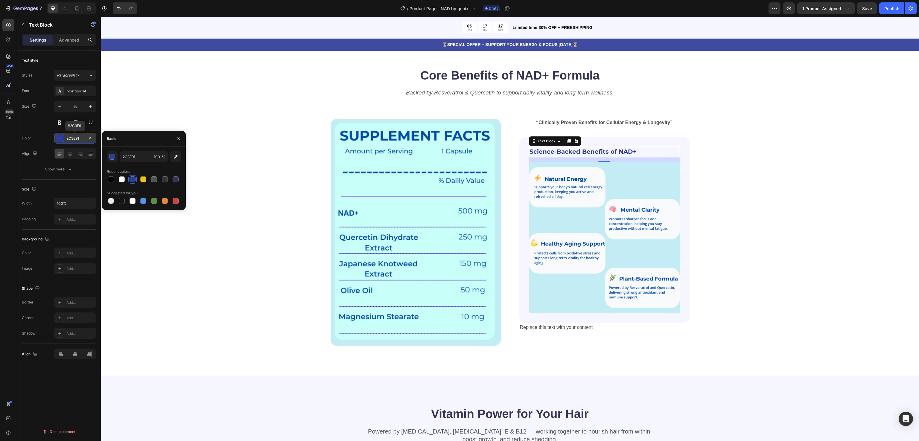
click at [75, 138] on div "2C3E91" at bounding box center [74, 138] width 17 height 5
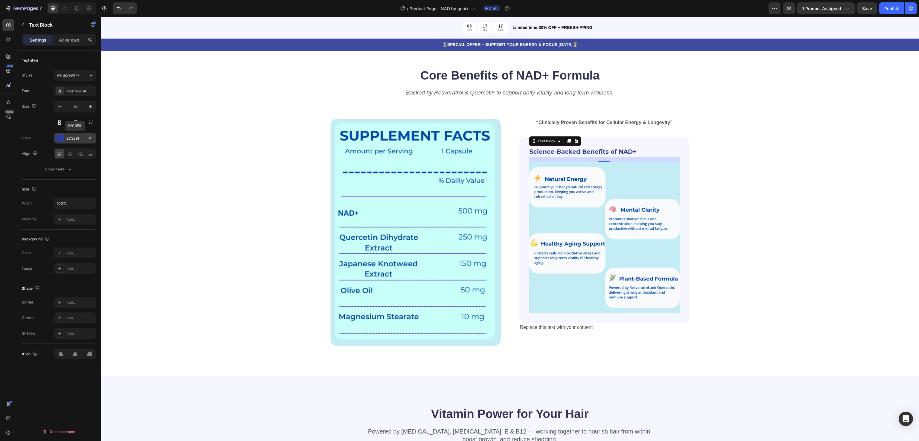
click at [75, 138] on div "2C3E91" at bounding box center [74, 138] width 17 height 5
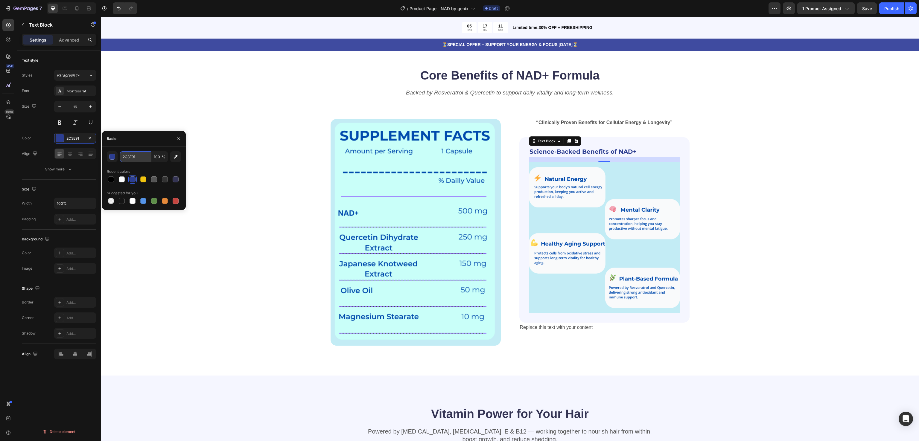
click at [134, 156] on input "2C3E91" at bounding box center [135, 156] width 31 height 11
paste input "#1A1A1A"
type input "1A1A1A"
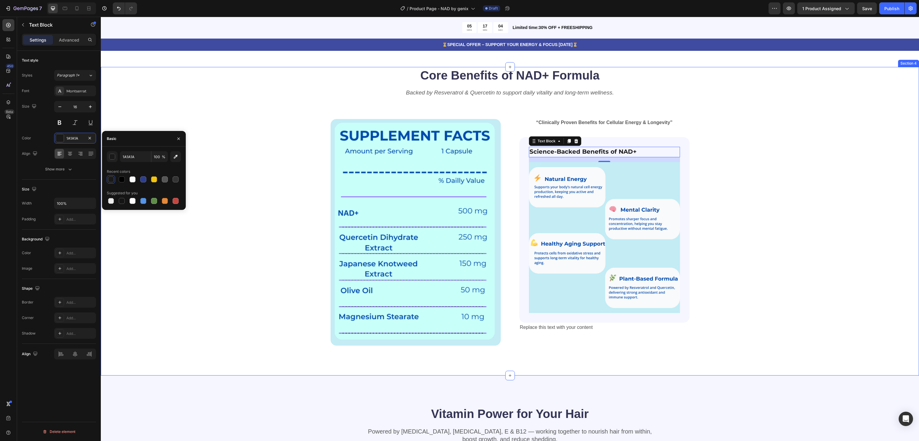
click at [219, 188] on div "Core Benefits of NAD+ Formula Heading Backed by Resveratrol & Quercetin to supp…" at bounding box center [510, 206] width 770 height 279
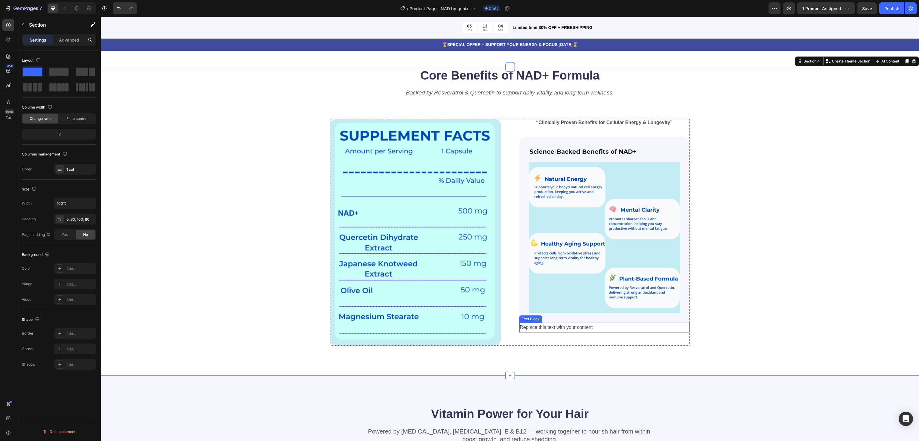
click at [552, 328] on div "Replace this text with your content" at bounding box center [604, 328] width 170 height 10
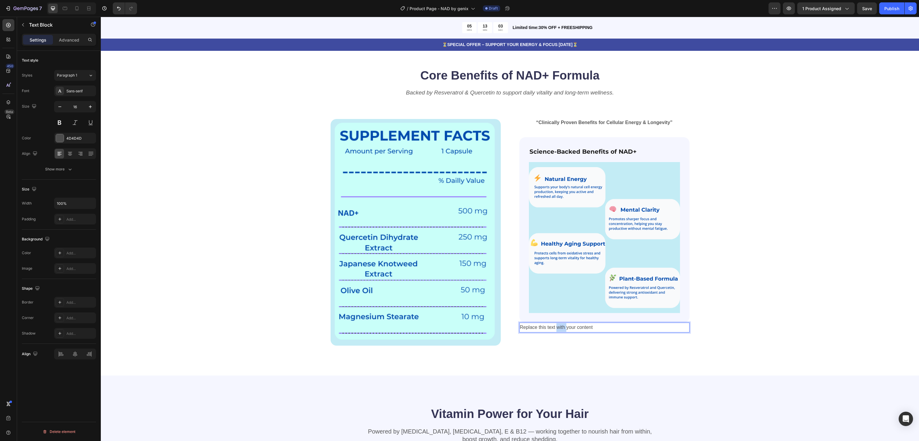
click at [552, 328] on p "Replace this text with your content" at bounding box center [604, 327] width 169 height 9
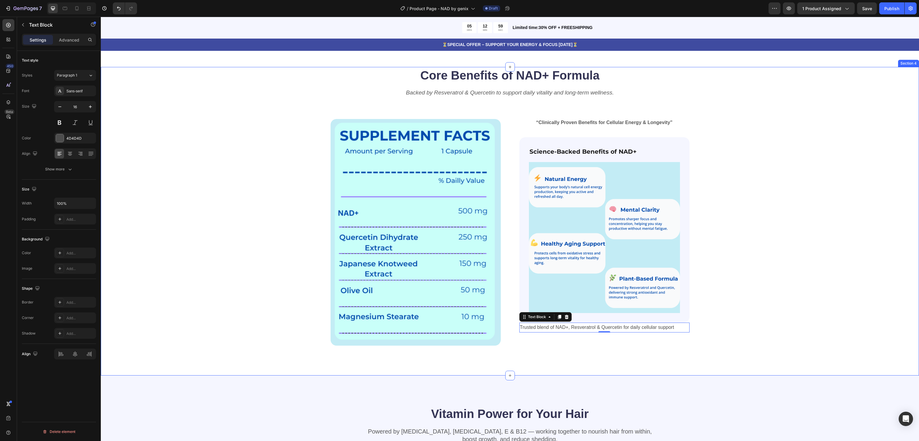
click at [750, 282] on div "Core Benefits of NAD+ Formula Heading Backed by Resveratrol & Quercetin to supp…" at bounding box center [510, 206] width 770 height 279
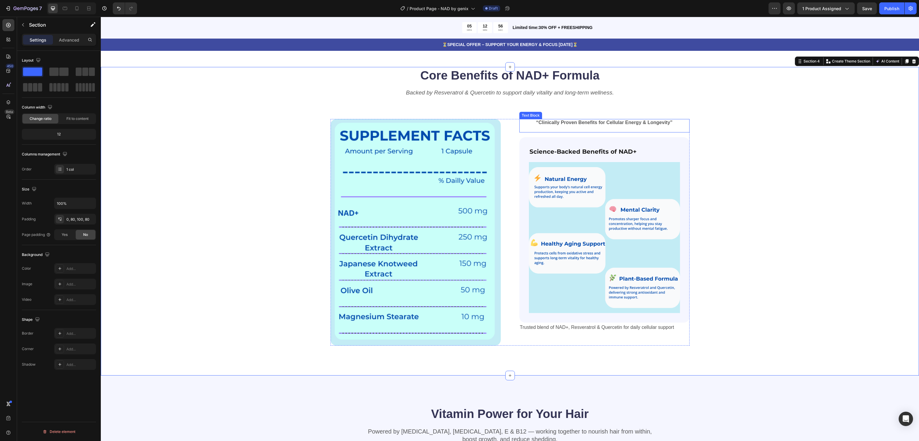
click at [619, 128] on p at bounding box center [604, 129] width 169 height 6
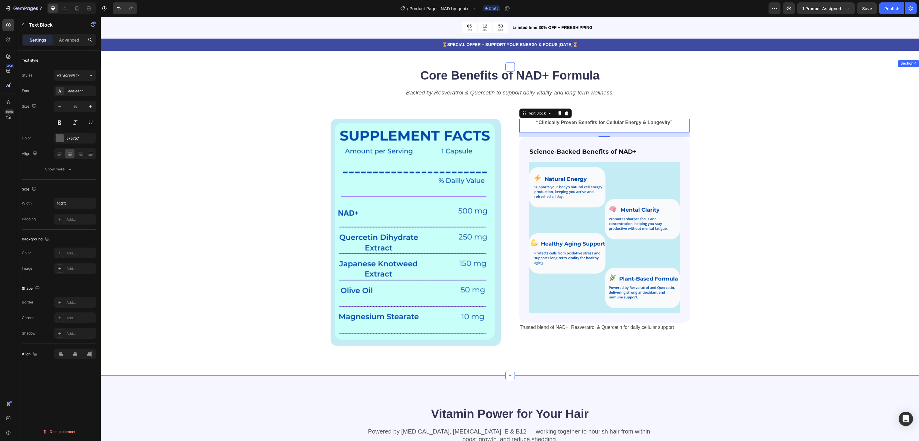
click at [740, 223] on div "Core Benefits of NAD+ Formula Heading Backed by Resveratrol & Quercetin to supp…" at bounding box center [510, 206] width 770 height 279
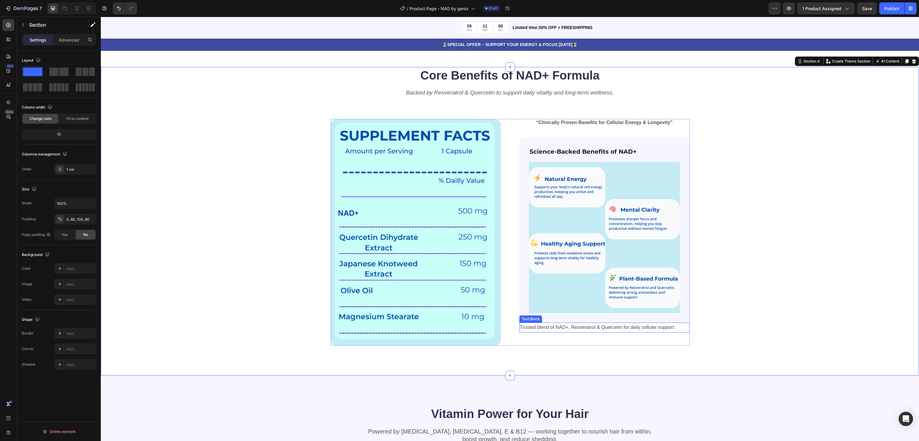
click at [579, 328] on p "Trusted blend of NAD+, Resveratrol & Quercetin for daily cellular support" at bounding box center [604, 327] width 169 height 9
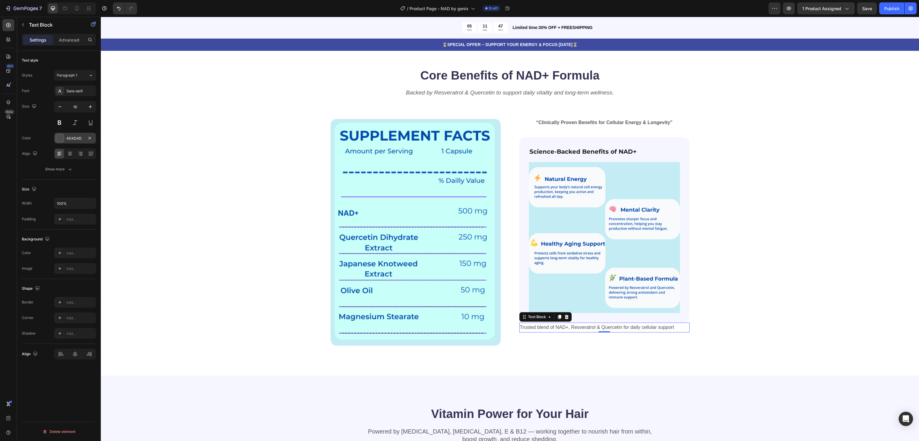
click at [63, 135] on div at bounding box center [60, 138] width 8 height 8
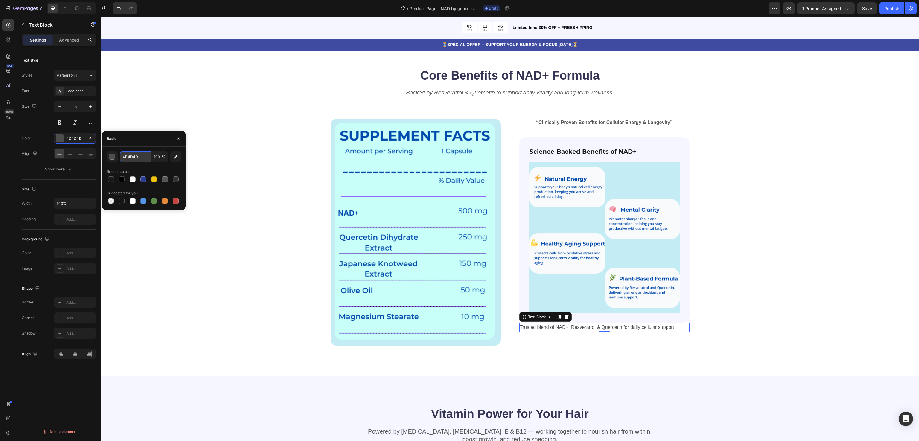
click at [125, 154] on input "4D4D4D" at bounding box center [135, 156] width 31 height 11
paste input "Open Sans"
type input "Open Sans"
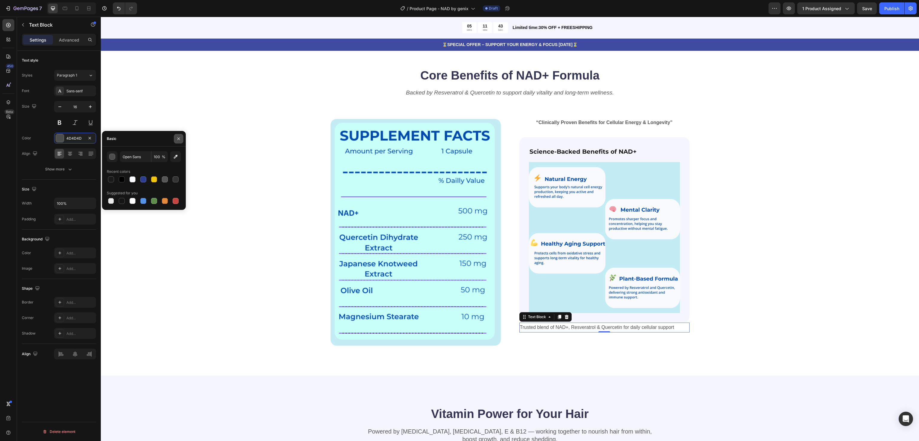
click at [176, 137] on icon "button" at bounding box center [178, 138] width 5 height 5
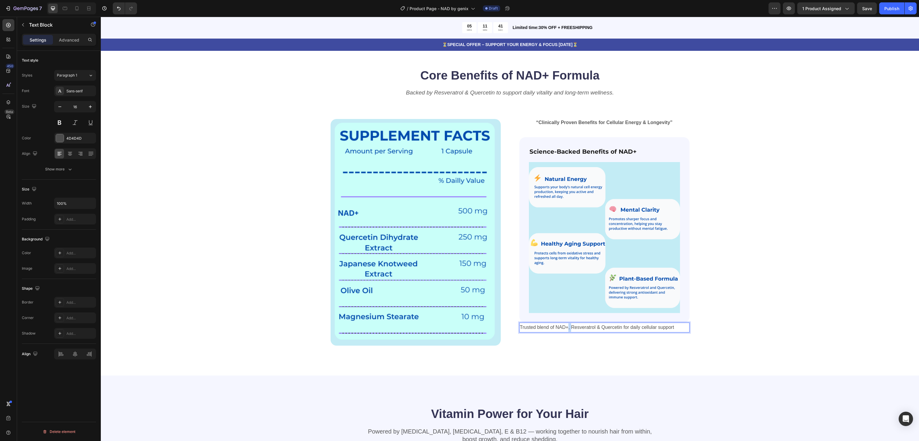
click at [563, 324] on p "Trusted blend of NAD+, Resveratrol & Quercetin for daily cellular support" at bounding box center [604, 327] width 169 height 9
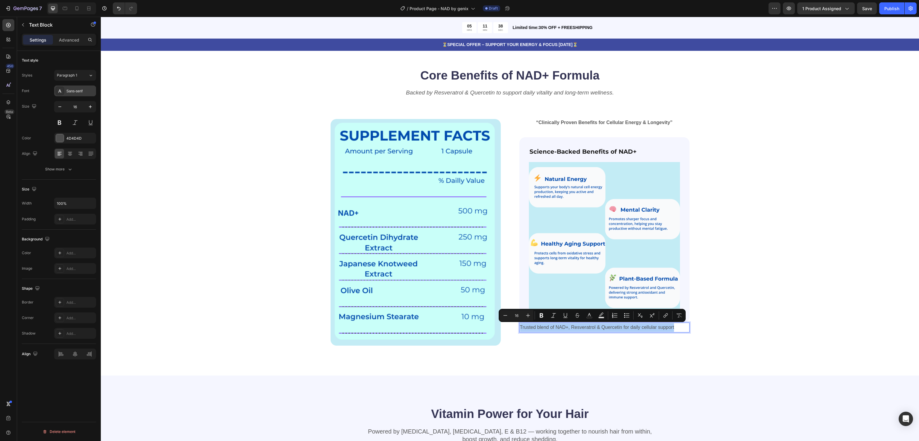
click at [64, 93] on div at bounding box center [60, 91] width 8 height 8
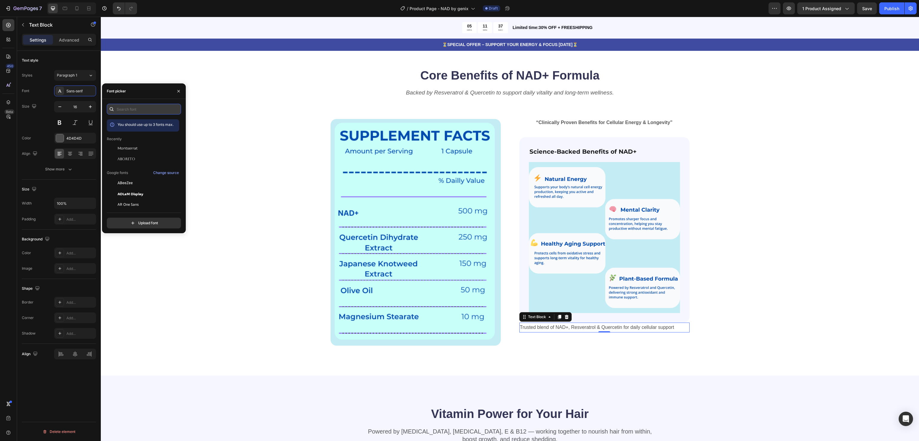
click at [127, 112] on input "text" at bounding box center [144, 109] width 74 height 11
paste input "open sans"
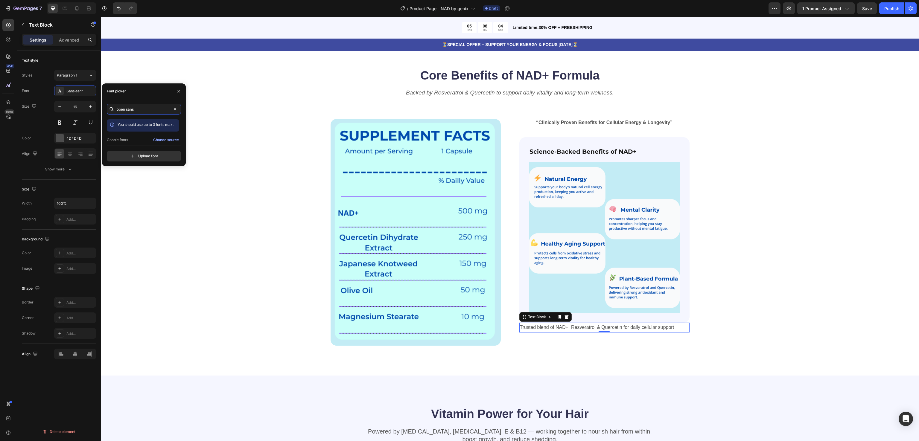
type input "open sans"
click at [148, 154] on input "file" at bounding box center [157, 156] width 150 height 10
click at [134, 107] on input "open sans" at bounding box center [144, 109] width 74 height 11
click at [177, 105] on input "open sans" at bounding box center [144, 109] width 74 height 11
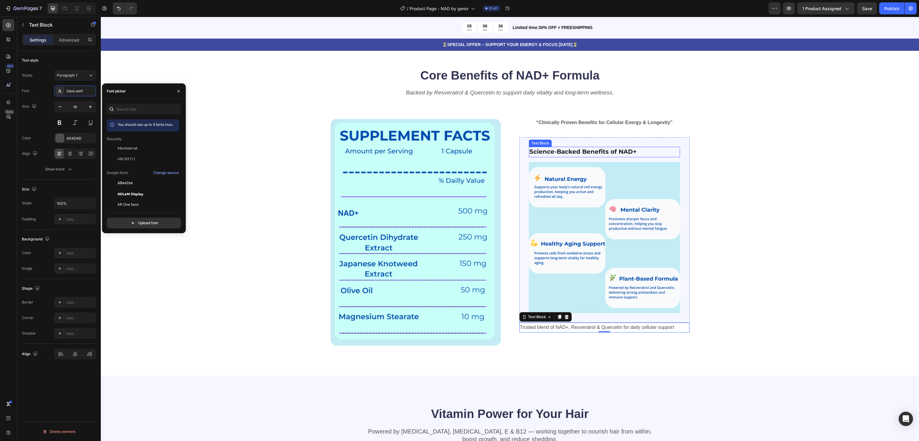
click at [602, 148] on strong "Science-Backed Benefits of NAD+" at bounding box center [583, 151] width 107 height 7
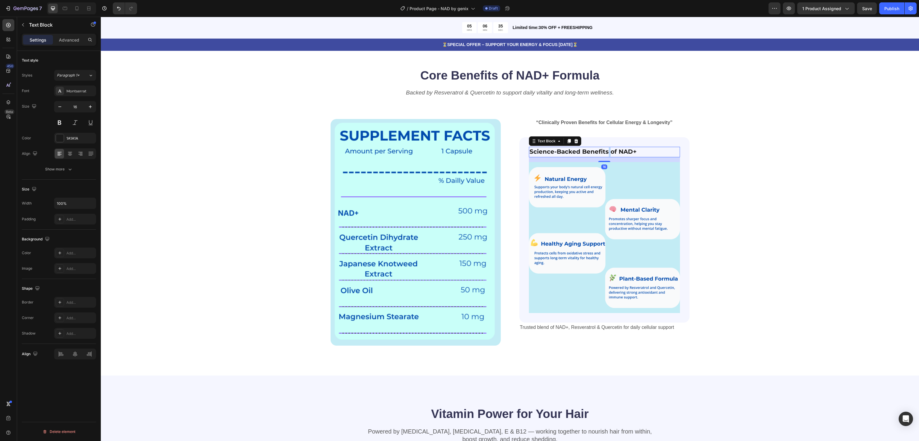
click at [602, 148] on strong "Science-Backed Benefits of NAD+" at bounding box center [583, 151] width 107 height 7
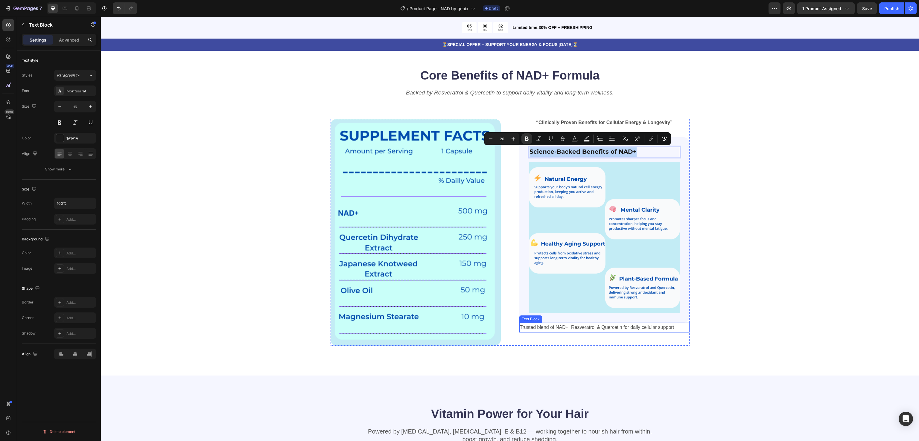
click at [594, 327] on p "Trusted blend of NAD+, Resveratrol & Quercetin for daily cellular support" at bounding box center [604, 327] width 169 height 9
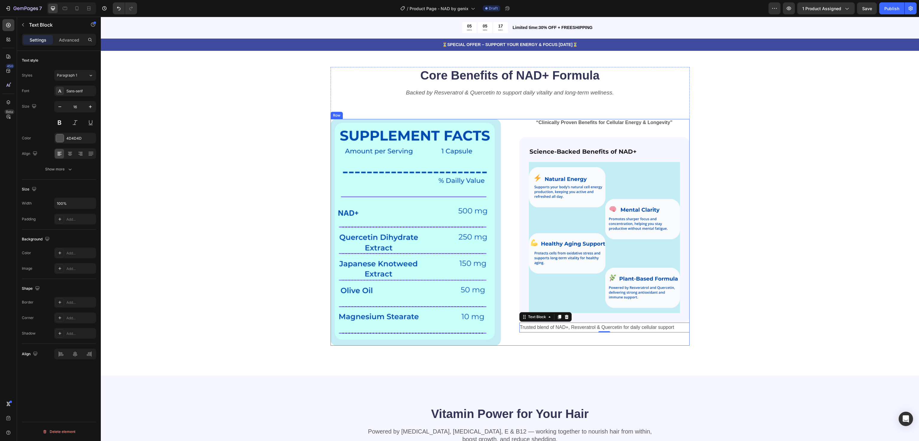
click at [558, 201] on img at bounding box center [604, 237] width 151 height 151
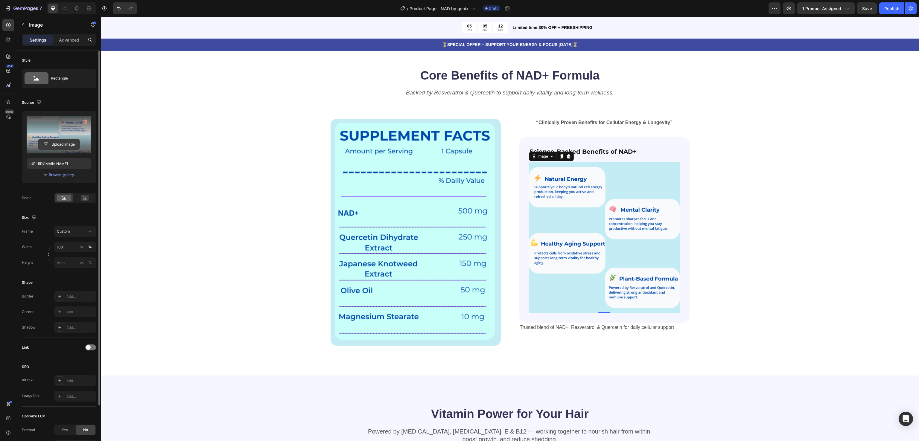
click at [61, 144] on input "file" at bounding box center [58, 144] width 41 height 10
type input "[URL][DOMAIN_NAME]"
click at [769, 303] on div "Core Benefits of NAD+ Formula Heading Backed by Resveratrol & Quercetin to supp…" at bounding box center [510, 206] width 770 height 279
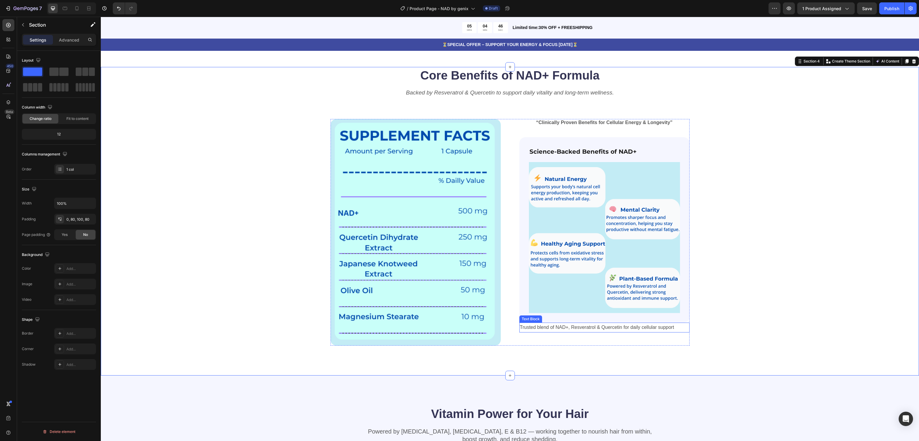
click at [582, 325] on p "Trusted blend of NAD+, Resveratrol & Quercetin for daily cellular support" at bounding box center [604, 327] width 169 height 9
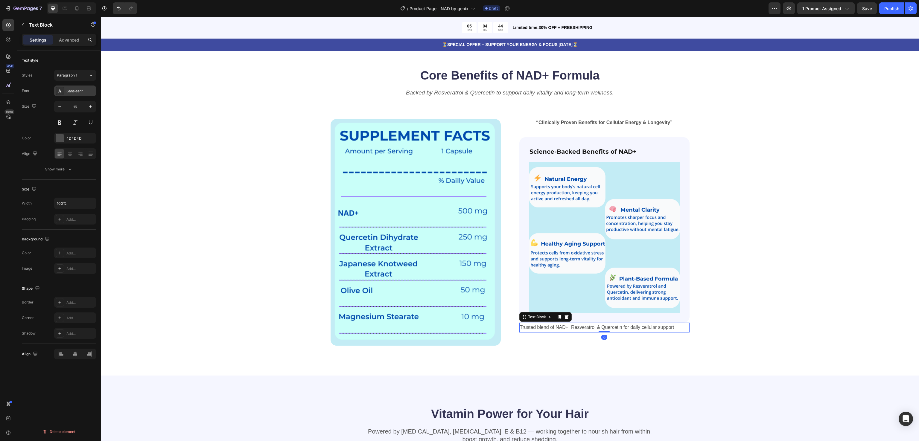
click at [76, 89] on div "Sans-serif" at bounding box center [80, 91] width 28 height 5
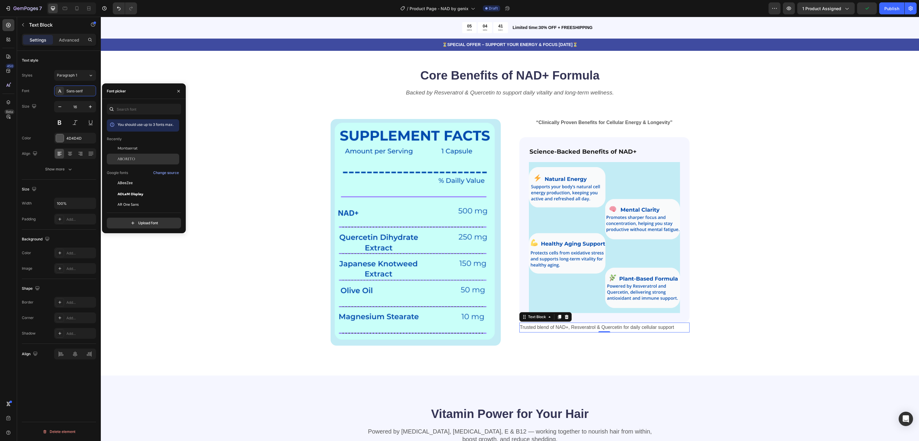
click at [138, 221] on div "Aboreto" at bounding box center [143, 226] width 72 height 11
click at [138, 150] on div "Montserrat" at bounding box center [148, 148] width 60 height 5
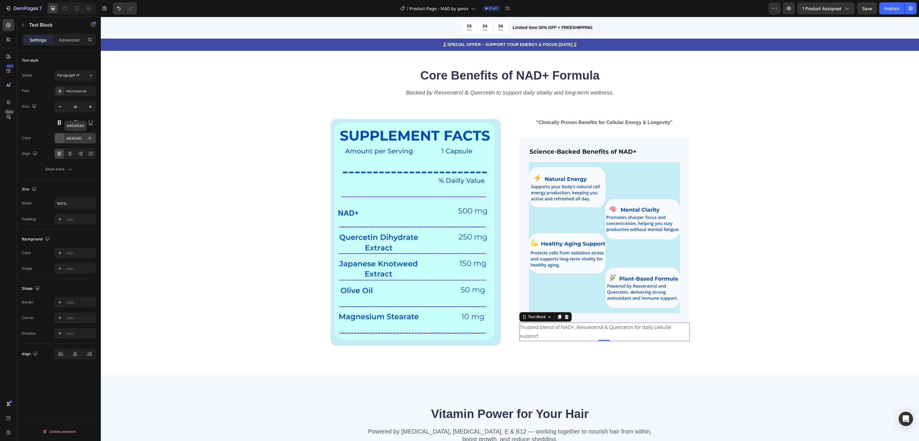
click at [63, 138] on div at bounding box center [60, 138] width 8 height 8
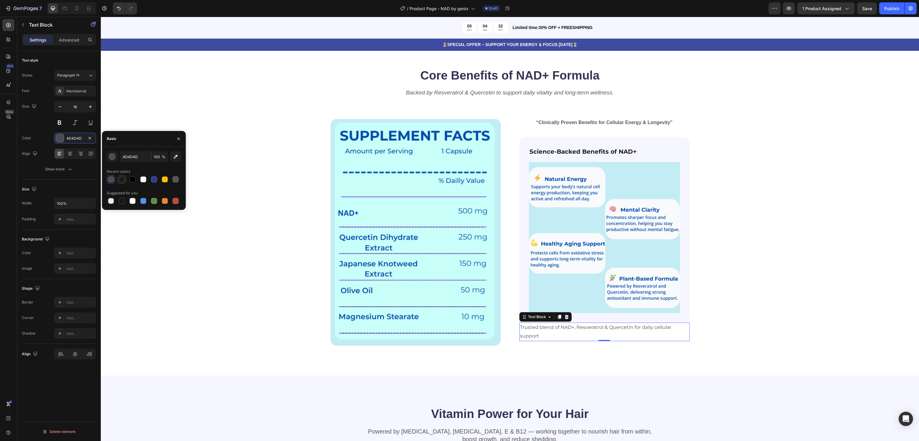
click at [122, 178] on div at bounding box center [122, 180] width 6 height 6
click at [153, 178] on div at bounding box center [154, 180] width 6 height 6
type input "2C3E91"
click at [247, 253] on div "Core Benefits of NAD+ Formula Heading Backed by Resveratrol & Quercetin to supp…" at bounding box center [510, 206] width 770 height 279
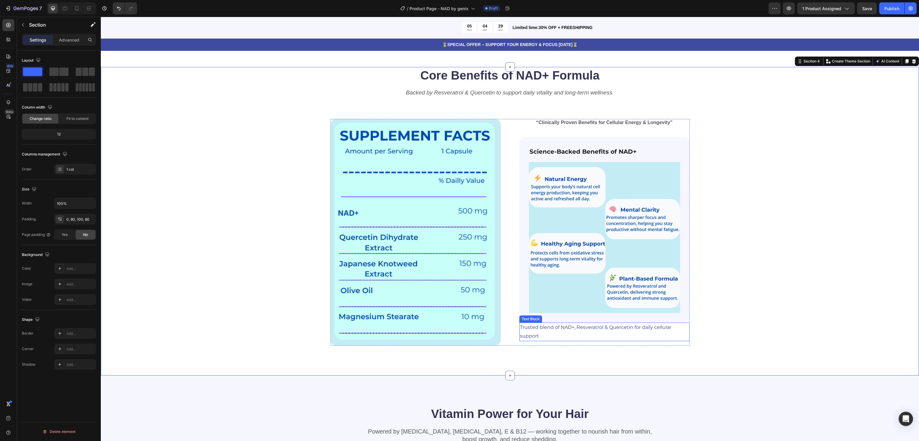
click at [539, 325] on p "Trusted blend of NAD+, Resveratrol & Quercetin for daily cellular support" at bounding box center [604, 331] width 169 height 17
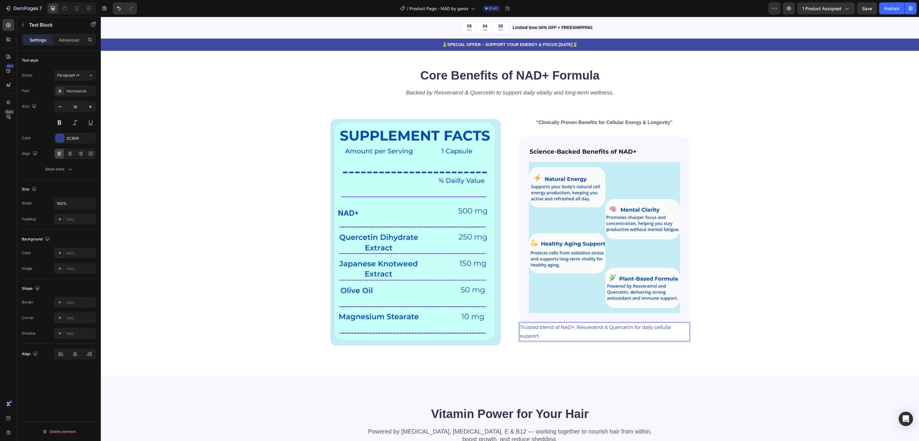
click at [539, 325] on p "Trusted blend of NAD+, Resveratrol & Quercetin for daily cellular support" at bounding box center [604, 331] width 169 height 17
click at [60, 126] on button at bounding box center [59, 122] width 11 height 11
click at [73, 127] on button at bounding box center [75, 122] width 11 height 11
click at [786, 264] on div "Core Benefits of NAD+ Formula Heading Backed by Resveratrol & Quercetin to supp…" at bounding box center [510, 206] width 770 height 279
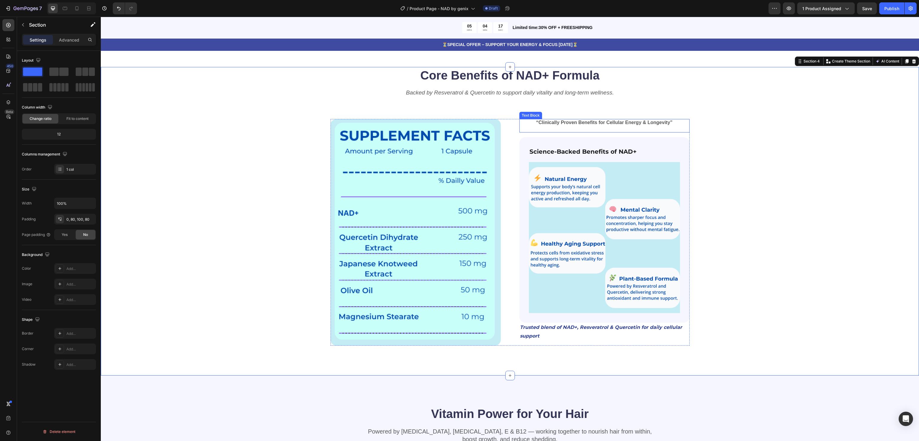
click at [603, 124] on strong "“Clinically Proven Benefits for Cellular Energy & Longevity”" at bounding box center [604, 122] width 136 height 5
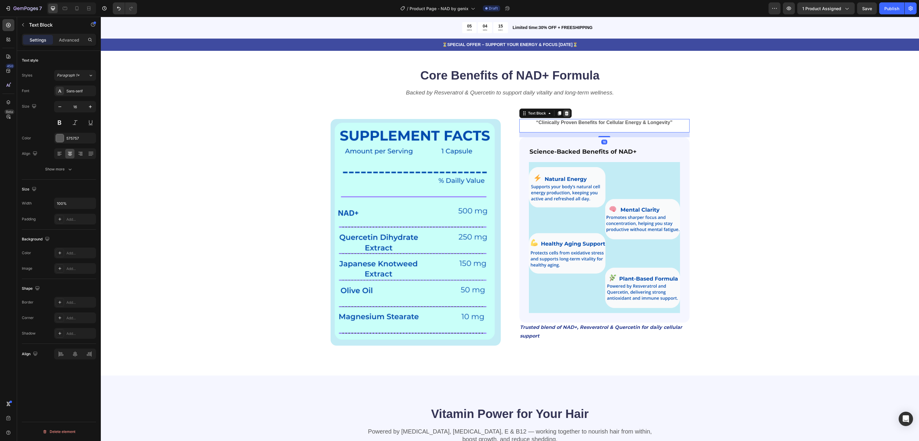
click at [565, 113] on icon at bounding box center [567, 113] width 4 height 4
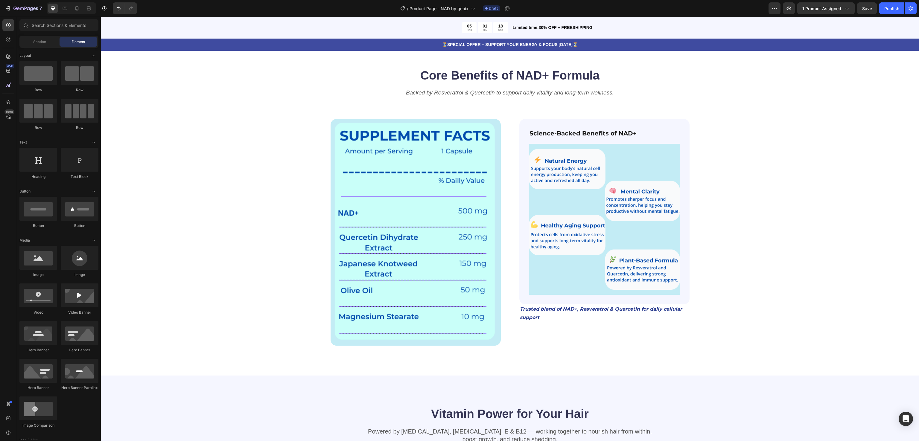
click at [547, 310] on p "Trusted blend of NAD+, Resveratrol & Quercetin for daily cellular support" at bounding box center [604, 313] width 169 height 17
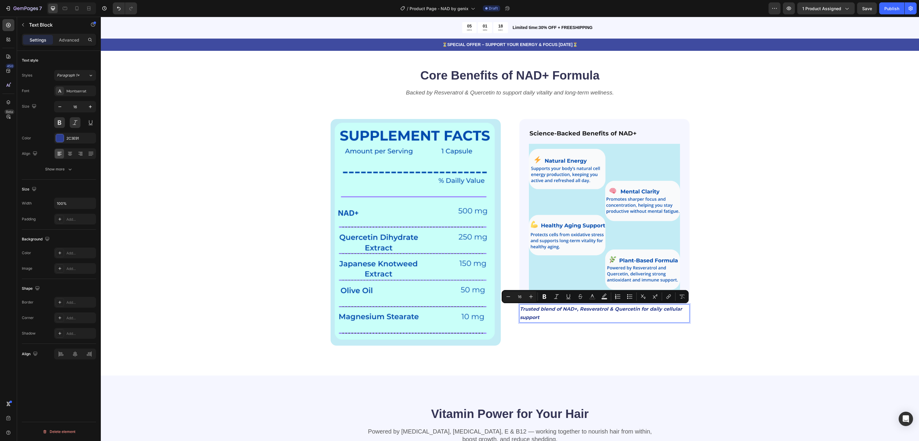
click at [526, 312] on p "Trusted blend of NAD+, Resveratrol & Quercetin for daily cellular support" at bounding box center [604, 313] width 169 height 17
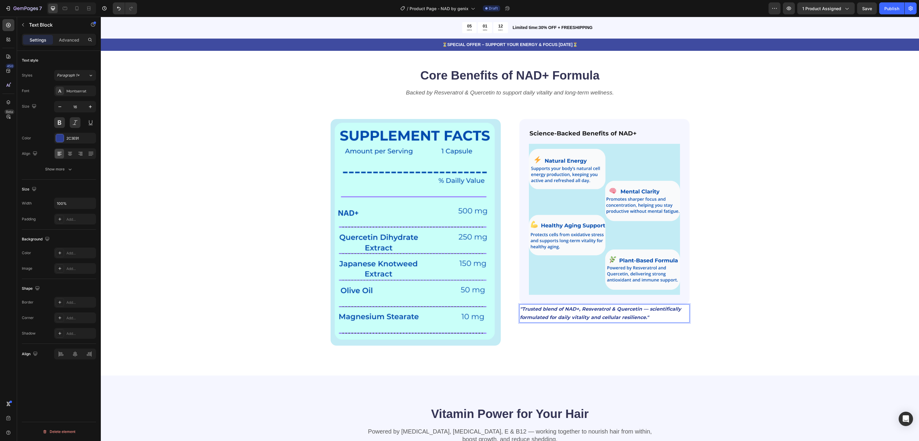
click at [650, 316] on p ""Trusted blend of NAD+, Resveratrol & Quercetin — scientifically formulated for…" at bounding box center [604, 313] width 169 height 17
click at [724, 310] on div "Core Benefits of NAD+ Formula Heading Backed by Resveratrol & Quercetin to supp…" at bounding box center [510, 206] width 770 height 279
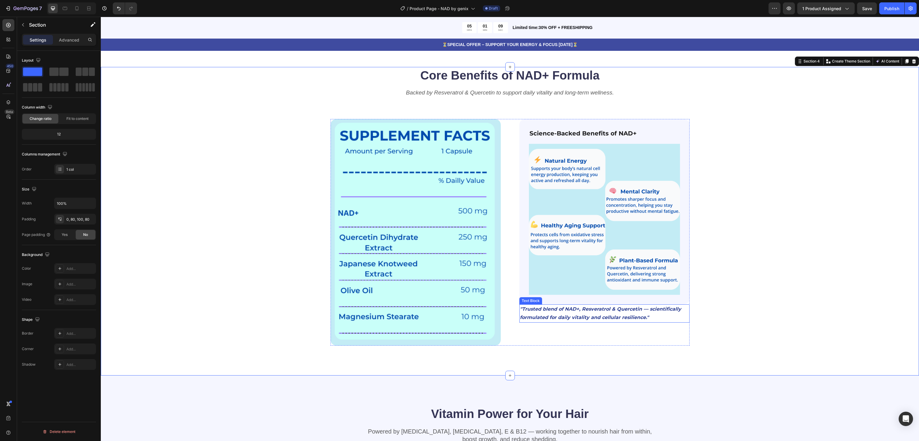
click at [609, 319] on p ""Trusted blend of NAD+, Resveratrol & Quercetin — scientifically formulated for…" at bounding box center [604, 313] width 169 height 17
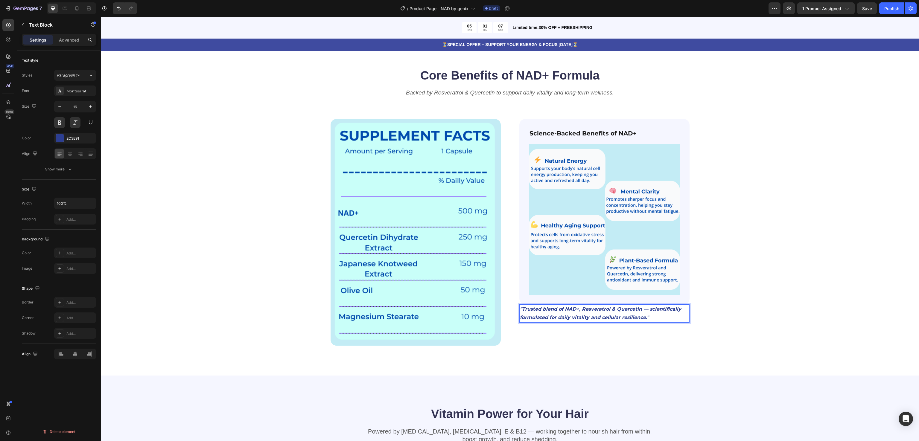
click at [647, 317] on p ""Trusted blend of NAD+, Resveratrol & Quercetin — scientifically formulated for…" at bounding box center [604, 313] width 169 height 17
click at [520, 307] on p ""Trusted blend of NAD+, Resveratrol & Quercetin — scientifically formulated for…" at bounding box center [604, 313] width 169 height 17
click at [740, 312] on div "Core Benefits of NAD+ Formula Heading Backed by Resveratrol & Quercetin to supp…" at bounding box center [510, 206] width 770 height 279
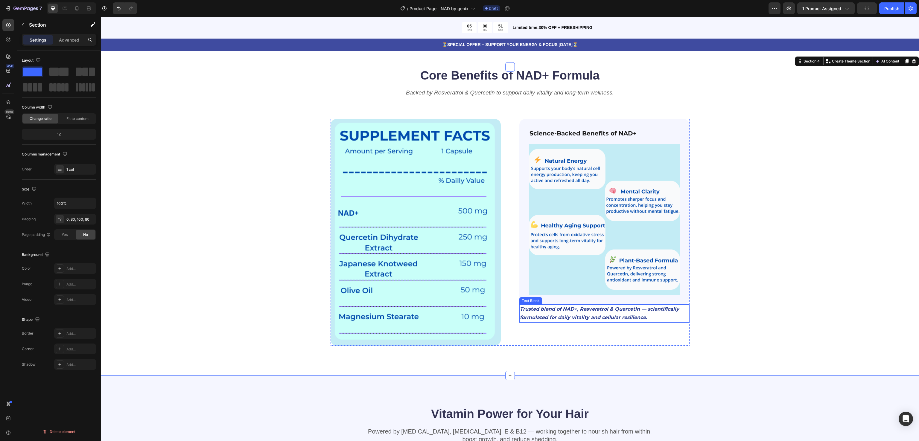
click at [553, 314] on p "Trusted blend of NAD+, Resveratrol & Quercetin — scientifically formulated for …" at bounding box center [604, 313] width 169 height 17
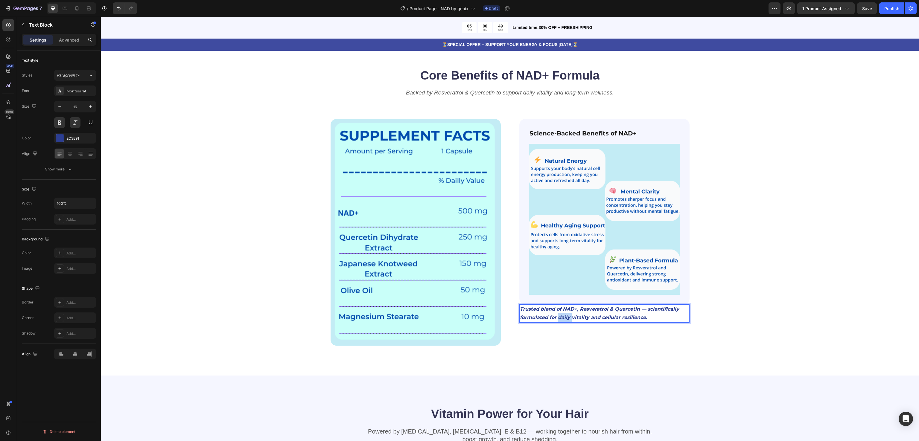
click at [553, 314] on p "Trusted blend of NAD+, Resveratrol & Quercetin — scientifically formulated for …" at bounding box center [604, 313] width 169 height 17
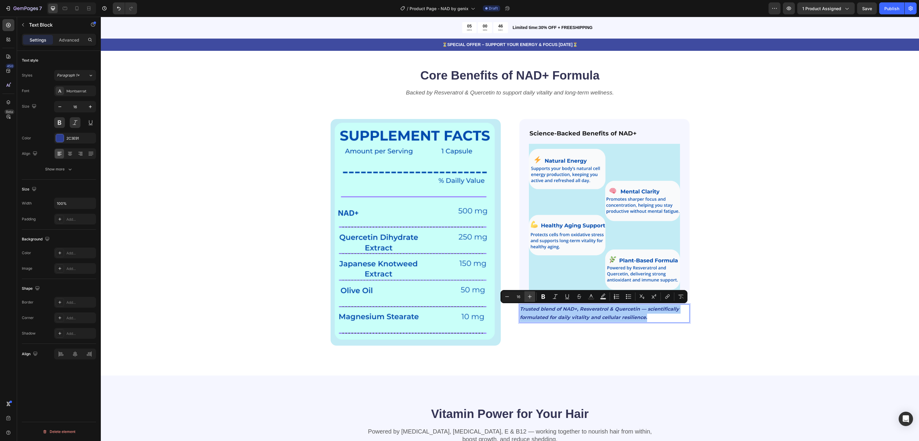
click at [530, 298] on icon "Editor contextual toolbar" at bounding box center [530, 297] width 4 height 4
click at [506, 297] on icon "Editor contextual toolbar" at bounding box center [507, 297] width 6 height 6
type input "17"
click at [765, 322] on div "Core Benefits of NAD+ Formula Heading Backed by Resveratrol & Quercetin to supp…" at bounding box center [510, 206] width 770 height 279
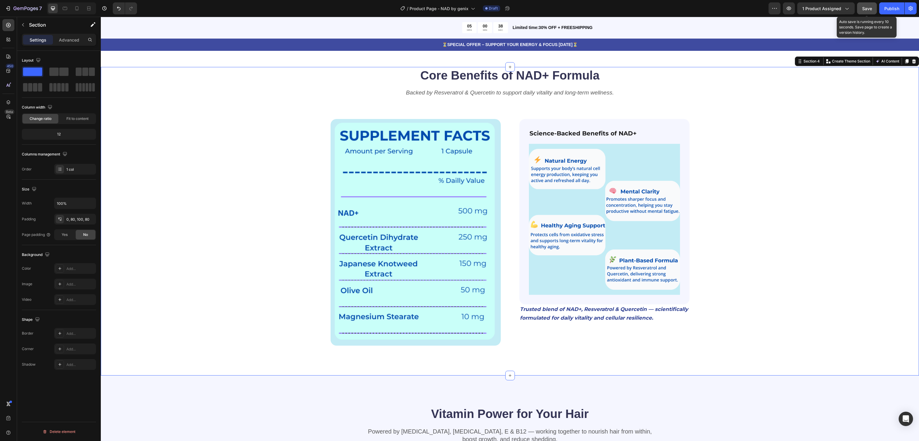
drag, startPoint x: 863, startPoint y: 7, endPoint x: 638, endPoint y: 120, distance: 252.1
click at [863, 7] on span "Save" at bounding box center [867, 8] width 10 height 5
click at [559, 308] on span "Trusted blend of NAD+, Resveratrol & Quercetin — scientifically formulated for …" at bounding box center [604, 313] width 168 height 15
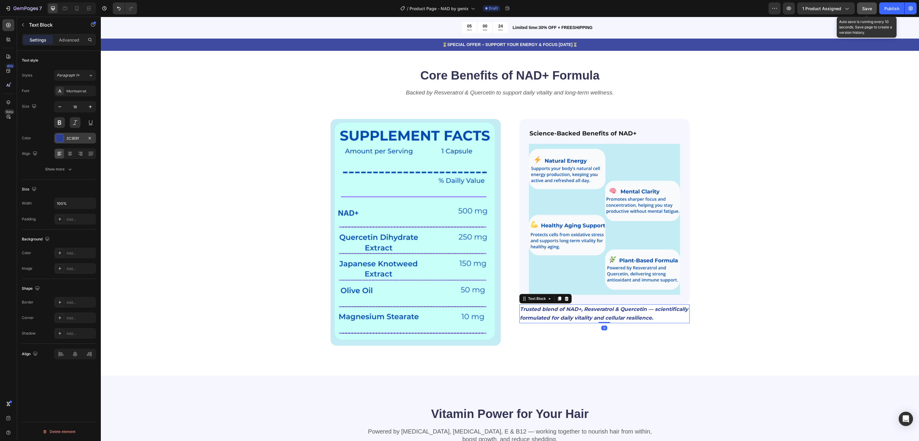
click at [73, 141] on div "2C3E91" at bounding box center [74, 138] width 17 height 5
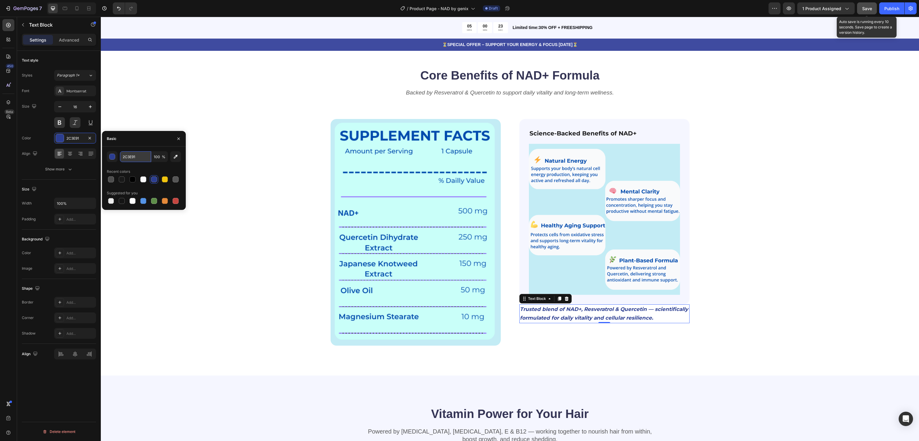
click at [125, 157] on input "2C3E91" at bounding box center [135, 156] width 31 height 11
paste input "#1A1A1A"
type input "#1A1A1A"
click at [182, 255] on div "Core Benefits of NAD+ Formula Heading Backed by Resveratrol & Quercetin to supp…" at bounding box center [510, 206] width 770 height 279
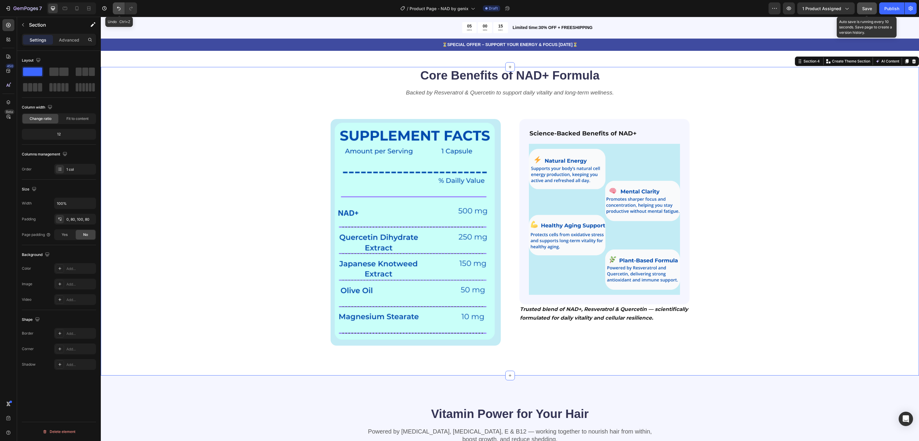
click at [121, 8] on icon "Undo/Redo" at bounding box center [119, 8] width 6 height 6
click at [805, 268] on div "Core Benefits of NAD+ Formula Heading Backed by Resveratrol & Quercetin to supp…" at bounding box center [510, 206] width 770 height 279
click at [551, 92] on icon "Backed by Resveratrol & Quercetin to support daily vitality and long-term welln…" at bounding box center [510, 92] width 208 height 6
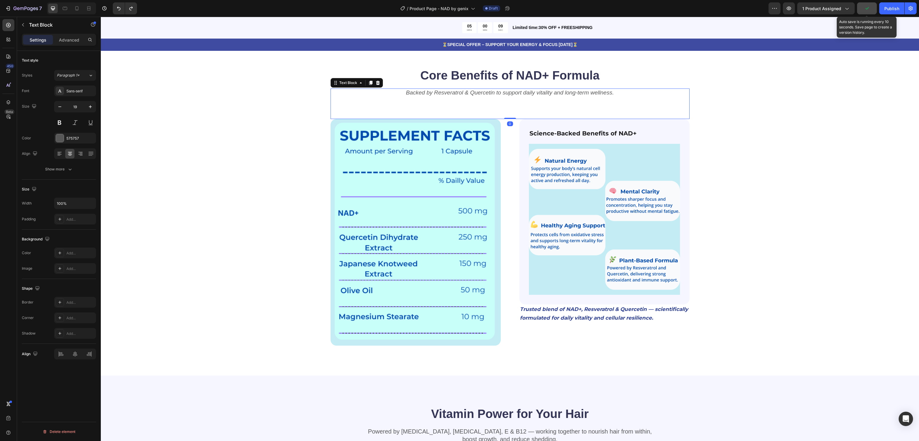
click at [551, 92] on icon "Backed by Resveratrol & Quercetin to support daily vitality and long-term welln…" at bounding box center [510, 92] width 208 height 6
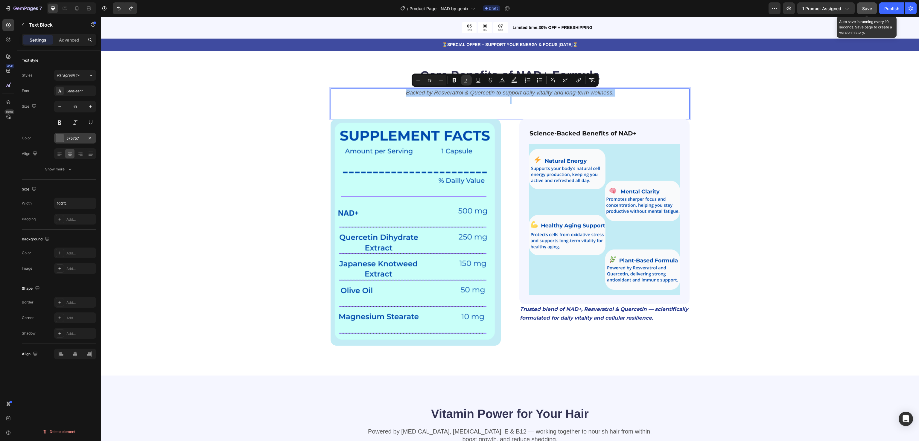
click at [72, 139] on div "575757" at bounding box center [74, 138] width 17 height 5
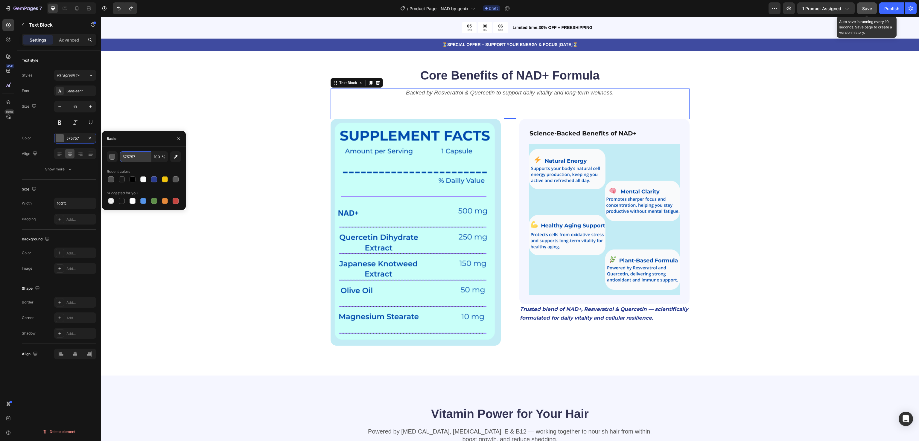
click at [132, 158] on input "575757" at bounding box center [135, 156] width 31 height 11
paste input "#1A1A1A"
click at [130, 155] on input "#1A1A1A" at bounding box center [135, 156] width 31 height 11
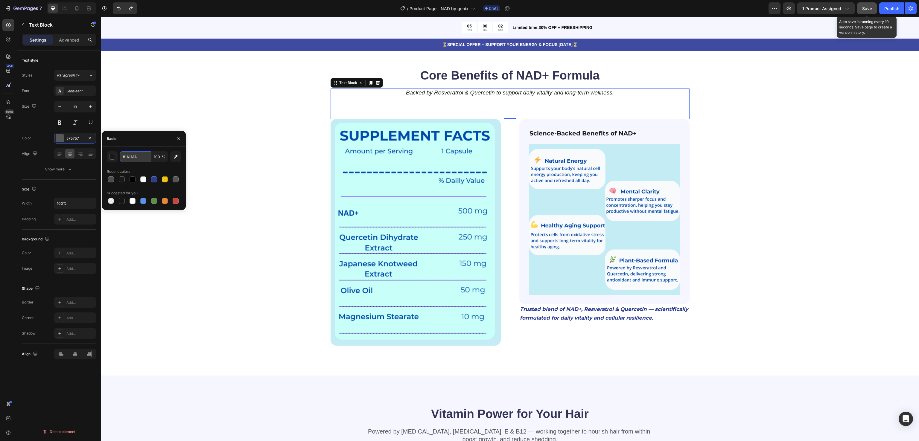
paste input "#"
type input "##1A1A1A"
click at [182, 217] on div "Core Benefits of NAD+ Formula Heading Backed by Resveratrol & Quercetin to supp…" at bounding box center [510, 206] width 770 height 279
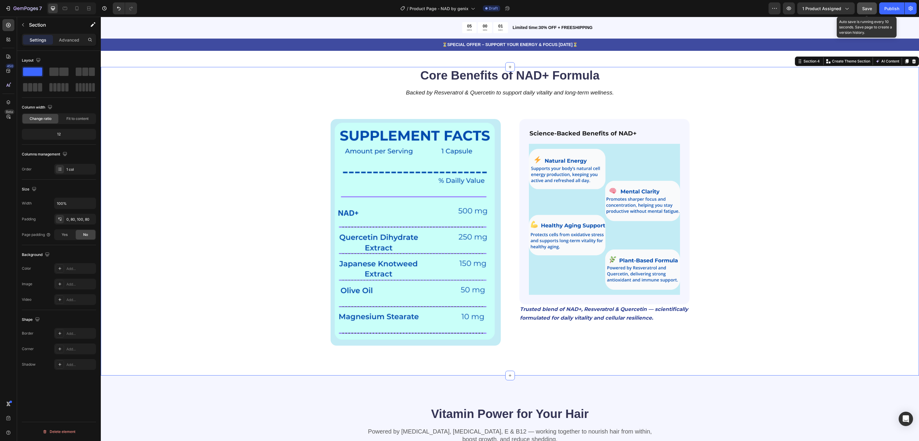
click at [182, 217] on div "Core Benefits of NAD+ Formula Heading Backed by Resveratrol & Quercetin to supp…" at bounding box center [510, 206] width 770 height 279
click at [811, 234] on div "Core Benefits of NAD+ Formula Heading Backed by Resveratrol & Quercetin to supp…" at bounding box center [510, 206] width 770 height 279
click at [605, 319] on span "Trusted blend of NAD+, Resveratrol & Quercetin — scientifically formulated for …" at bounding box center [604, 313] width 168 height 15
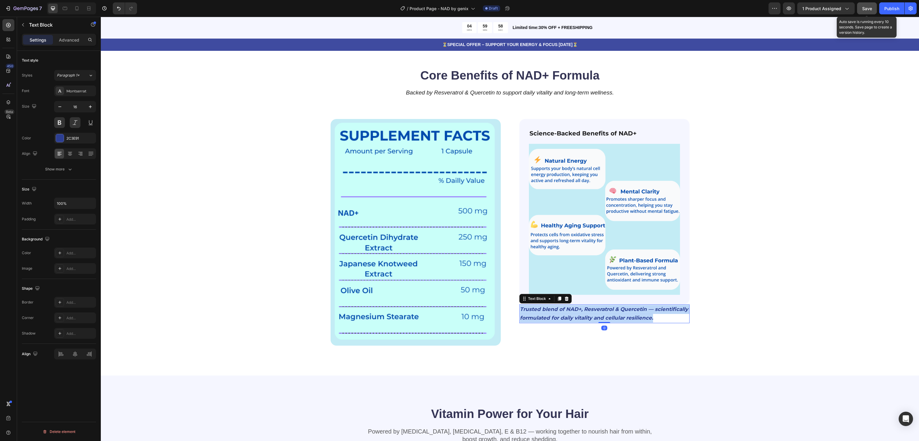
click at [605, 319] on span "Trusted blend of NAD+, Resveratrol & Quercetin — scientifically formulated for …" at bounding box center [604, 313] width 168 height 15
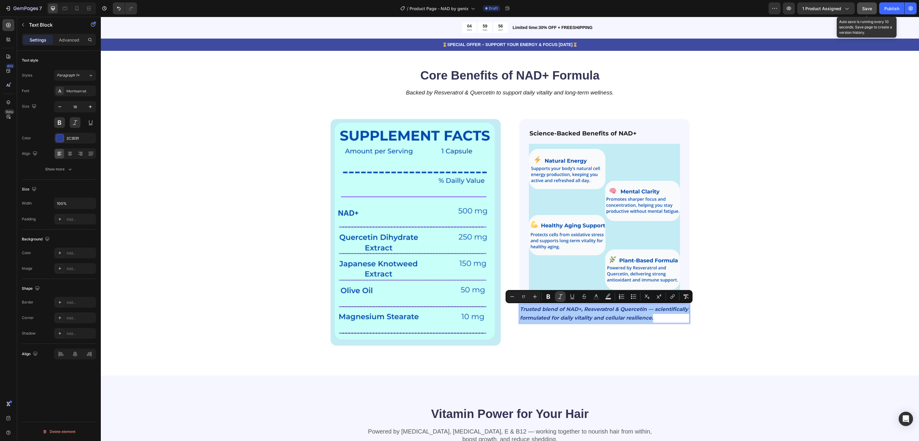
click at [556, 294] on button "Italic" at bounding box center [560, 296] width 11 height 11
click at [575, 315] on span "Trusted blend of NAD+, Resveratrol & Quercetin — scientifically formulated for …" at bounding box center [604, 313] width 168 height 15
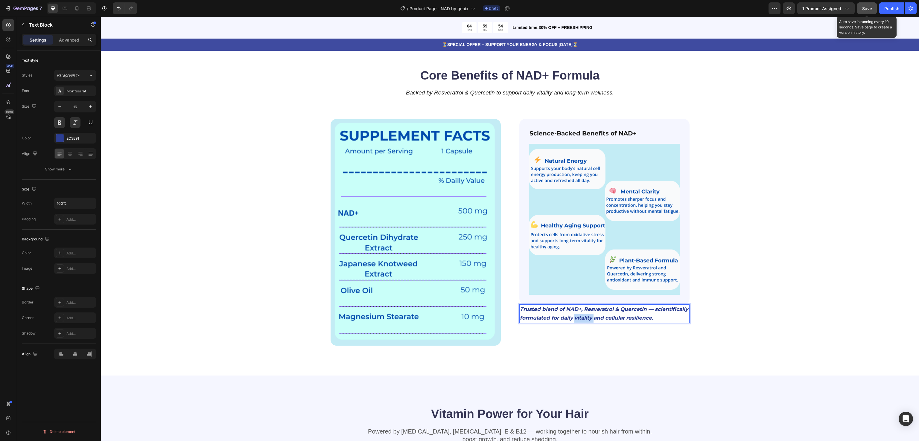
click at [575, 315] on span "Trusted blend of NAD+, Resveratrol & Quercetin — scientifically formulated for …" at bounding box center [604, 313] width 168 height 15
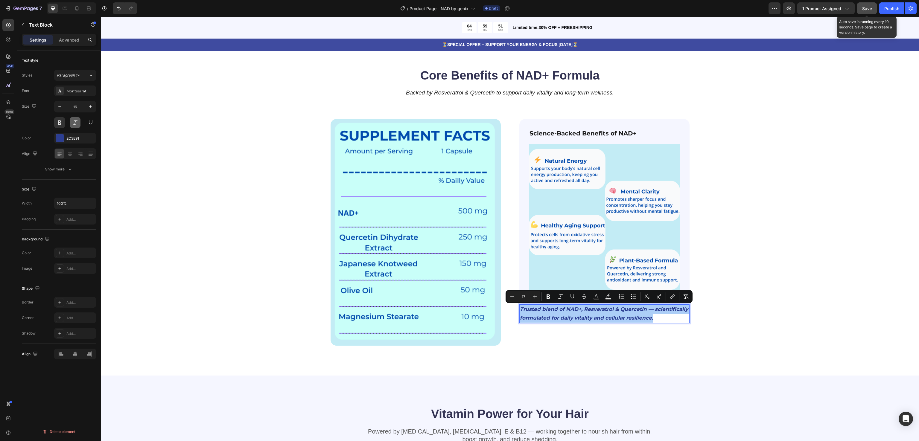
click at [74, 125] on button at bounding box center [75, 122] width 11 height 11
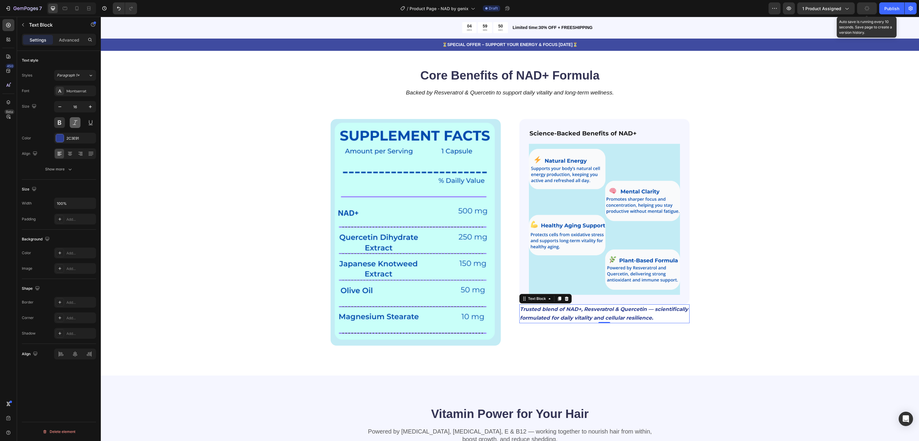
click at [74, 125] on button at bounding box center [75, 122] width 11 height 11
click at [87, 124] on button at bounding box center [90, 122] width 11 height 11
click at [552, 317] on span "Trusted blend of NAD+, Resveratrol & Quercetin — scientifically formulated for …" at bounding box center [604, 313] width 168 height 15
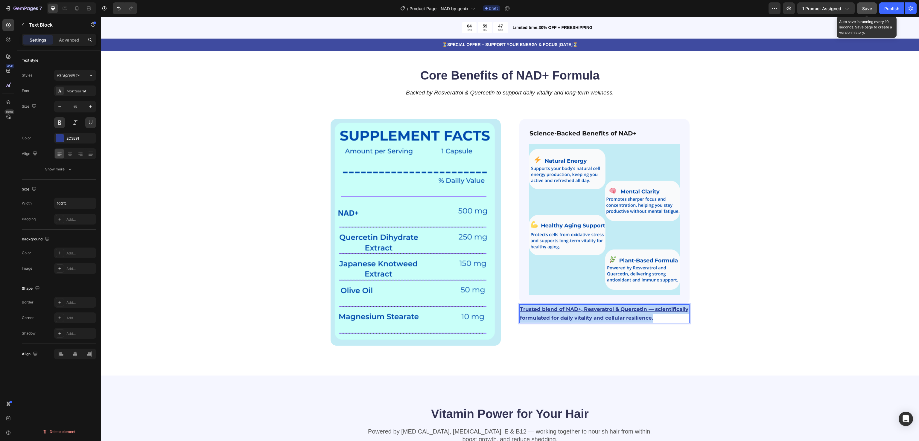
click at [552, 317] on span "Trusted blend of NAD+, Resveratrol & Quercetin — scientifically formulated for …" at bounding box center [604, 313] width 168 height 15
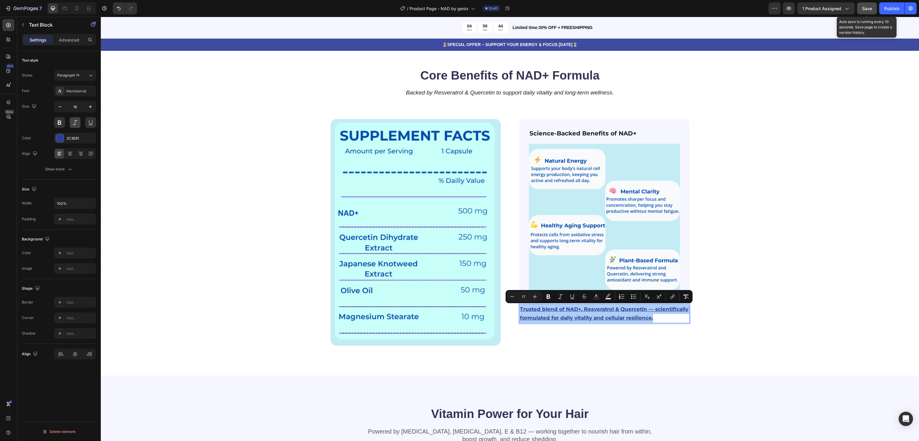
click at [77, 126] on button at bounding box center [75, 122] width 11 height 11
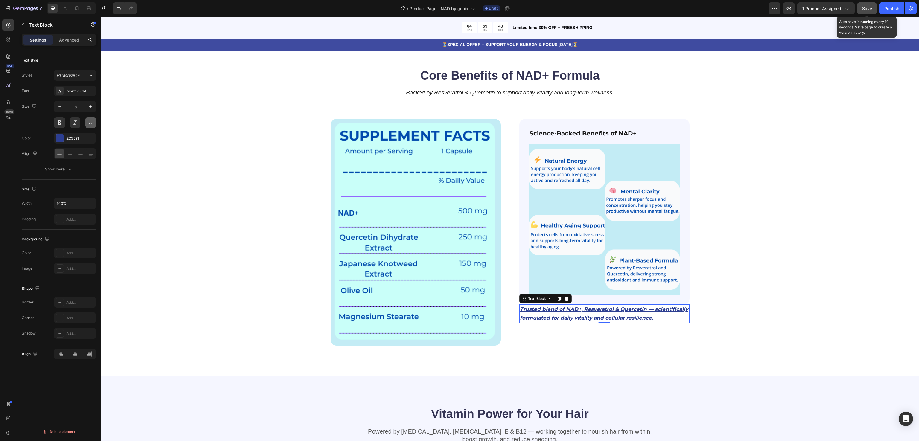
click at [95, 126] on button at bounding box center [90, 122] width 11 height 11
click at [72, 124] on button at bounding box center [75, 122] width 11 height 11
click at [788, 312] on div "Core Benefits of NAD+ Formula Heading Backed by Resveratrol & Quercetin to supp…" at bounding box center [510, 206] width 770 height 279
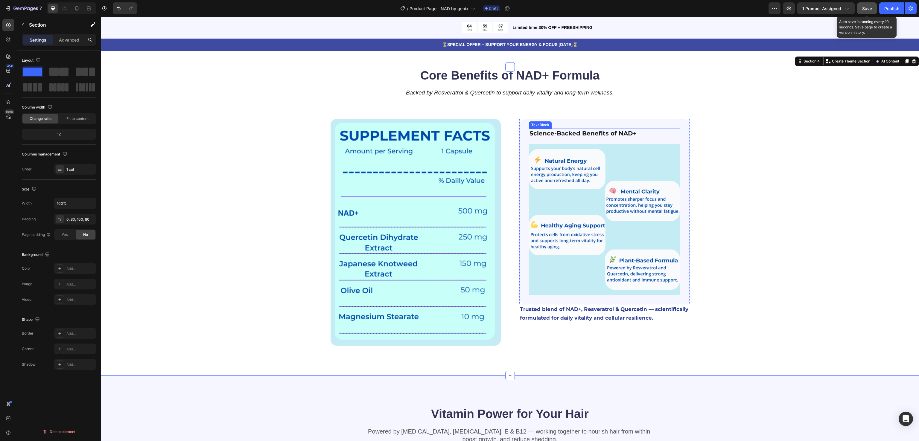
click at [598, 130] on strong "Science-Backed Benefits of NAD+" at bounding box center [583, 133] width 107 height 7
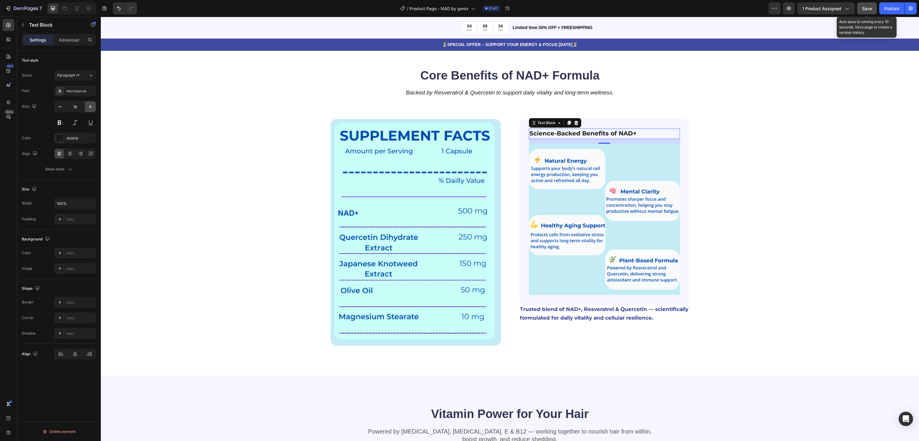
click at [93, 105] on button "button" at bounding box center [90, 106] width 11 height 11
click at [61, 110] on icon "button" at bounding box center [60, 107] width 6 height 6
click at [60, 110] on icon "button" at bounding box center [60, 107] width 6 height 6
click at [91, 105] on icon "button" at bounding box center [90, 107] width 6 height 6
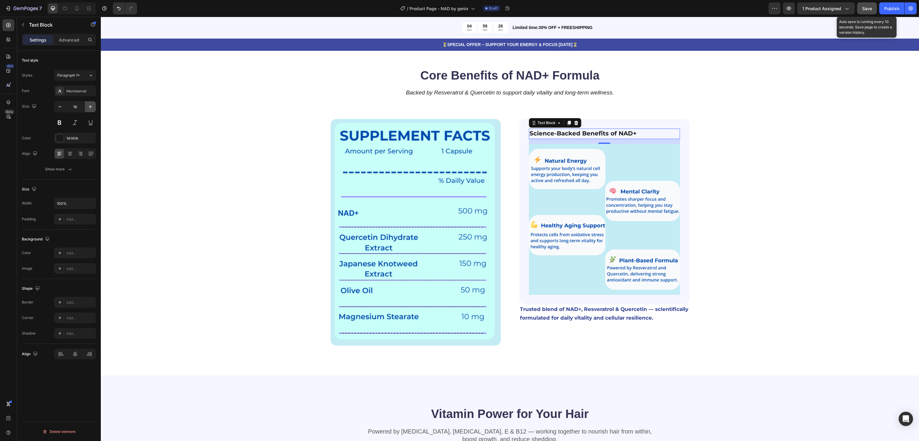
click at [91, 105] on icon "button" at bounding box center [90, 107] width 6 height 6
type input "21"
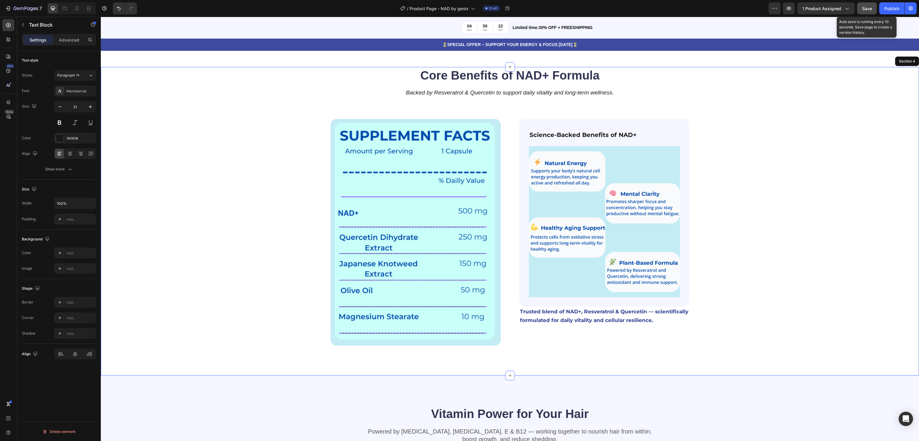
click at [771, 228] on div "Core Benefits of NAD+ Formula Heading Backed by Resveratrol & Quercetin to supp…" at bounding box center [510, 206] width 770 height 279
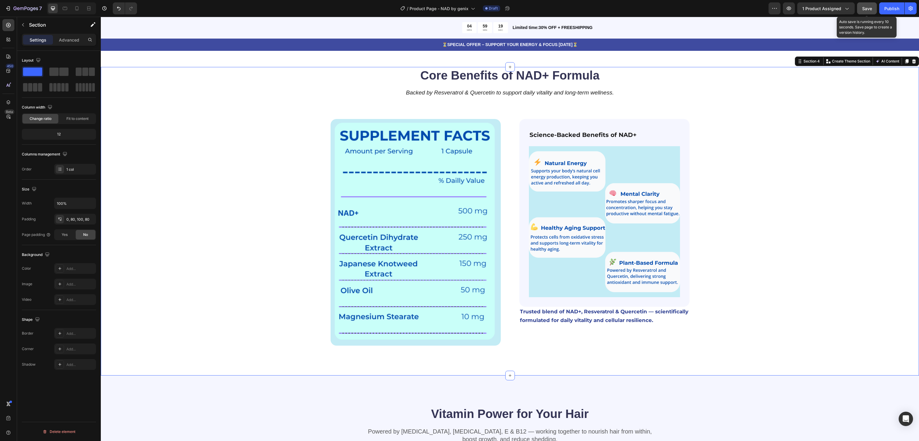
click at [782, 228] on div "Core Benefits of NAD+ Formula Heading Backed by Resveratrol & Quercetin to supp…" at bounding box center [510, 206] width 770 height 279
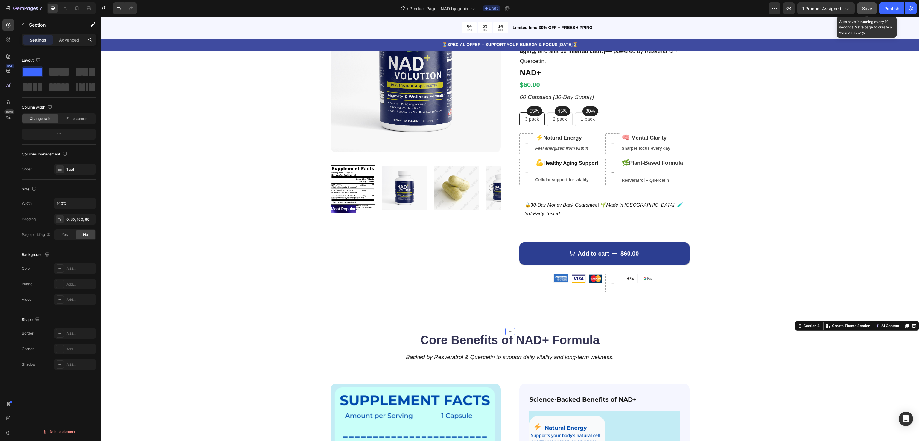
scroll to position [70, 0]
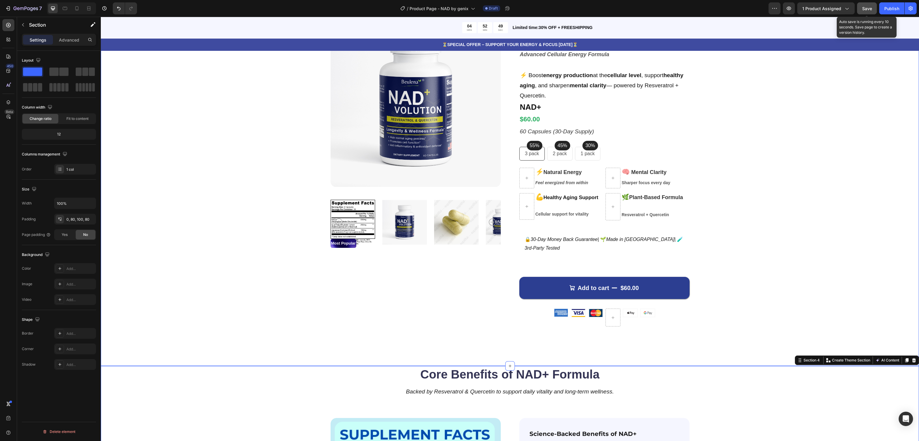
click at [808, 169] on div "Product Images Most Popular Text Block Icon Icon Icon Icon Icon Icon List 122,0…" at bounding box center [510, 177] width 770 height 320
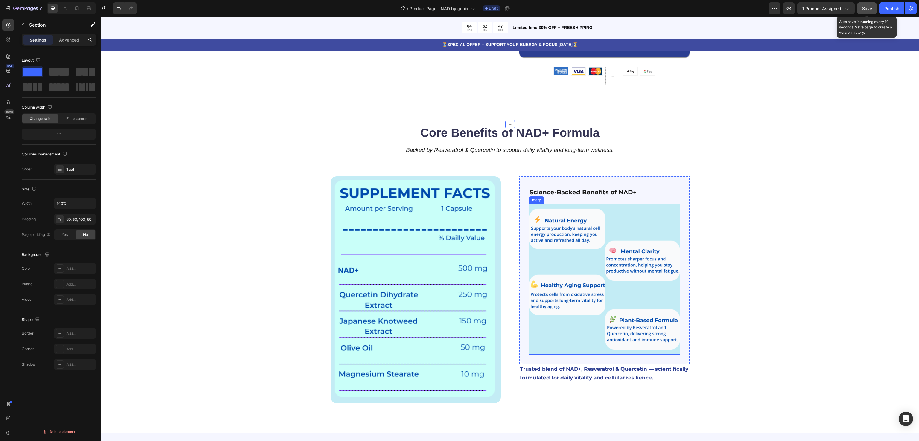
scroll to position [369, 0]
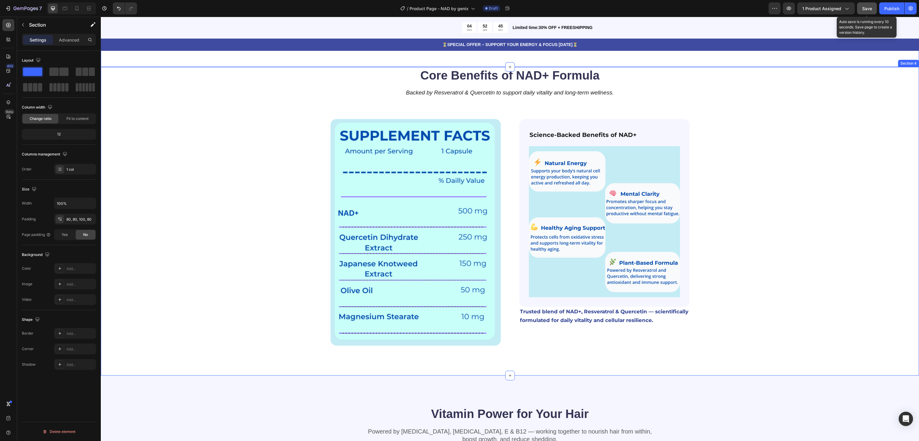
click at [761, 250] on div "Core Benefits of NAD+ Formula Heading Backed by Resveratrol & Quercetin to supp…" at bounding box center [510, 206] width 770 height 279
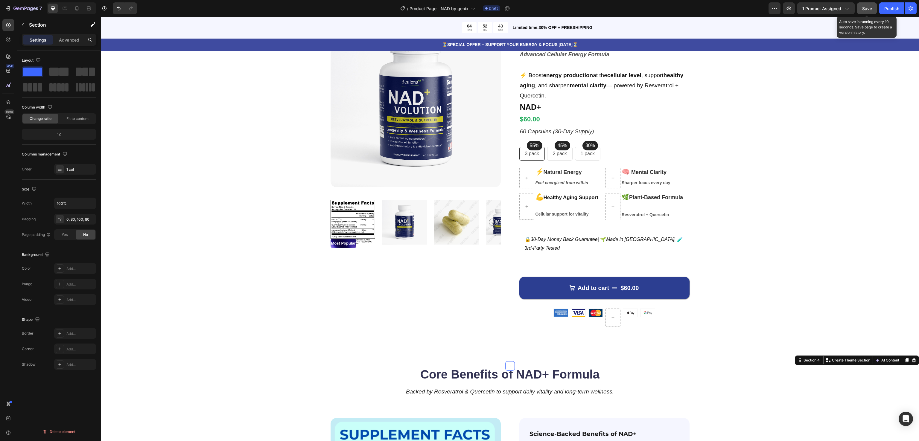
scroll to position [10, 0]
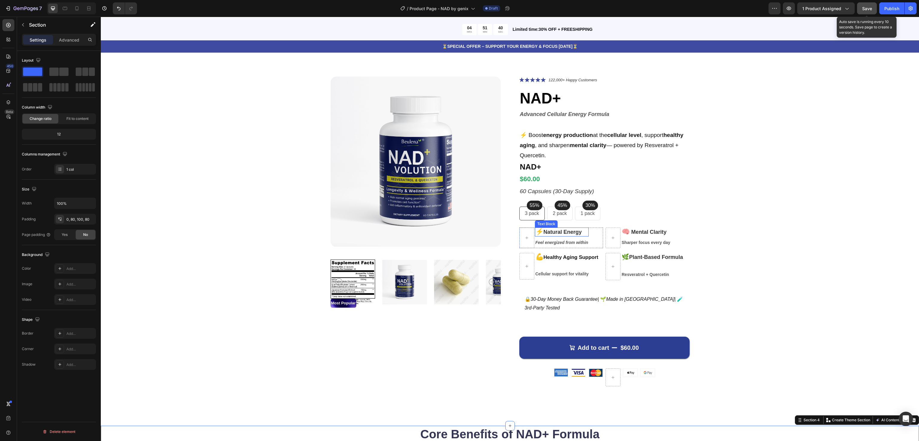
click at [558, 228] on p "⚡ Natural Energy" at bounding box center [561, 231] width 53 height 7
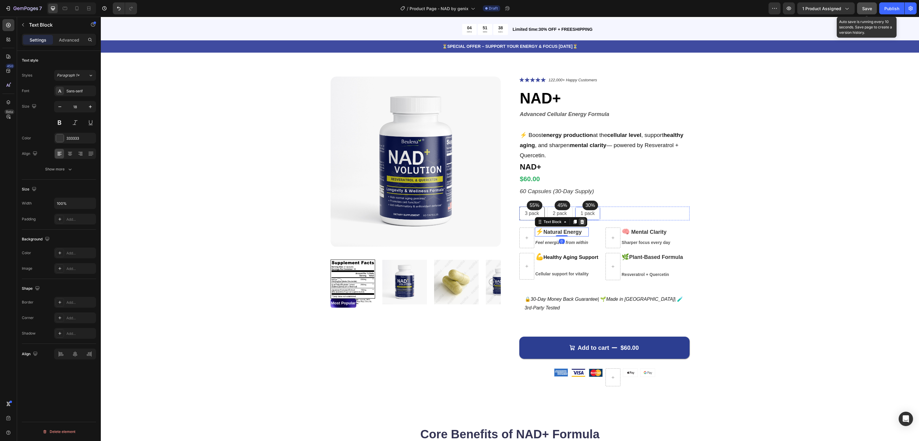
click at [580, 220] on icon at bounding box center [582, 222] width 5 height 5
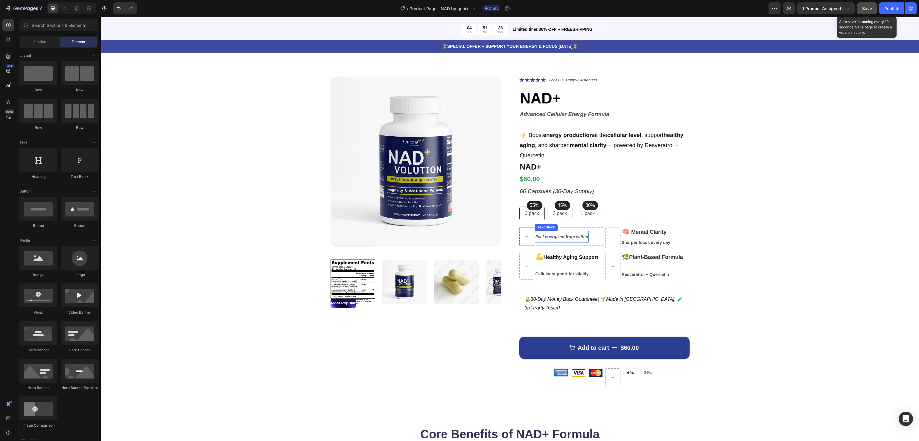
click at [552, 237] on span "Feel energized from within" at bounding box center [561, 237] width 53 height 5
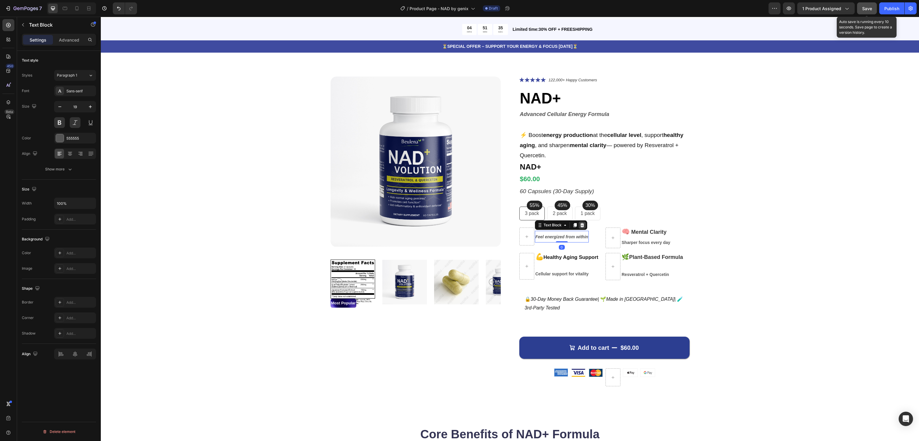
click at [579, 228] on div at bounding box center [582, 225] width 7 height 7
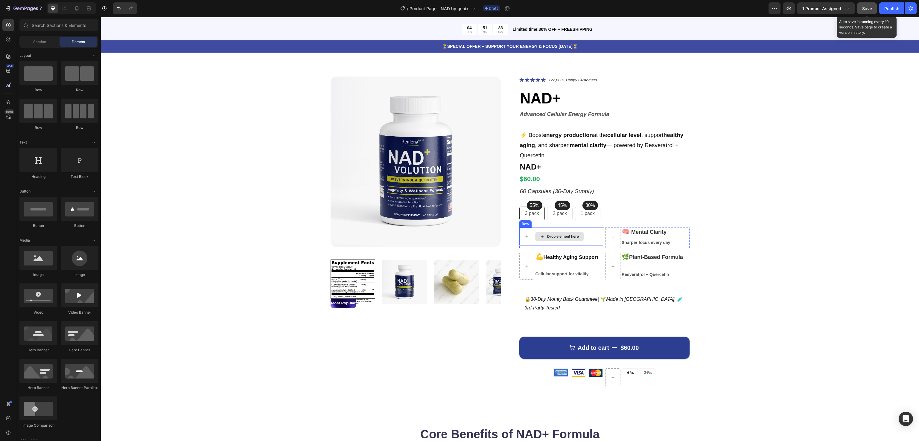
click at [559, 228] on div "Drop element here" at bounding box center [559, 237] width 49 height 18
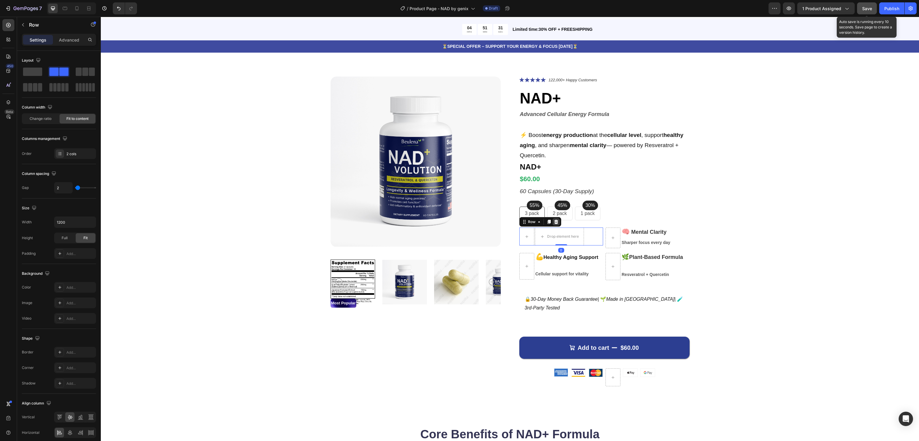
click at [554, 223] on icon at bounding box center [556, 222] width 5 height 5
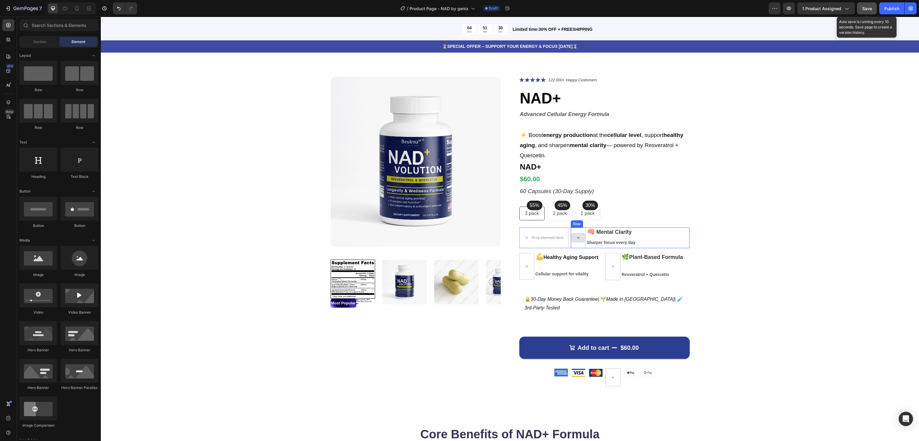
click at [580, 229] on div at bounding box center [578, 238] width 15 height 21
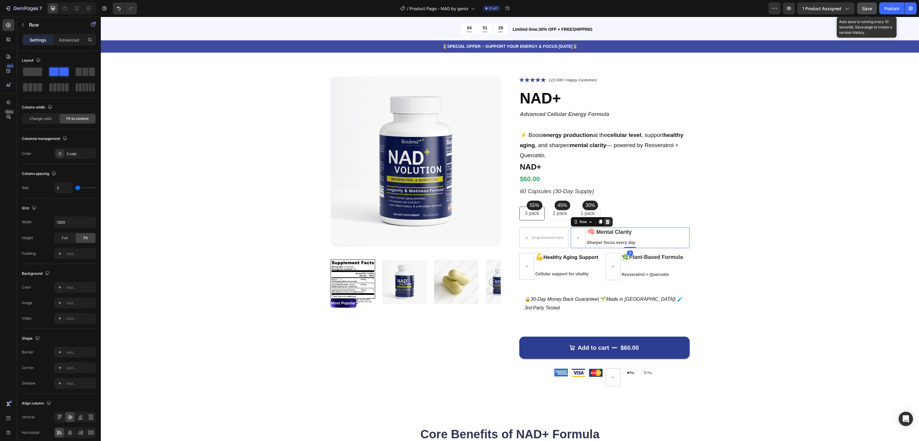
click at [606, 220] on icon at bounding box center [607, 222] width 5 height 5
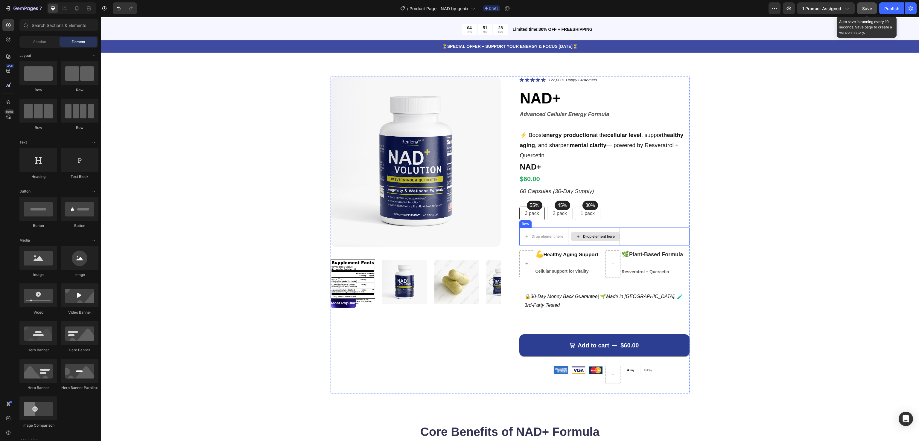
click at [588, 229] on div "Drop element here" at bounding box center [595, 237] width 49 height 18
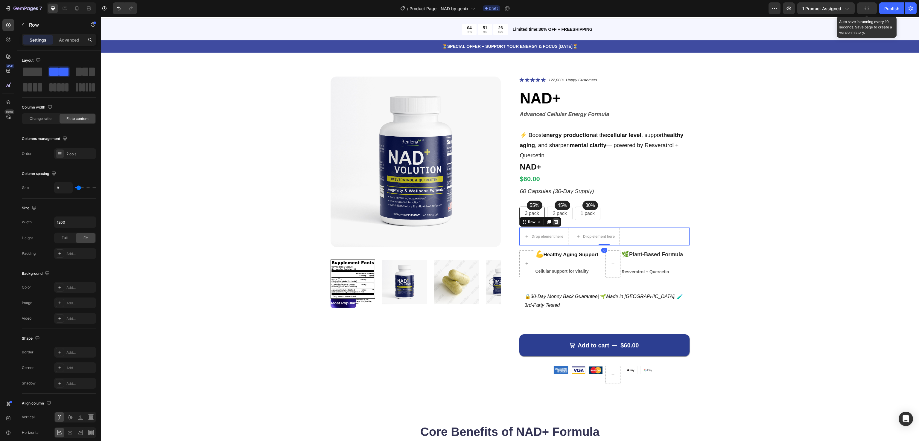
click at [554, 223] on icon at bounding box center [556, 222] width 5 height 5
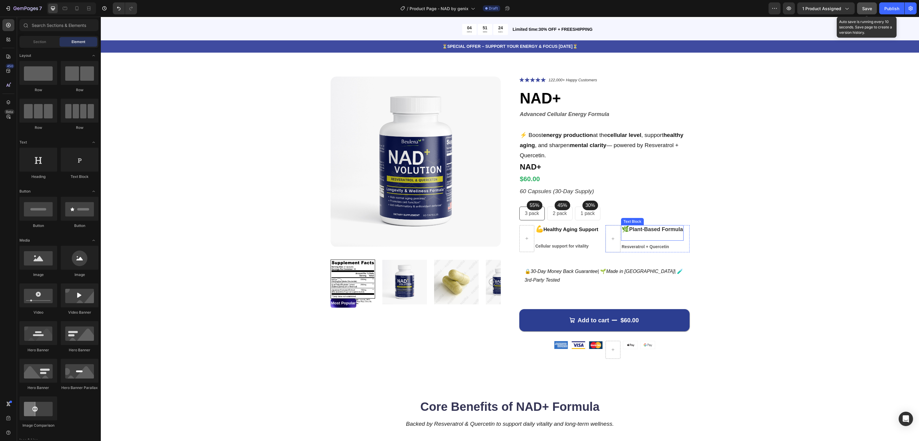
click at [622, 227] on span "🌿" at bounding box center [625, 229] width 7 height 7
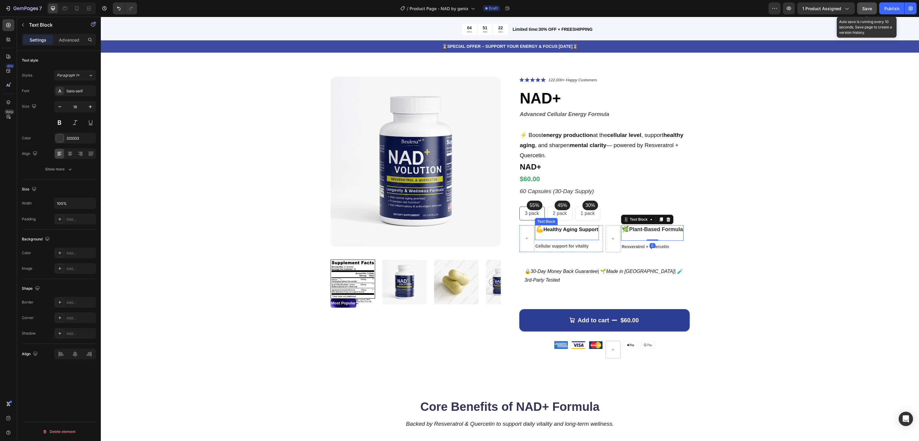
click at [590, 227] on p "💪 Healthy Aging Support" at bounding box center [566, 233] width 63 height 14
click at [579, 217] on div at bounding box center [582, 219] width 7 height 7
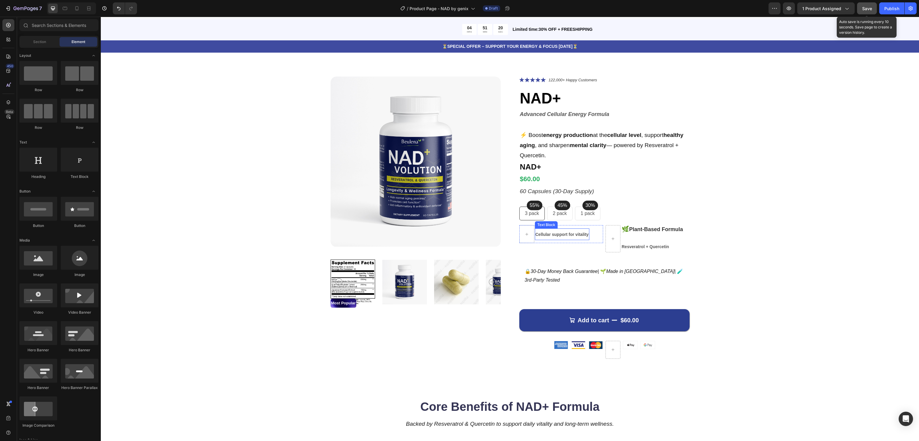
click at [582, 235] on span "Cellular support for vitality" at bounding box center [561, 234] width 53 height 5
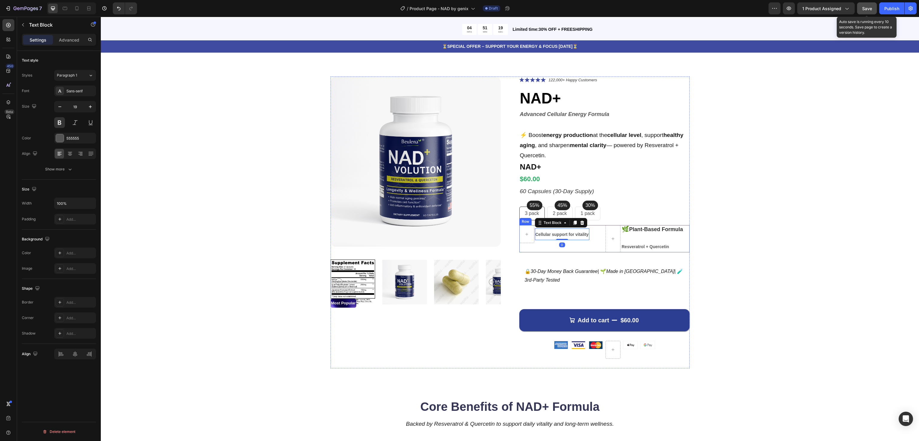
click at [579, 248] on div "Cellular support for vitality Text Block 0 Row" at bounding box center [561, 238] width 84 height 27
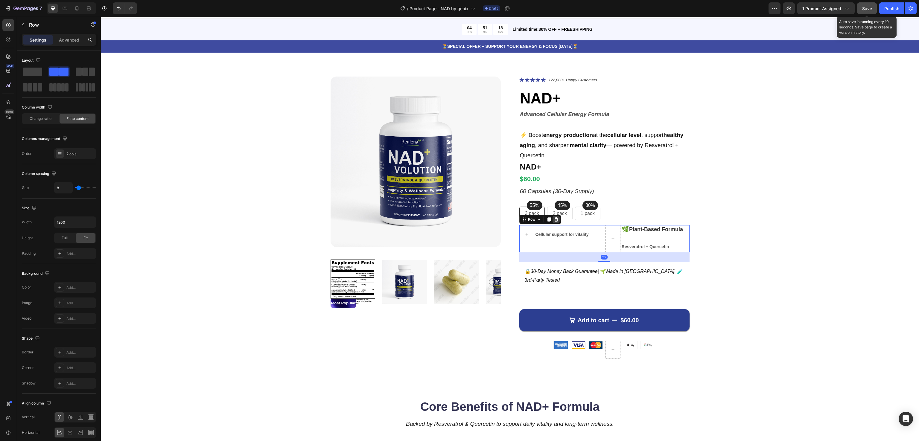
click at [554, 219] on icon at bounding box center [556, 219] width 4 height 4
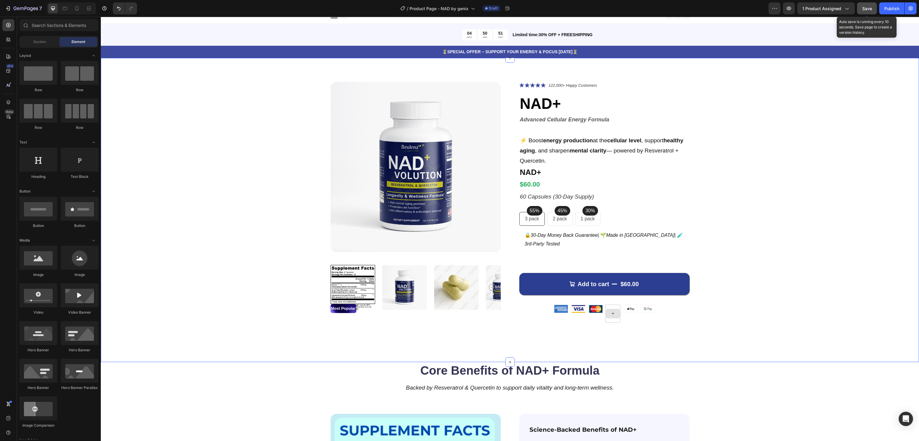
scroll to position [0, 0]
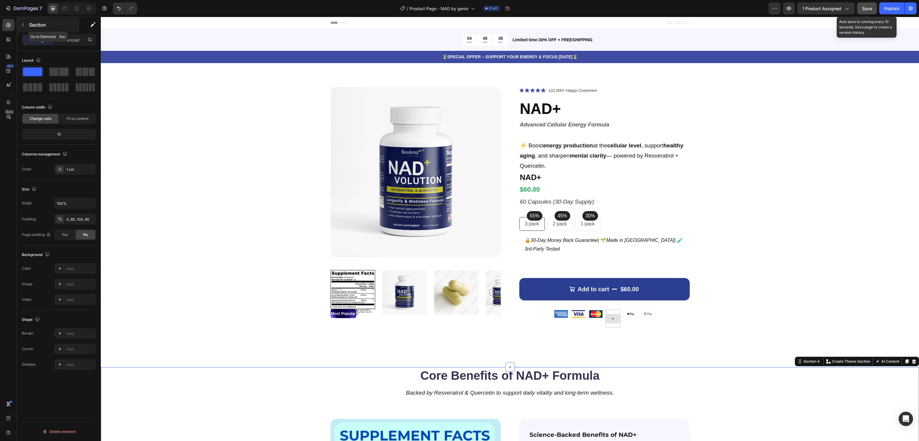
click at [22, 22] on button "button" at bounding box center [23, 25] width 10 height 10
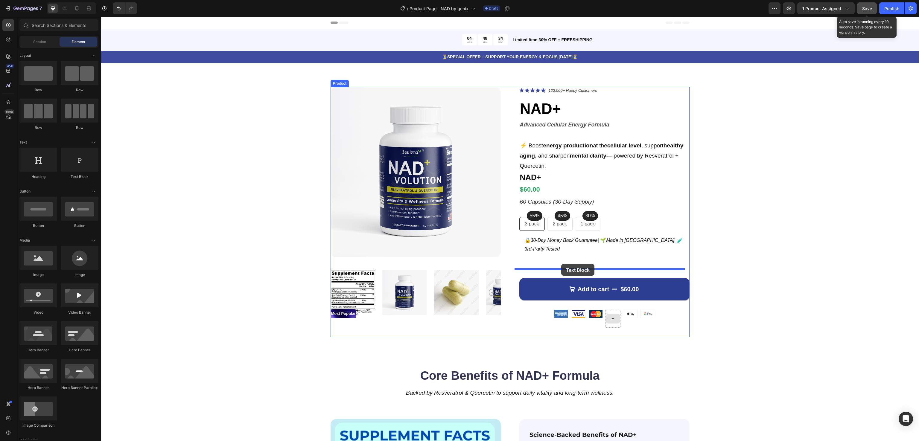
drag, startPoint x: 174, startPoint y: 182, endPoint x: 561, endPoint y: 264, distance: 396.1
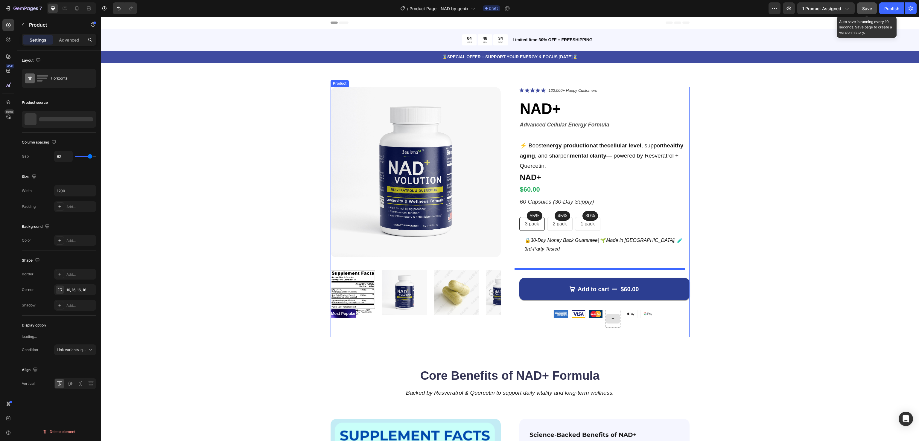
click at [561, 264] on div "Icon Icon Icon Icon Icon Icon List 122,000+ Happy Customers Text Block Row NAD+…" at bounding box center [604, 212] width 170 height 250
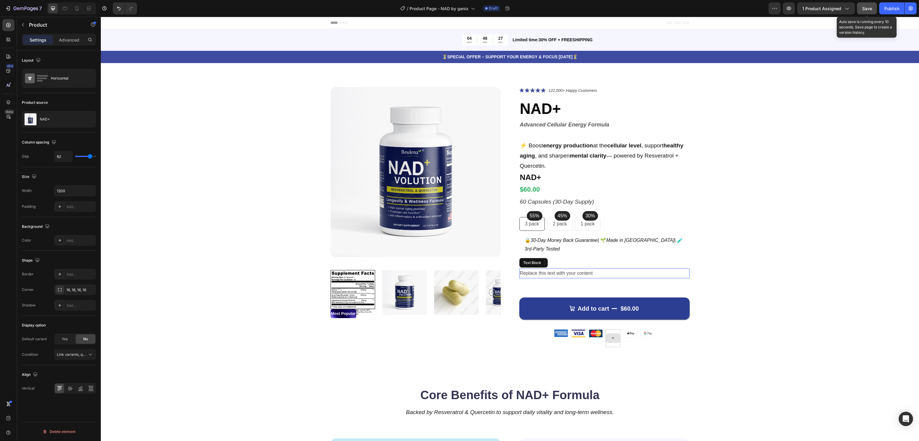
click at [555, 271] on div "Replace this text with your content" at bounding box center [604, 274] width 170 height 10
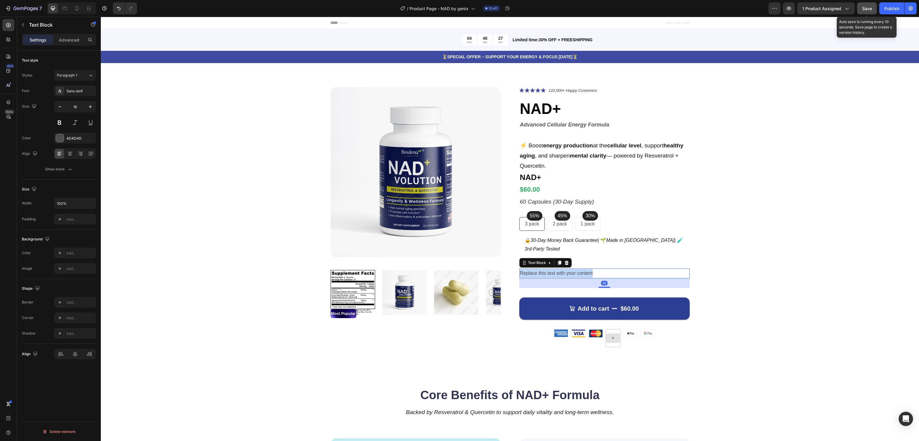
click at [555, 271] on p "Replace this text with your content" at bounding box center [604, 273] width 169 height 9
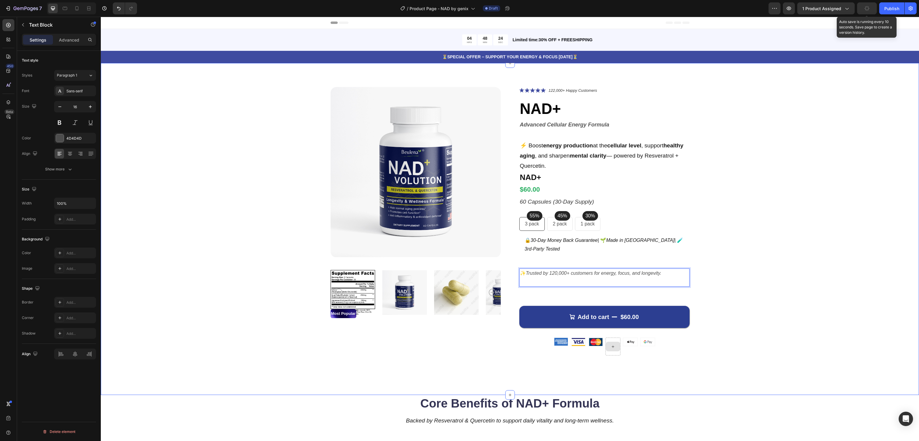
click at [752, 258] on div "Product Images Most Popular Text Block Icon Icon Icon Icon Icon Icon List 122,0…" at bounding box center [510, 226] width 770 height 279
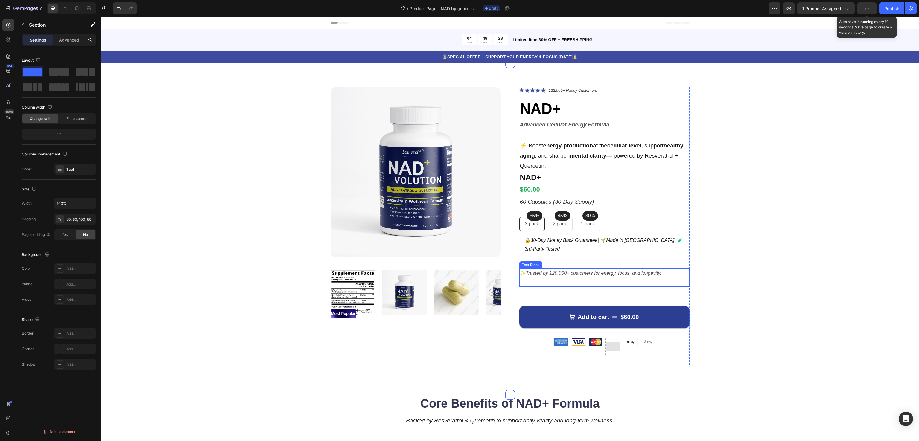
click at [538, 283] on p "Rich Text Editor. Editing area: main" at bounding box center [604, 282] width 169 height 9
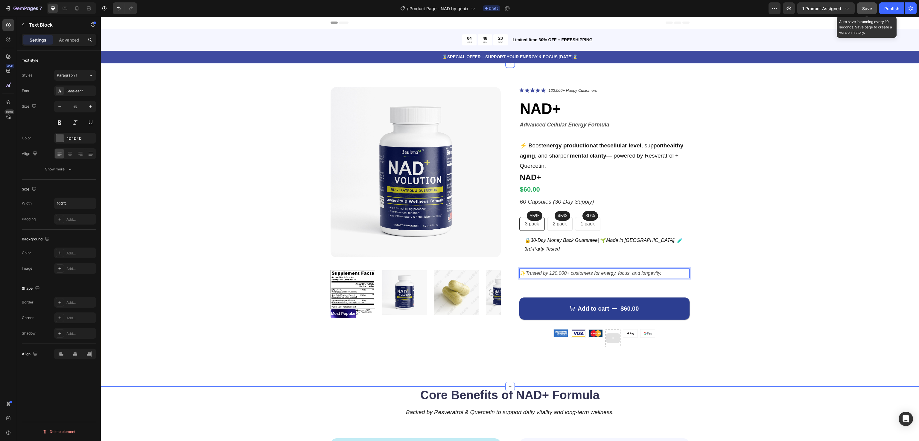
click at [765, 273] on div "Product Images Most Popular Text Block Icon Icon Icon Icon Icon Icon List 122,0…" at bounding box center [510, 222] width 770 height 270
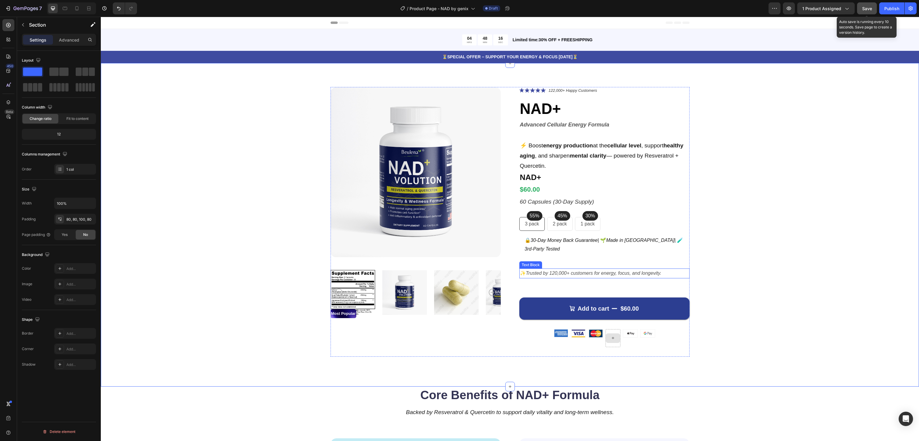
click at [623, 274] on icon "Trusted by 120,000+ customers for energy, focus, and longevity." at bounding box center [594, 273] width 136 height 5
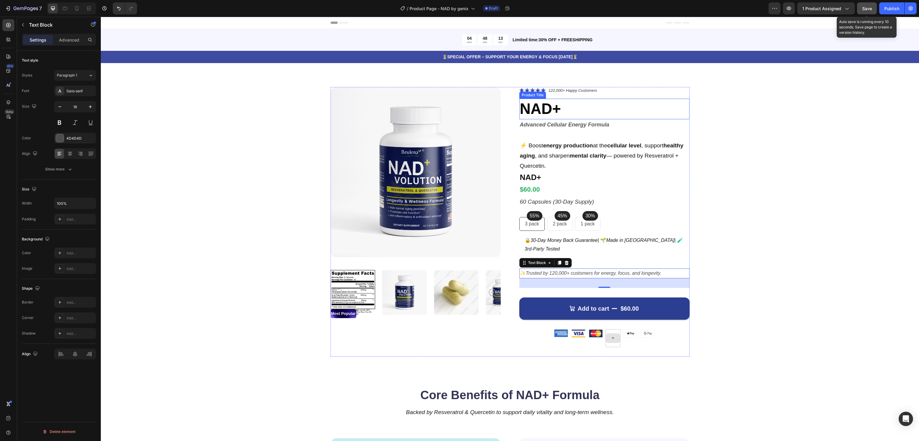
click at [528, 106] on h1 "NAD+" at bounding box center [604, 109] width 170 height 21
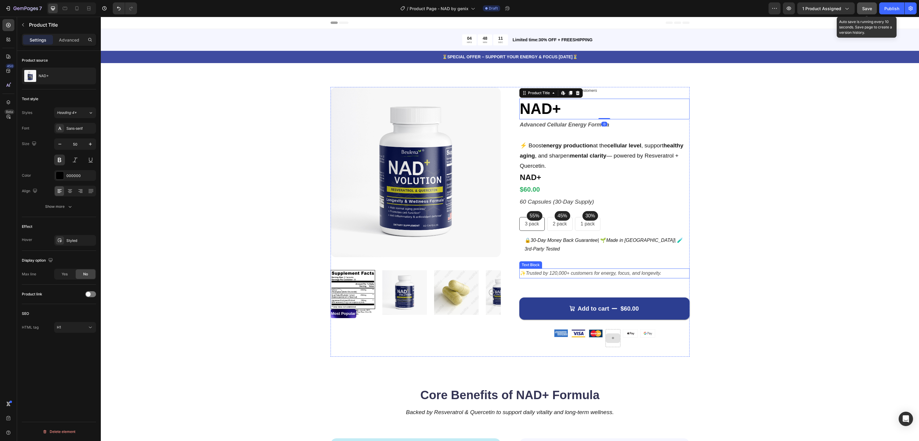
click at [574, 275] on icon "Trusted by 120,000+ customers for energy, focus, and longevity." at bounding box center [594, 273] width 136 height 5
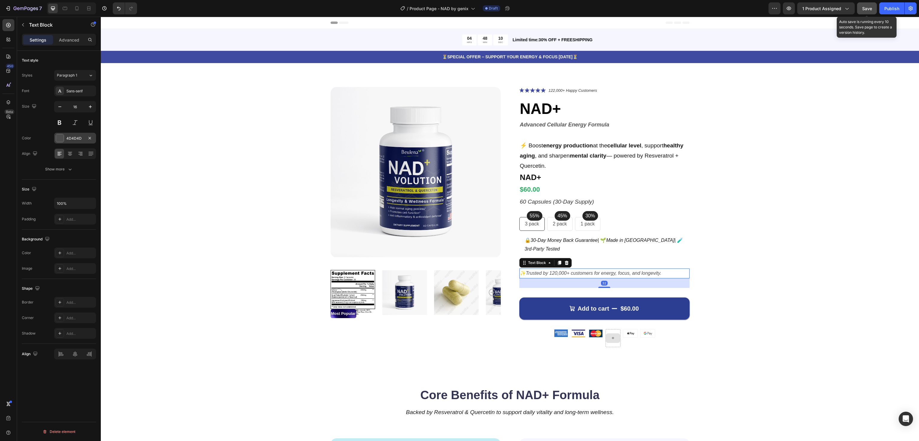
click at [58, 140] on div at bounding box center [60, 138] width 8 height 8
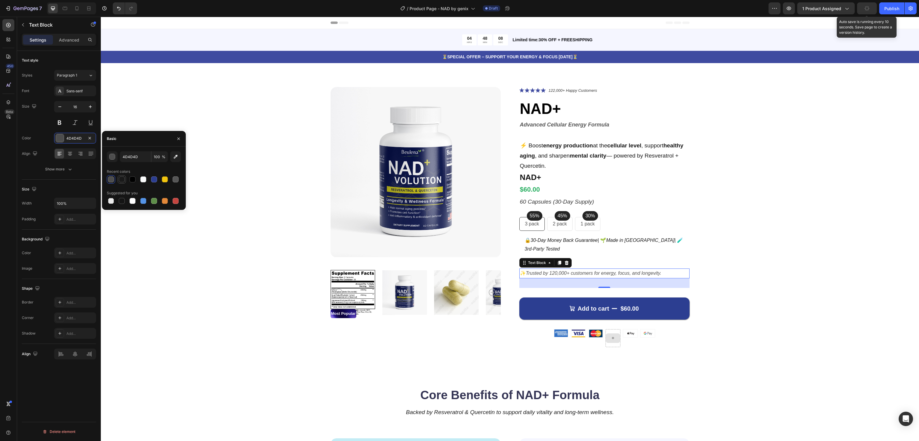
click at [122, 177] on div at bounding box center [122, 180] width 6 height 6
type input "1A1A1A"
click at [770, 219] on div "Product Images Most Popular Text Block Icon Icon Icon Icon Icon Icon List 122,0…" at bounding box center [510, 222] width 770 height 270
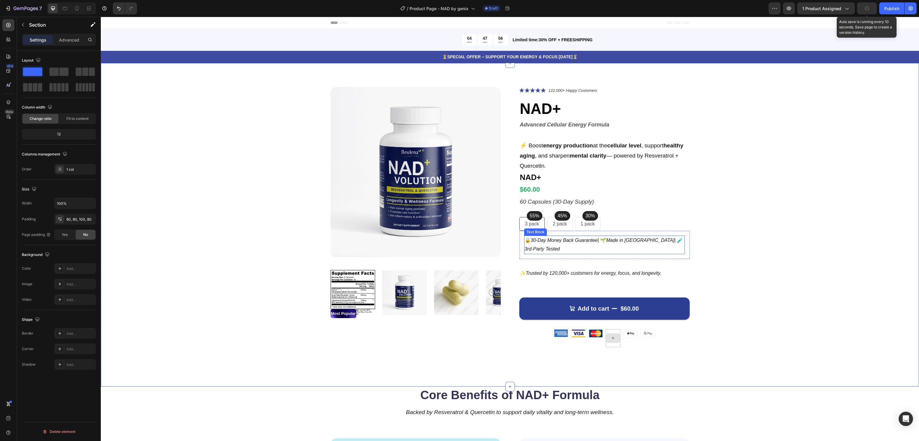
click at [623, 243] on icon "Made in [GEOGRAPHIC_DATA]" at bounding box center [640, 240] width 68 height 5
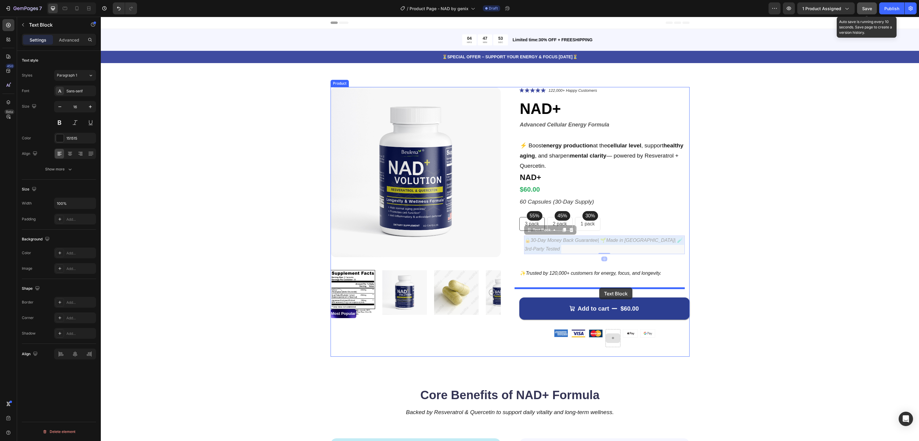
drag, startPoint x: 601, startPoint y: 251, endPoint x: 599, endPoint y: 288, distance: 37.1
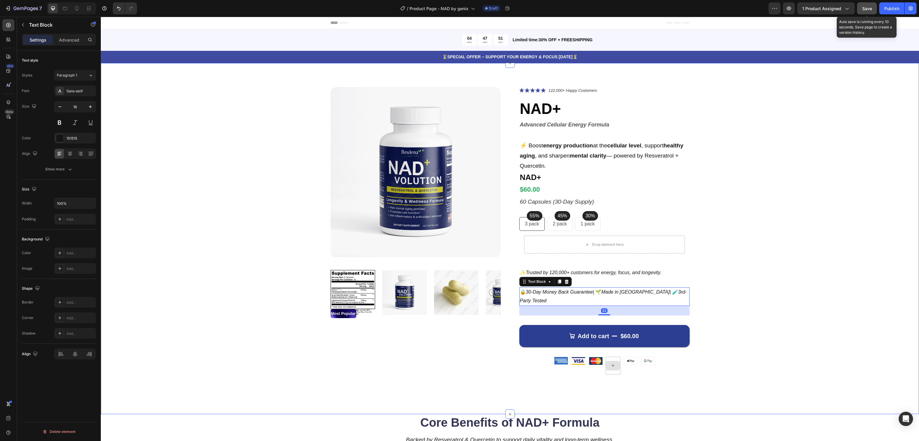
click at [718, 258] on div "Product Images Most Popular Text Block Icon Icon Icon Icon Icon Icon List 122,0…" at bounding box center [510, 235] width 770 height 297
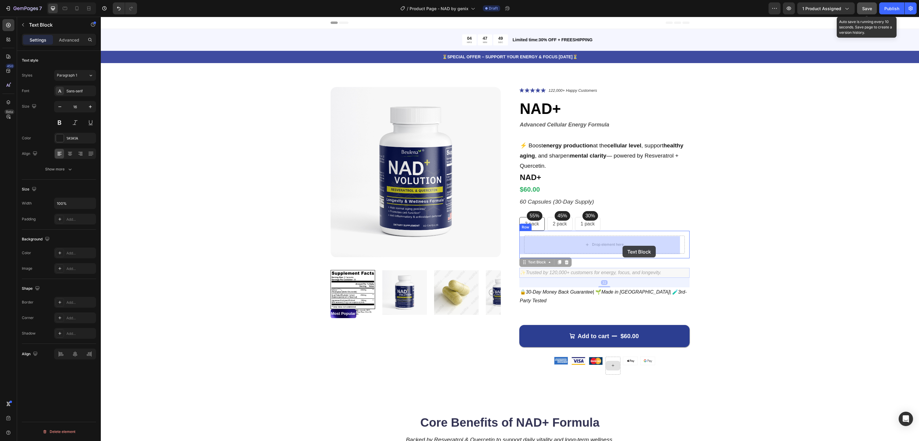
drag, startPoint x: 629, startPoint y: 275, endPoint x: 623, endPoint y: 246, distance: 30.0
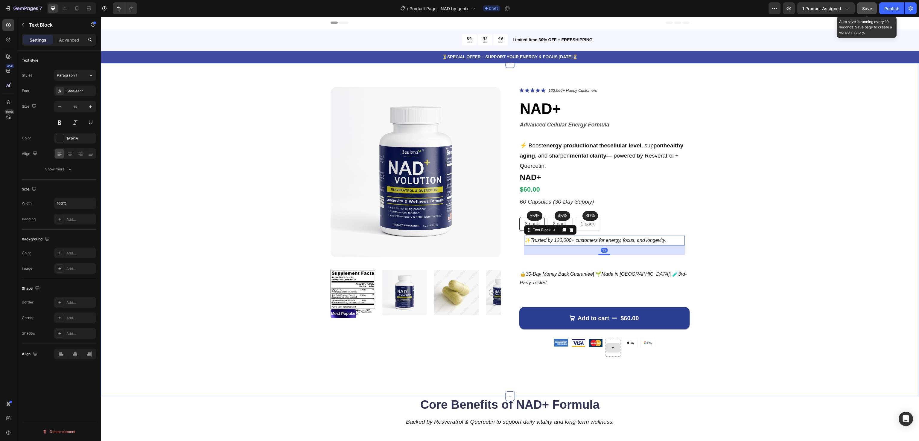
click at [716, 257] on div "Product Images Most Popular Text Block Icon Icon Icon Icon Icon Icon List 122,0…" at bounding box center [510, 226] width 770 height 279
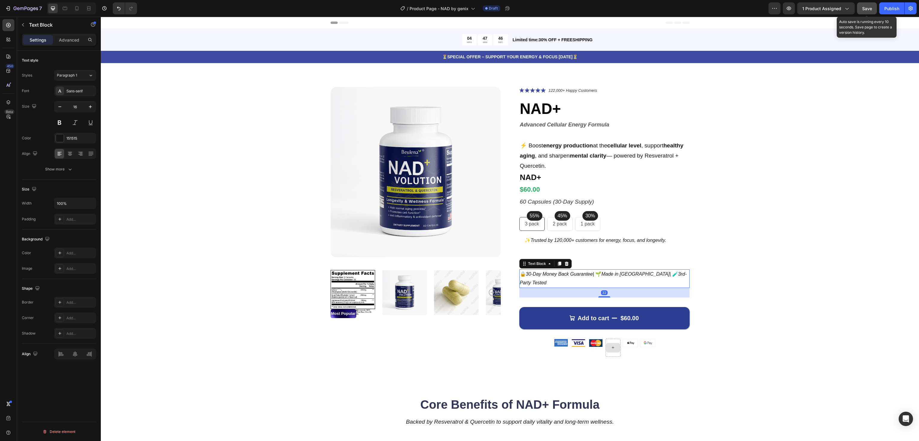
click at [760, 256] on div "Product Images Most Popular Text Block Icon Icon Icon Icon Icon Icon List 122,0…" at bounding box center [510, 226] width 770 height 279
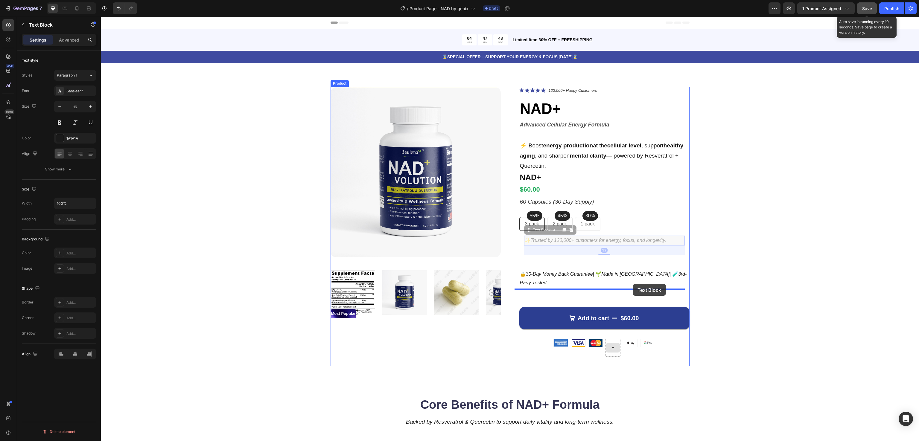
drag, startPoint x: 635, startPoint y: 240, endPoint x: 633, endPoint y: 284, distance: 44.1
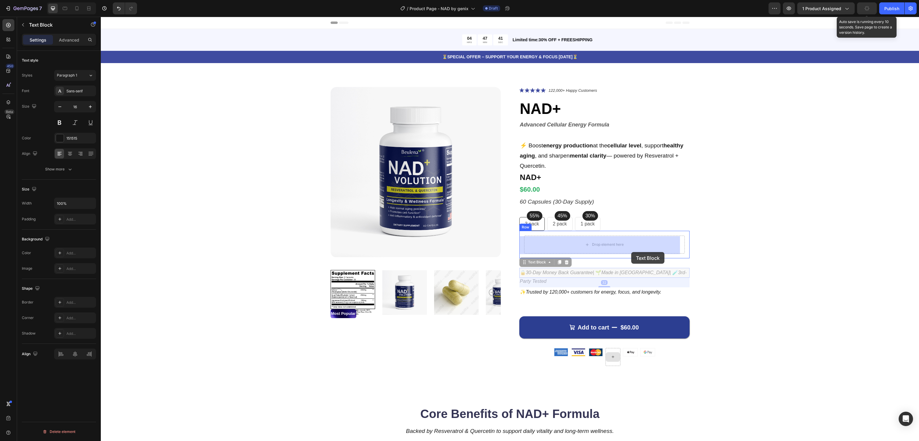
drag, startPoint x: 631, startPoint y: 271, endPoint x: 631, endPoint y: 252, distance: 19.4
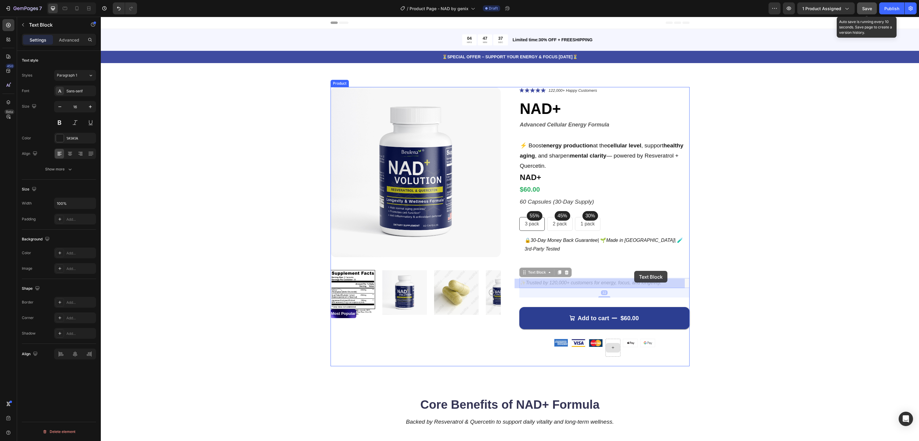
drag, startPoint x: 636, startPoint y: 284, endPoint x: 634, endPoint y: 271, distance: 13.3
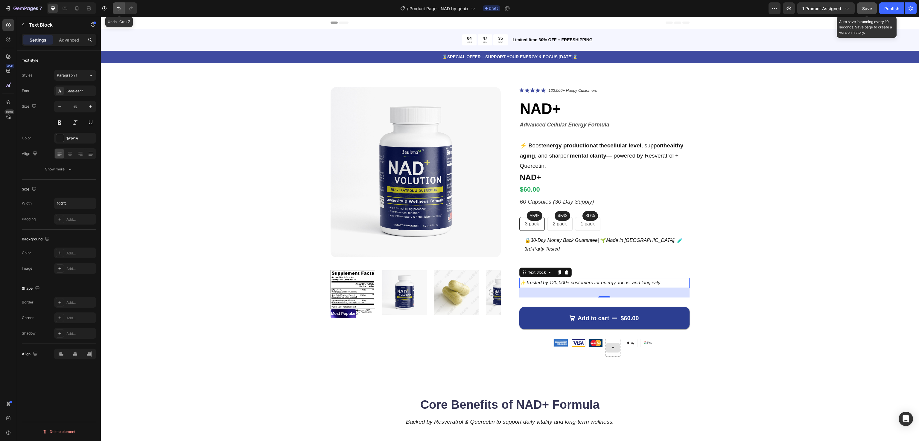
click at [123, 5] on button "Undo/Redo" at bounding box center [119, 8] width 12 height 12
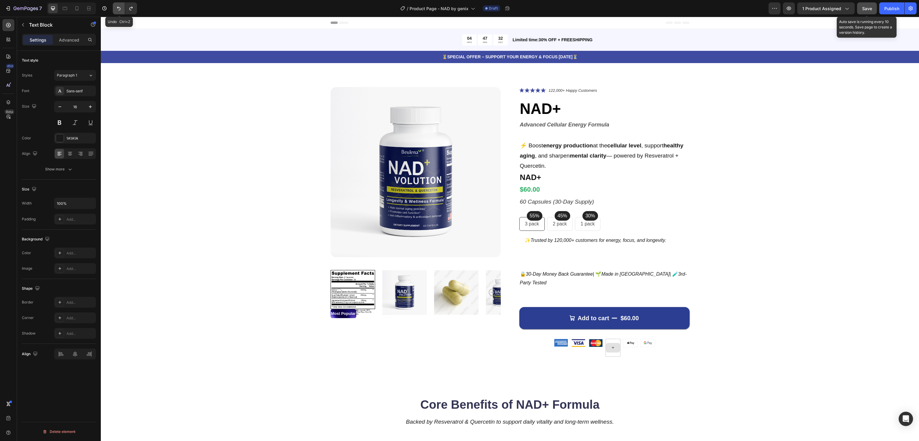
click at [121, 4] on button "Undo/Redo" at bounding box center [119, 8] width 12 height 12
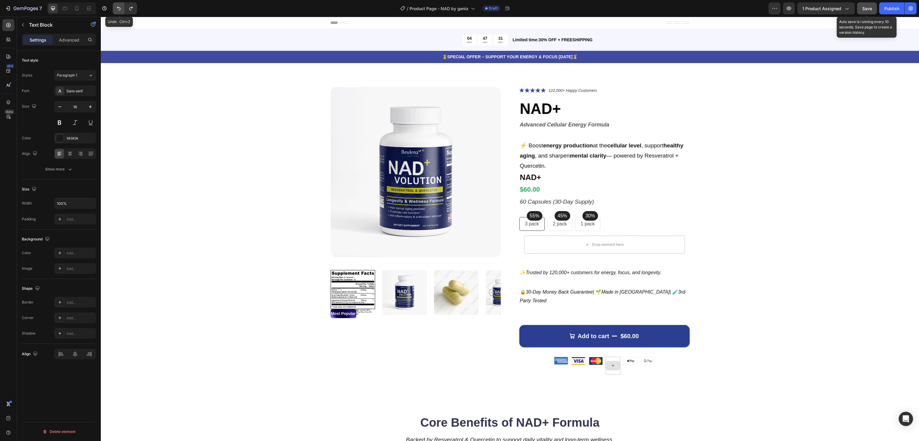
click at [121, 4] on button "Undo/Redo" at bounding box center [119, 8] width 12 height 12
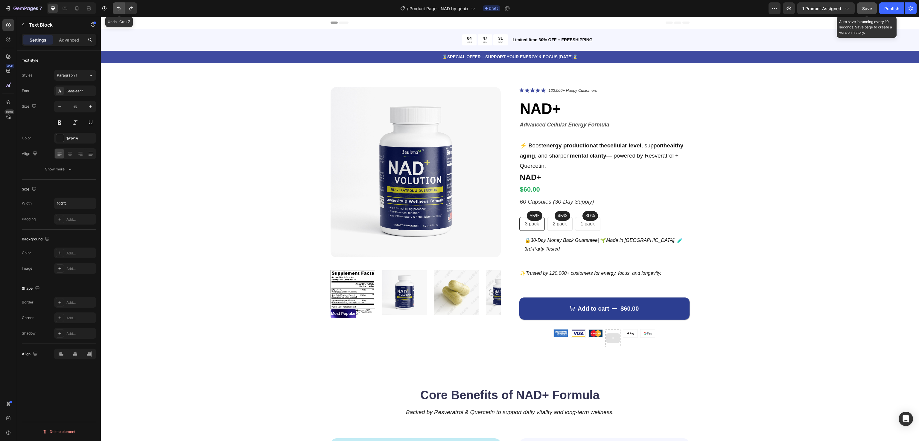
click at [121, 4] on button "Undo/Redo" at bounding box center [119, 8] width 12 height 12
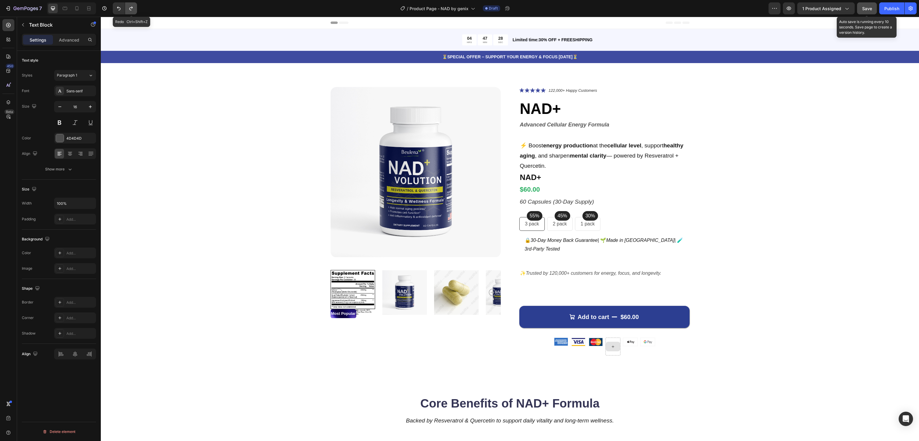
click at [131, 9] on icon "Undo/Redo" at bounding box center [131, 8] width 6 height 6
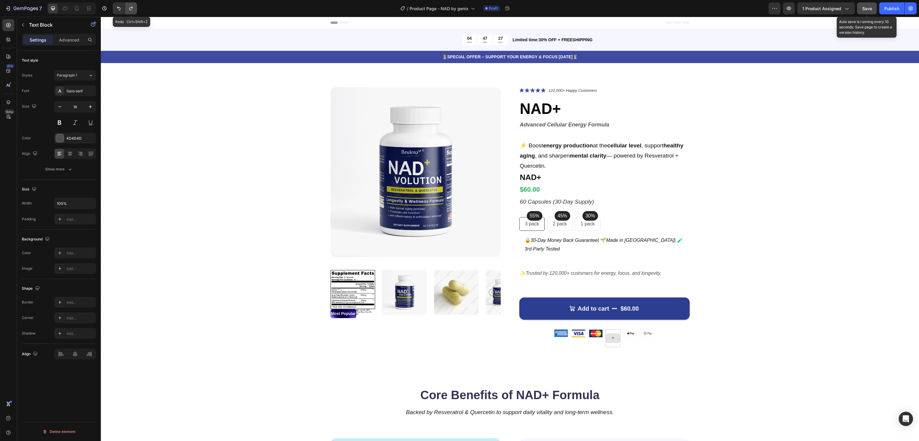
click at [131, 9] on icon "Undo/Redo" at bounding box center [131, 8] width 6 height 6
click at [805, 255] on div "Product Images Most Popular Text Block Icon Icon Icon Icon Icon Icon List 122,0…" at bounding box center [510, 222] width 770 height 270
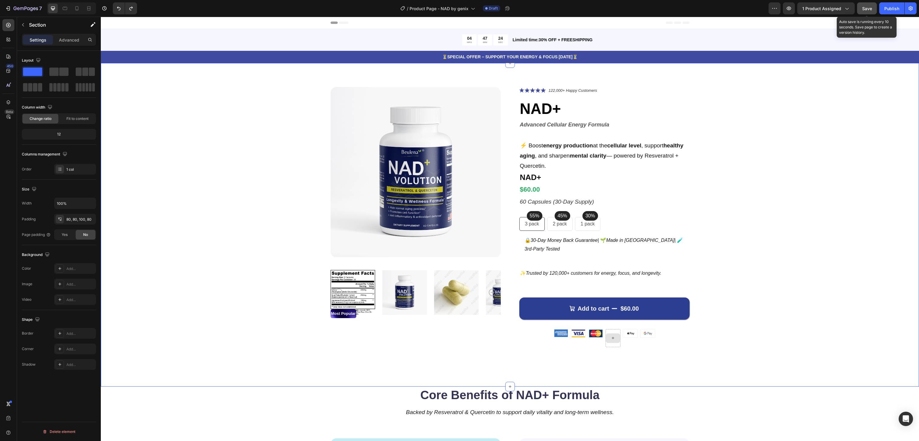
click at [860, 8] on button "Save" at bounding box center [867, 8] width 20 height 12
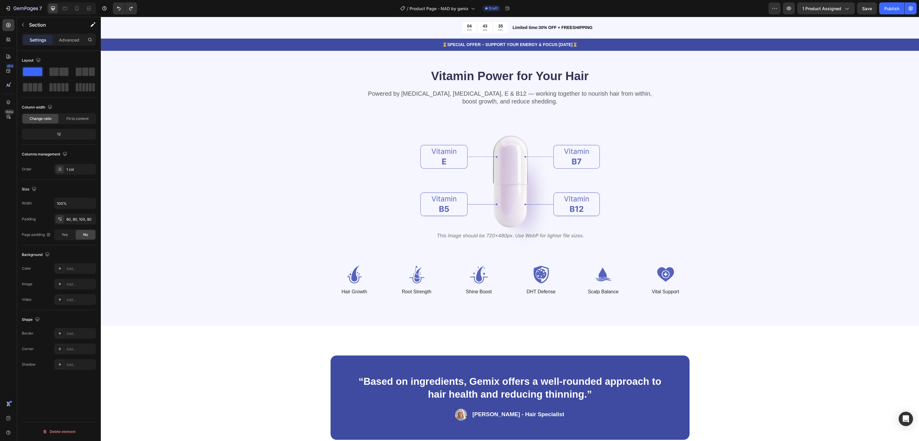
scroll to position [598, 0]
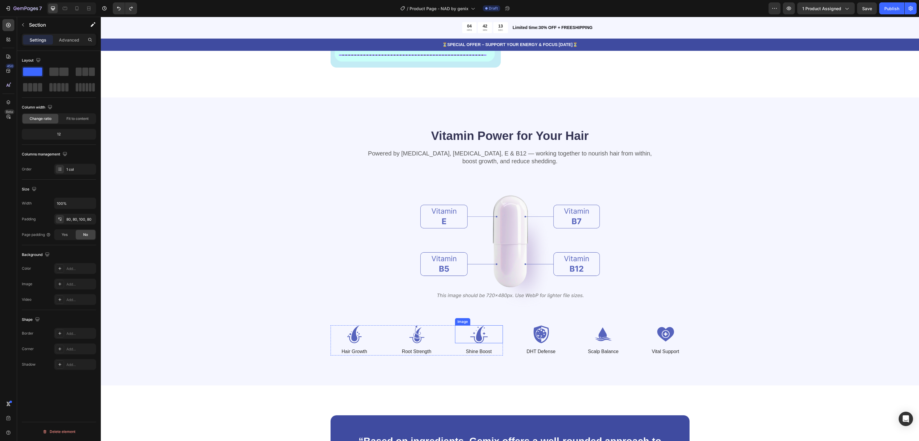
click at [572, 136] on h2 "Vitamin Power for Your Hair" at bounding box center [510, 135] width 359 height 17
click at [491, 121] on div "Vitamin Power for Your Hair Heading Powered by [MEDICAL_DATA], [MEDICAL_DATA], …" at bounding box center [510, 242] width 818 height 288
click at [720, 147] on div "Vitamin Power for Your Hair Heading Powered by [MEDICAL_DATA], [MEDICAL_DATA], …" at bounding box center [510, 241] width 770 height 228
click at [469, 180] on img at bounding box center [509, 245] width 179 height 131
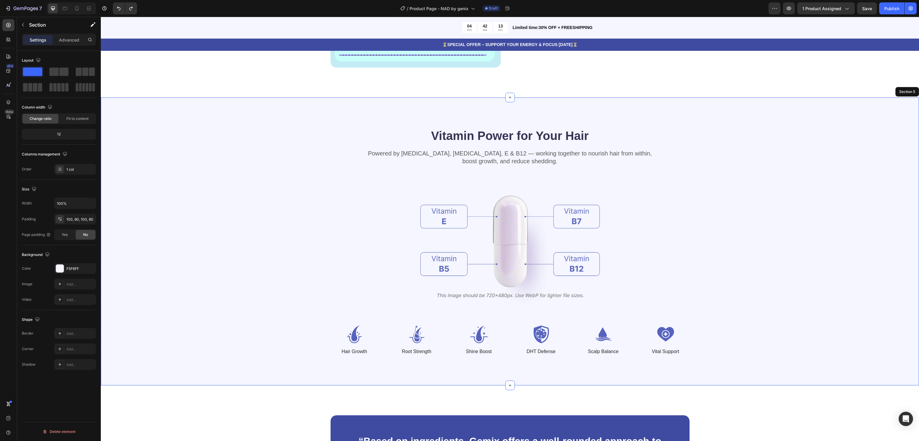
click at [472, 180] on img at bounding box center [509, 245] width 179 height 131
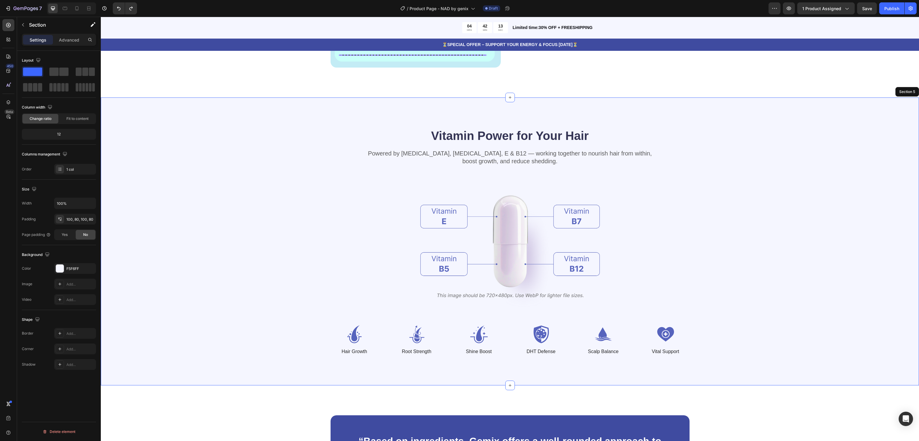
click at [756, 173] on div "Vitamin Power for Your Hair Heading Powered by [MEDICAL_DATA], [MEDICAL_DATA], …" at bounding box center [510, 241] width 770 height 228
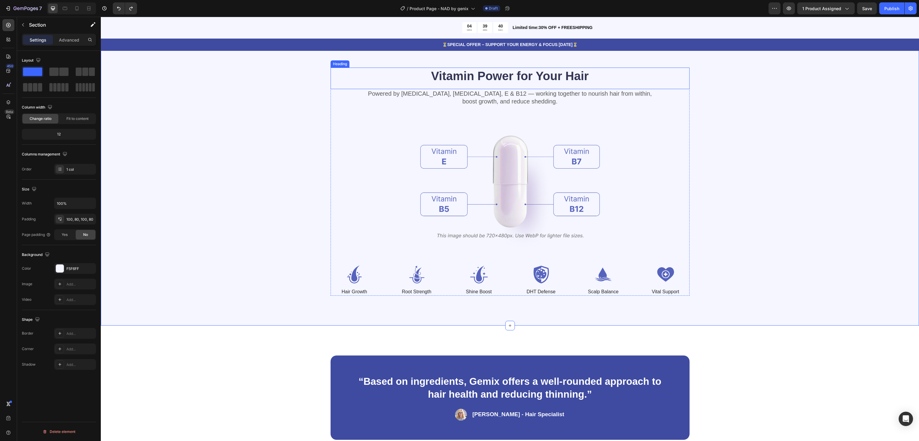
click at [528, 80] on p "Vitamin Power for Your Hair" at bounding box center [510, 76] width 358 height 16
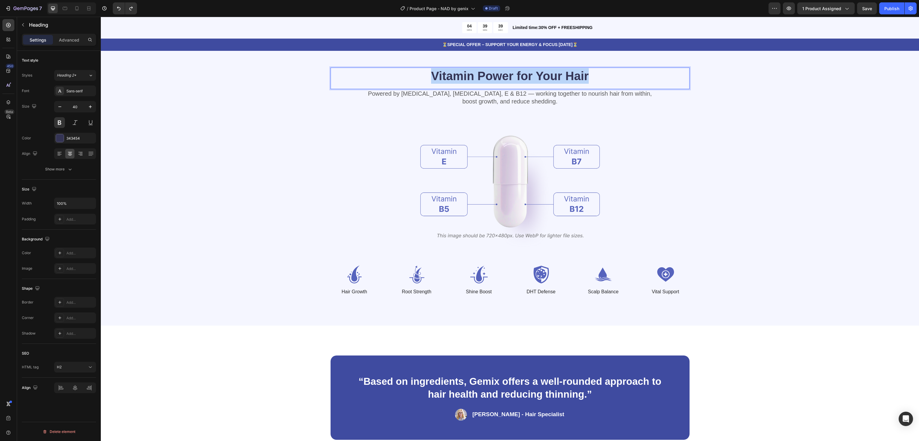
click at [528, 80] on p "Vitamin Power for Your Hair" at bounding box center [510, 76] width 358 height 16
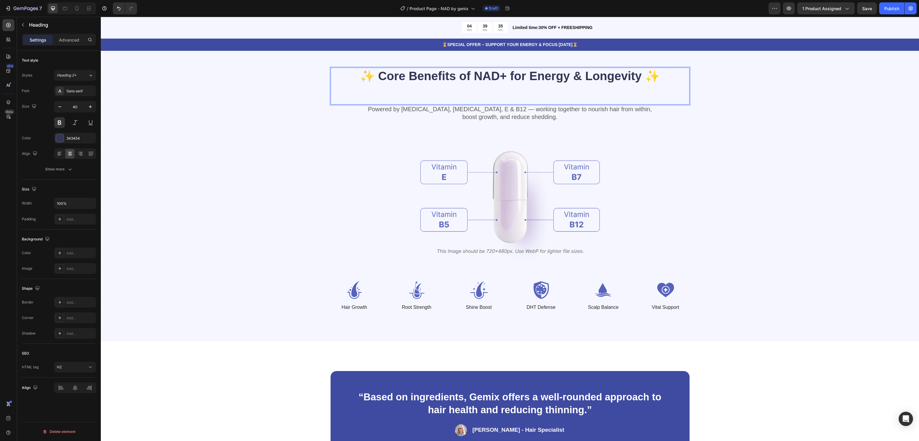
click at [667, 76] on p "✨ Core Benefits of NAD+ for Energy & Longevity ✨" at bounding box center [510, 76] width 358 height 16
click at [375, 75] on p "✨ Core Benefits of NAD+ for Energy & Longevity" at bounding box center [510, 76] width 358 height 16
click at [475, 112] on p "Powered by [MEDICAL_DATA], [MEDICAL_DATA], E & B12 — working together to nouris…" at bounding box center [510, 113] width 358 height 16
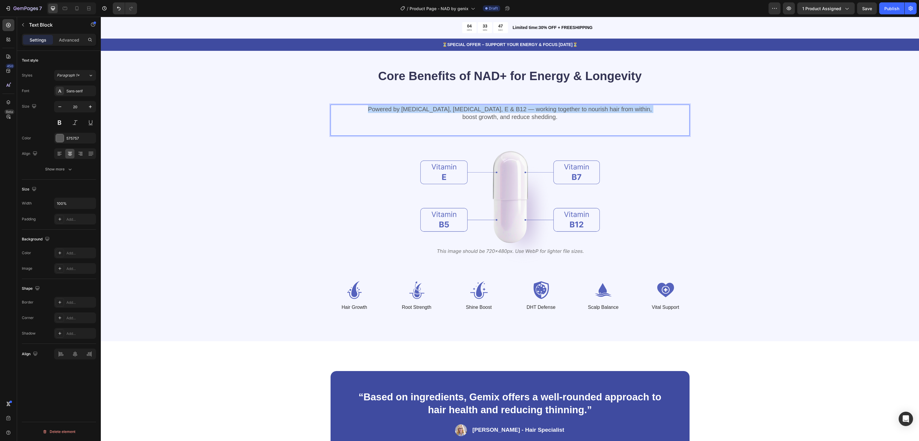
click at [475, 112] on p "Powered by [MEDICAL_DATA], [MEDICAL_DATA], E & B12 — working together to nouris…" at bounding box center [510, 113] width 358 height 16
click at [567, 117] on p "Powered by [MEDICAL_DATA], [MEDICAL_DATA], E & B12 — working together to nouris…" at bounding box center [510, 113] width 358 height 16
drag, startPoint x: 534, startPoint y: 118, endPoint x: 379, endPoint y: 106, distance: 155.1
click at [379, 106] on p "Powered by [MEDICAL_DATA], [MEDICAL_DATA], E & B12 — working together to nouris…" at bounding box center [510, 113] width 358 height 16
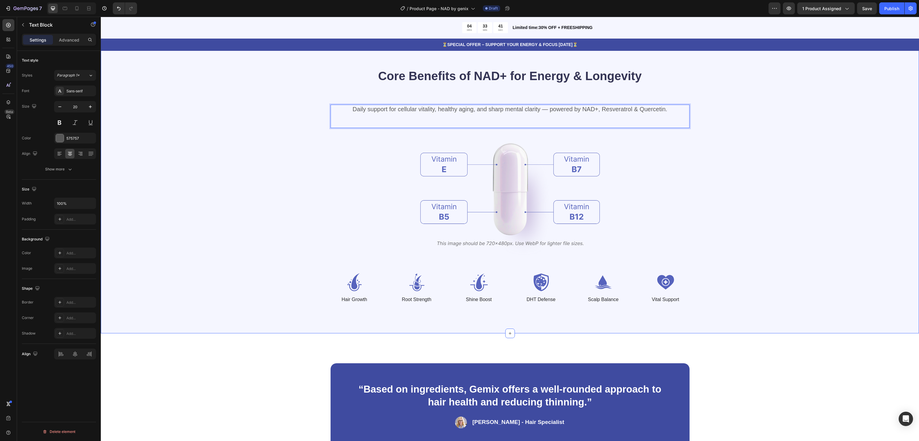
click at [787, 175] on div "Core Benefits of NAD+ for Energy & Longevity Heading Daily support for cellular…" at bounding box center [510, 186] width 770 height 236
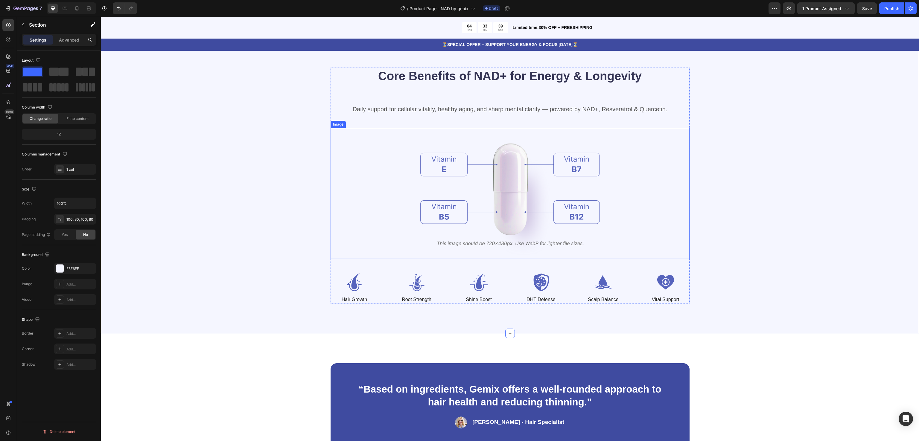
click at [443, 166] on img at bounding box center [509, 193] width 179 height 131
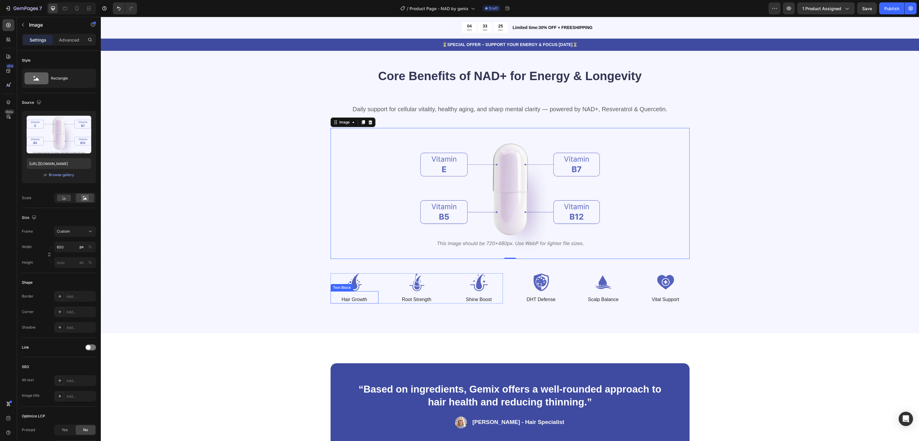
click at [363, 299] on p "Hair Growth" at bounding box center [354, 300] width 47 height 6
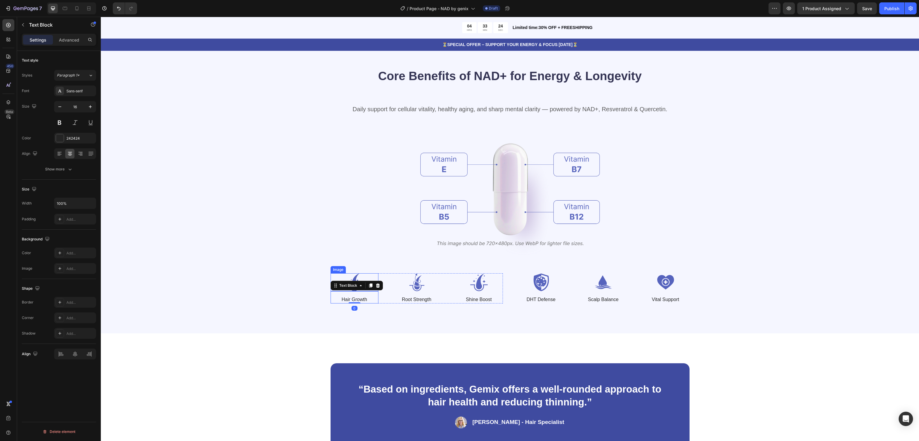
click at [352, 279] on img at bounding box center [355, 282] width 48 height 18
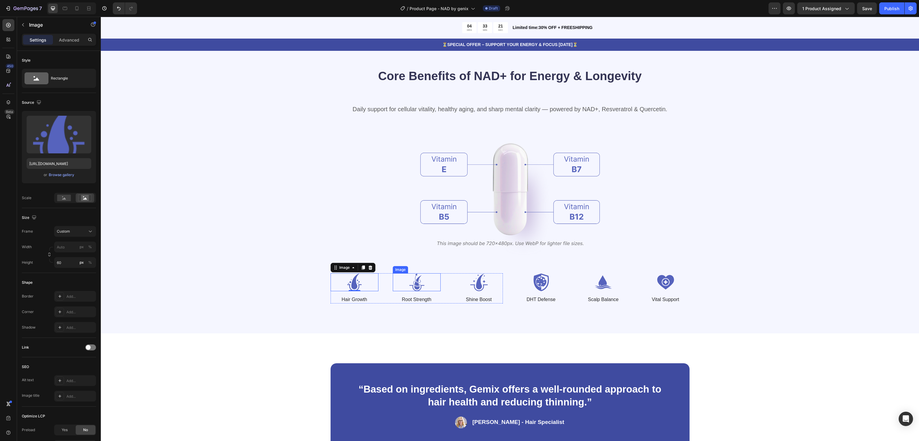
click at [415, 279] on img at bounding box center [417, 282] width 48 height 18
click at [472, 285] on img at bounding box center [479, 282] width 48 height 18
click at [528, 281] on img at bounding box center [541, 282] width 48 height 18
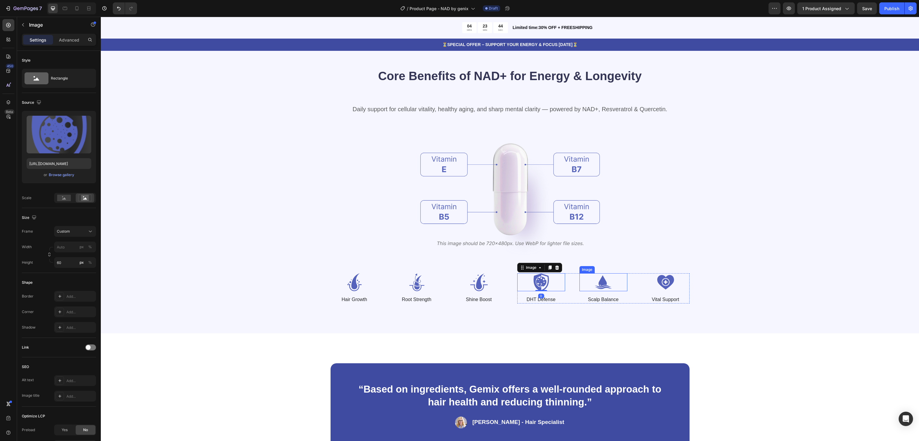
click at [592, 281] on img at bounding box center [603, 282] width 48 height 18
click at [661, 281] on img at bounding box center [666, 282] width 48 height 18
click at [737, 279] on div "Core Benefits of NAD+ for Energy & Longevity Heading Daily support for cellular…" at bounding box center [510, 186] width 770 height 236
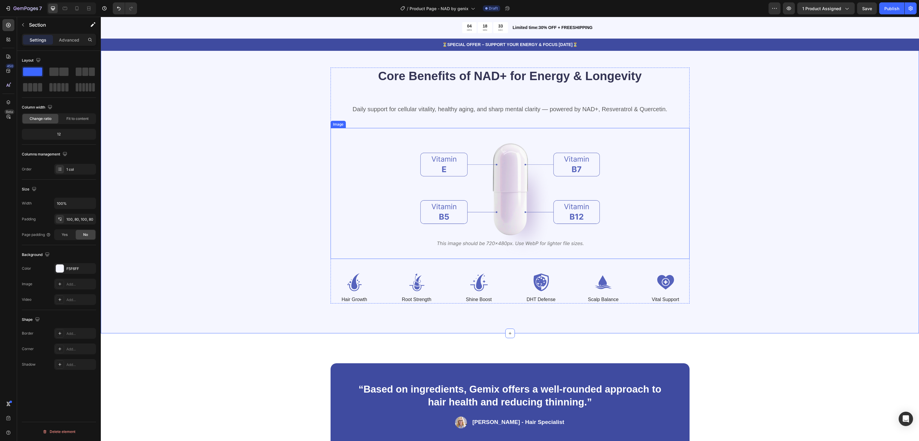
click at [438, 178] on img at bounding box center [509, 193] width 179 height 131
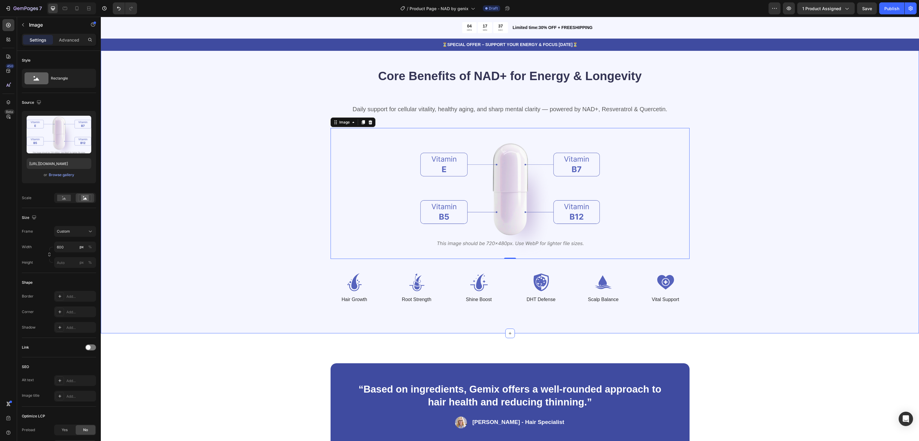
click at [793, 233] on div "Core Benefits of NAD+ for Energy & Longevity Heading Daily support for cellular…" at bounding box center [510, 186] width 770 height 236
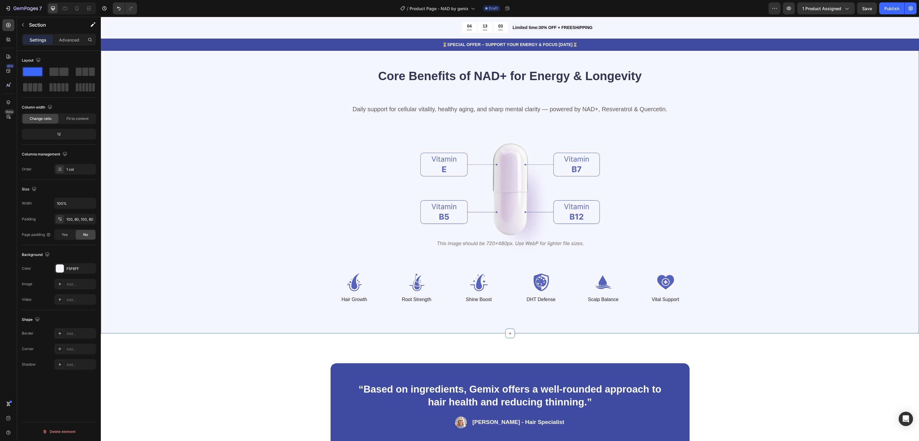
click at [364, 155] on div at bounding box center [510, 193] width 359 height 131
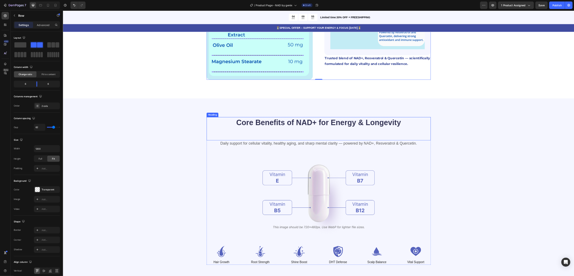
scroll to position [598, 0]
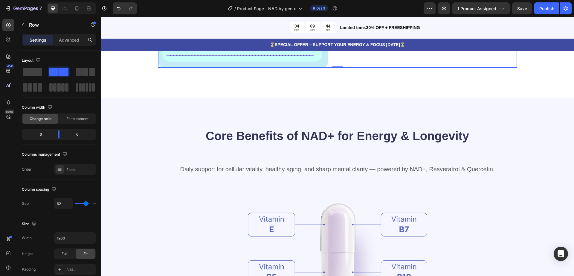
drag, startPoint x: 1019, startPoint y: 17, endPoint x: 215, endPoint y: 145, distance: 813.9
click at [139, 150] on div "Core Benefits of NAD+ for Energy & Longevity Heading Daily support for cellular…" at bounding box center [338, 245] width 426 height 236
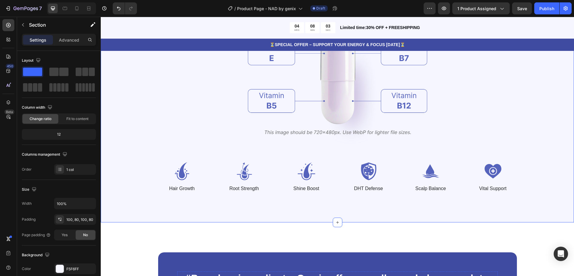
scroll to position [561, 0]
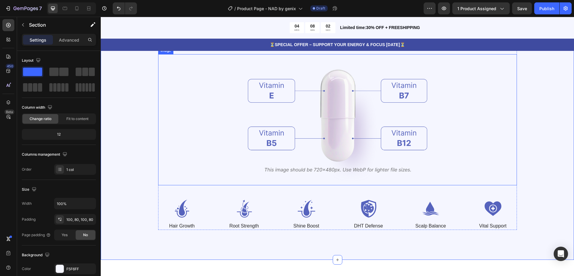
click at [204, 112] on div at bounding box center [337, 119] width 359 height 131
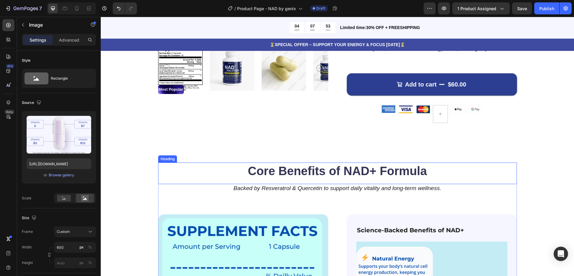
scroll to position [374, 0]
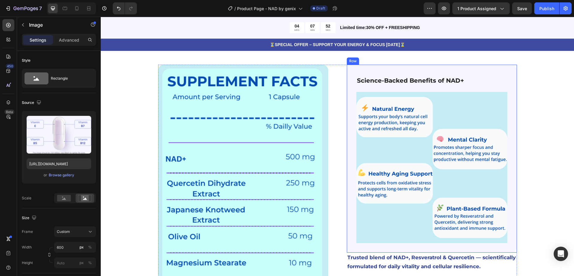
click at [495, 66] on div "Science-Backed Benefits of NAD+ Text Block Image Row" at bounding box center [432, 159] width 170 height 188
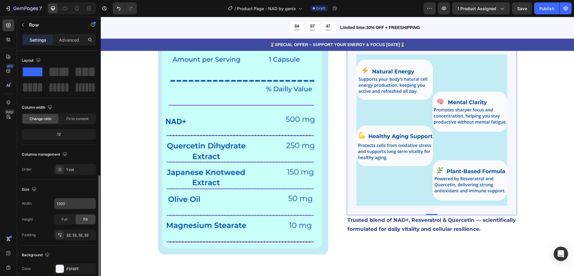
scroll to position [75, 0]
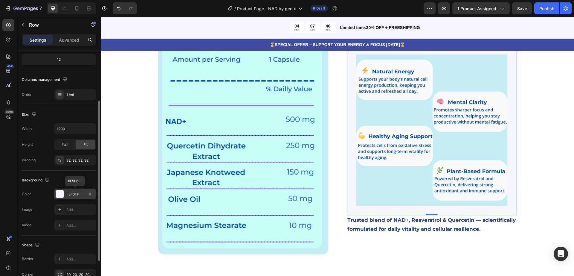
click at [69, 192] on div "F5F6FF" at bounding box center [74, 193] width 17 height 5
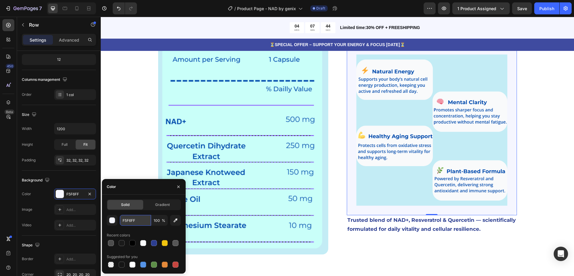
click at [132, 223] on input "F5F6FF" at bounding box center [135, 220] width 31 height 11
